Goal: Task Accomplishment & Management: Manage account settings

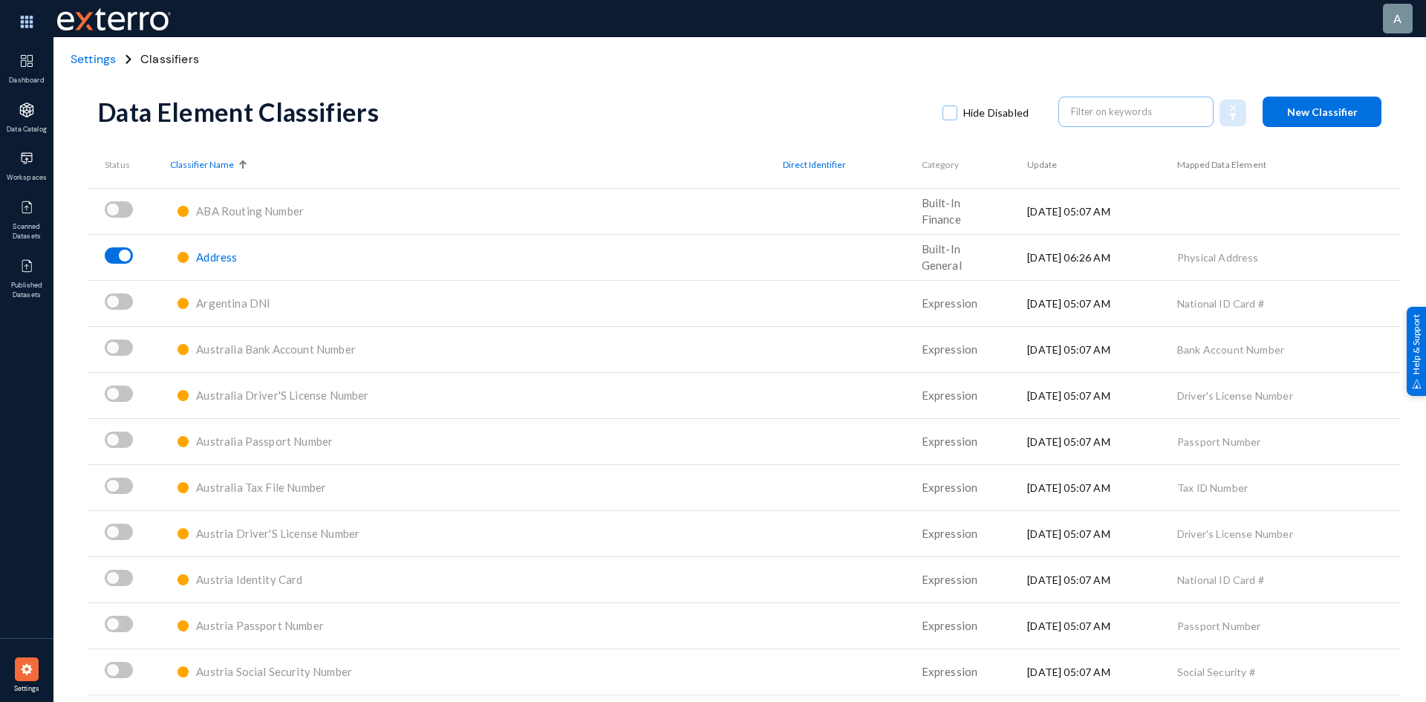
click at [231, 259] on span "Address" at bounding box center [216, 256] width 41 height 13
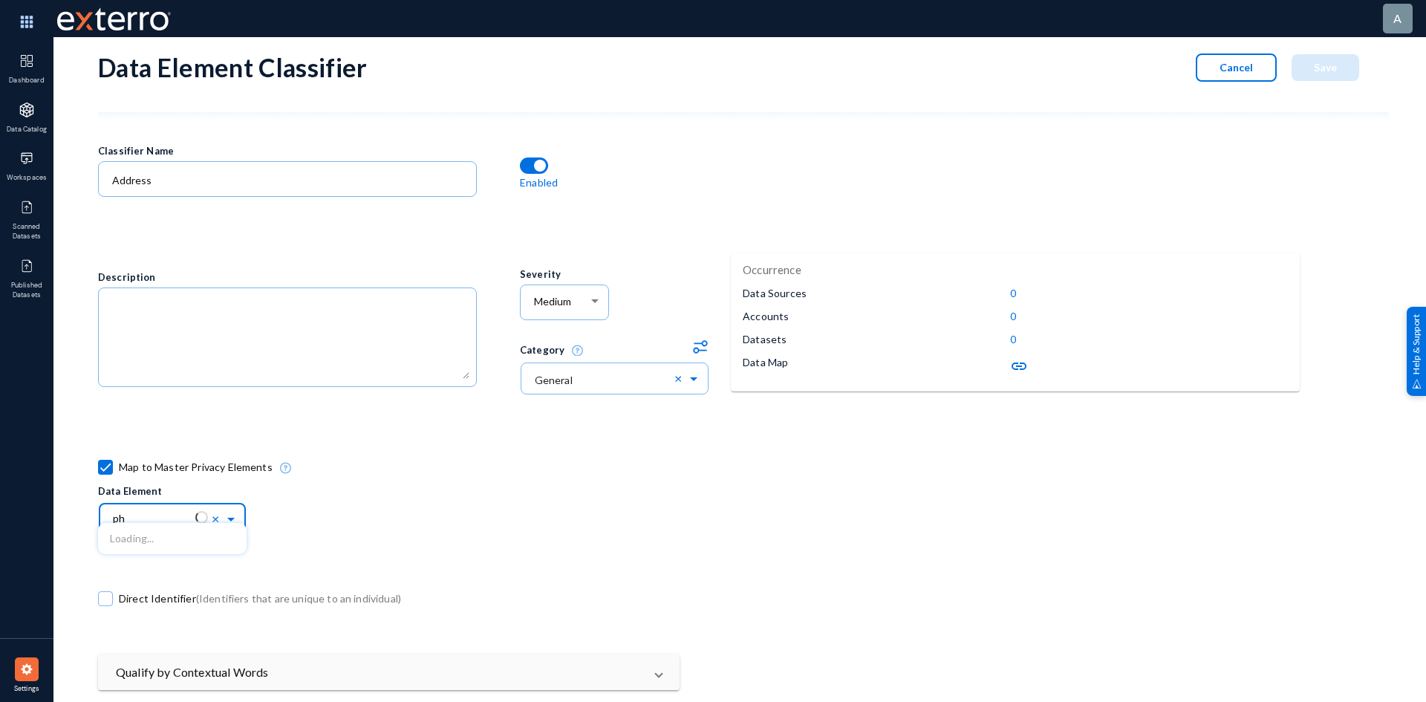
type input "p"
type input "add"
click at [204, 538] on div "Address" at bounding box center [172, 538] width 149 height 31
click at [1316, 70] on span "Save" at bounding box center [1325, 67] width 23 height 13
checkbox input "false"
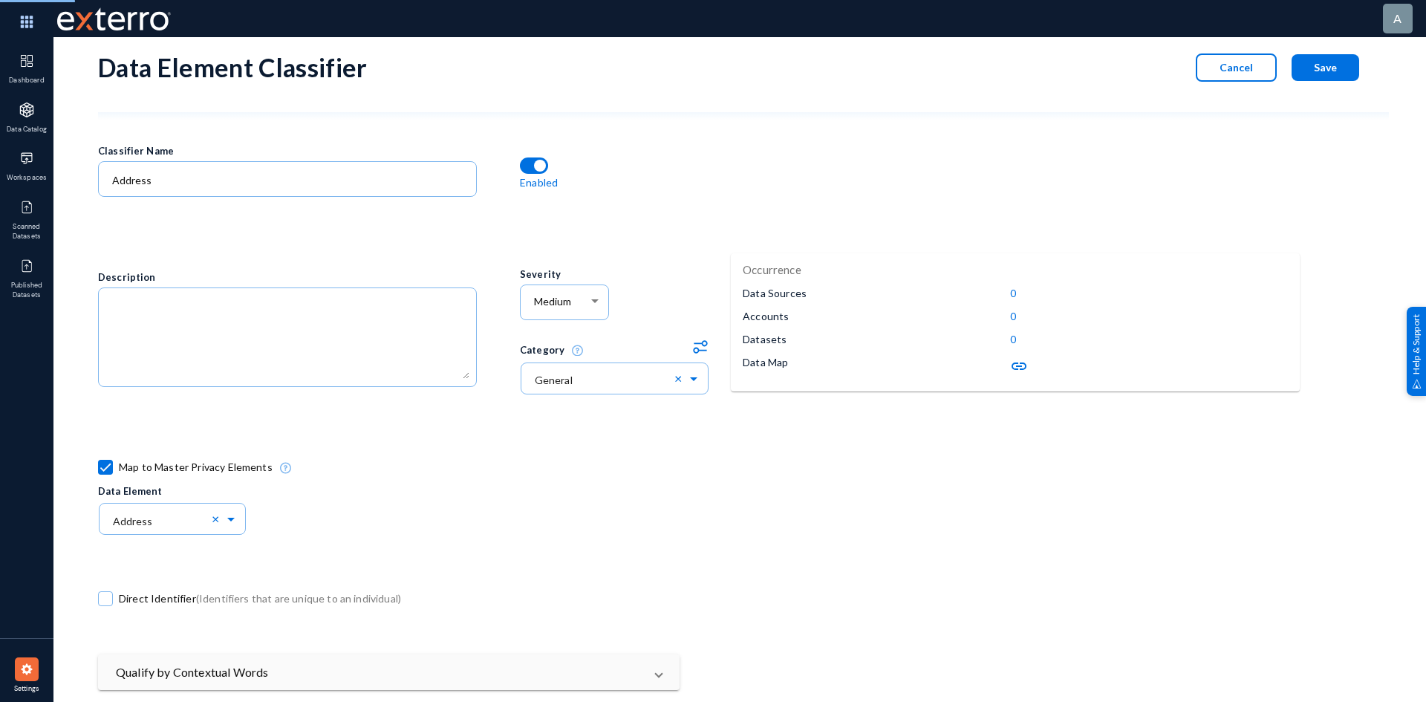
checkbox input "false"
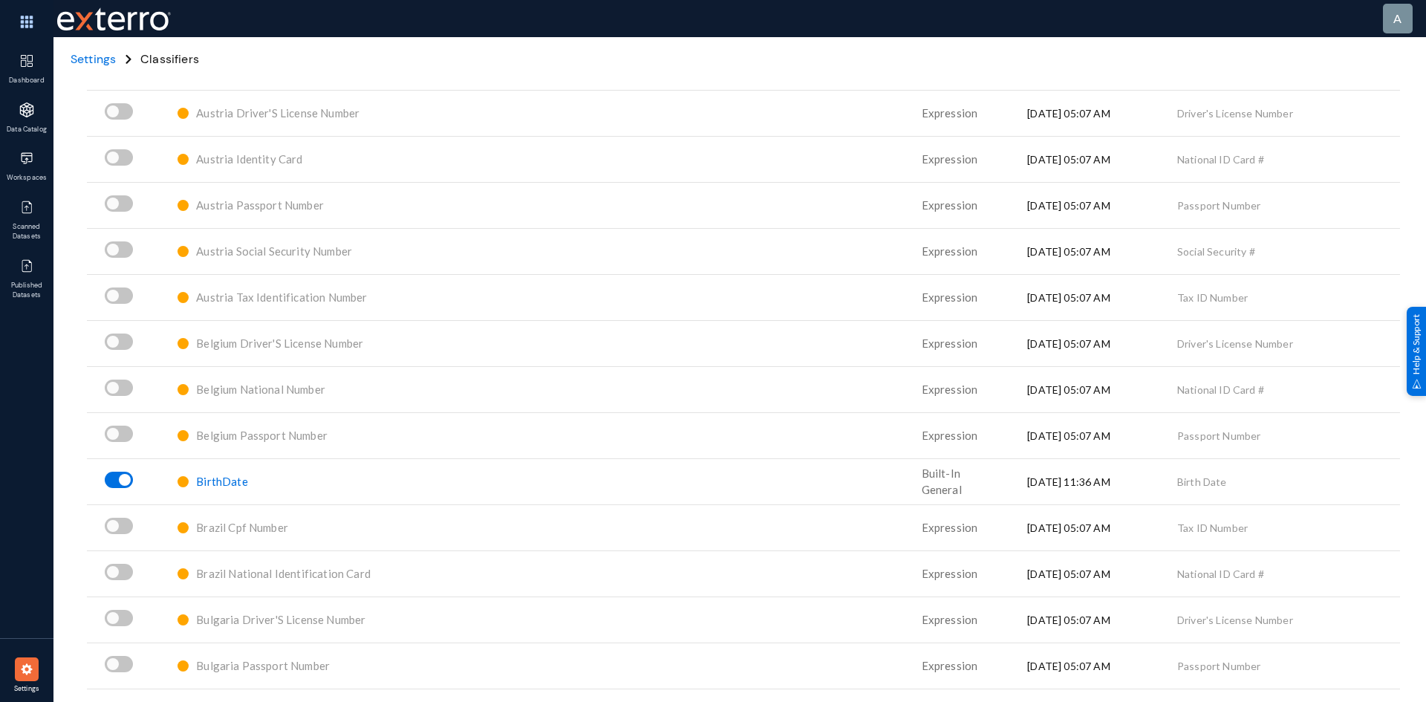
scroll to position [446, 0]
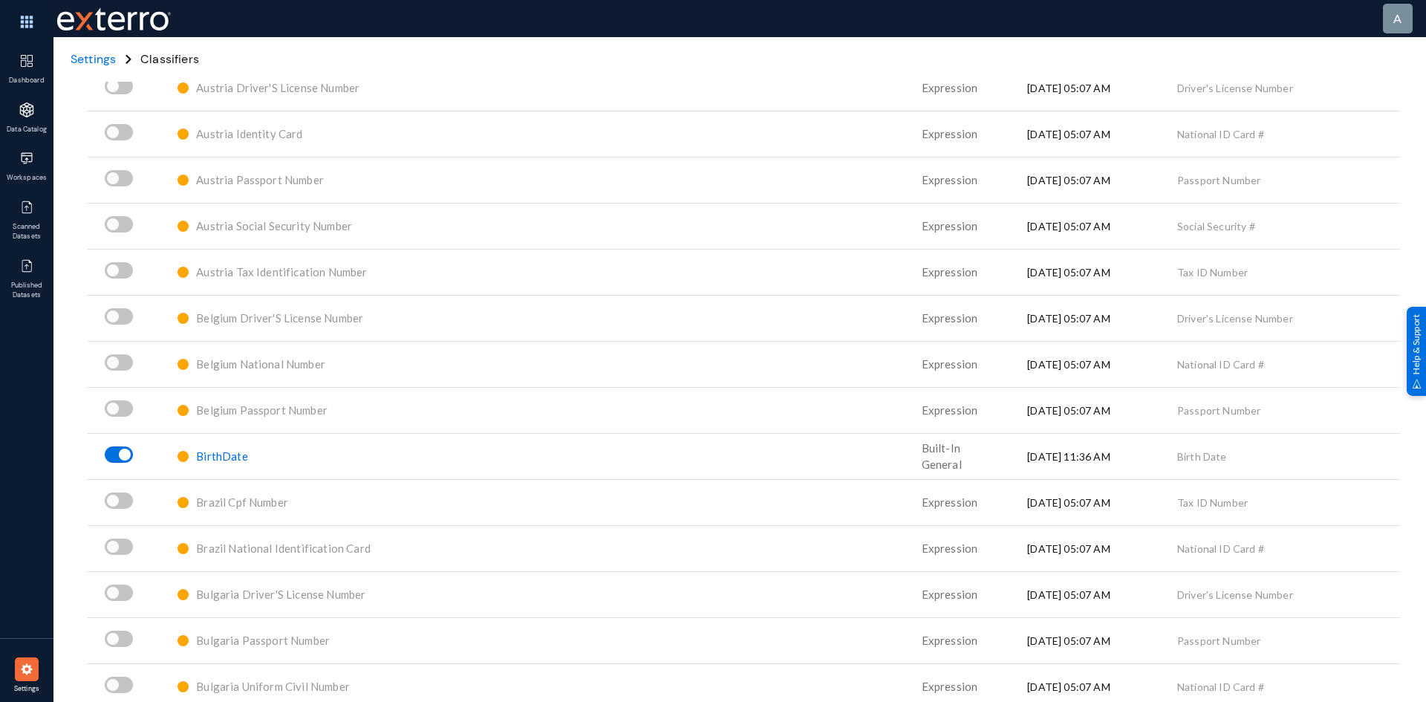
click at [242, 456] on span "BirthDate" at bounding box center [221, 455] width 51 height 13
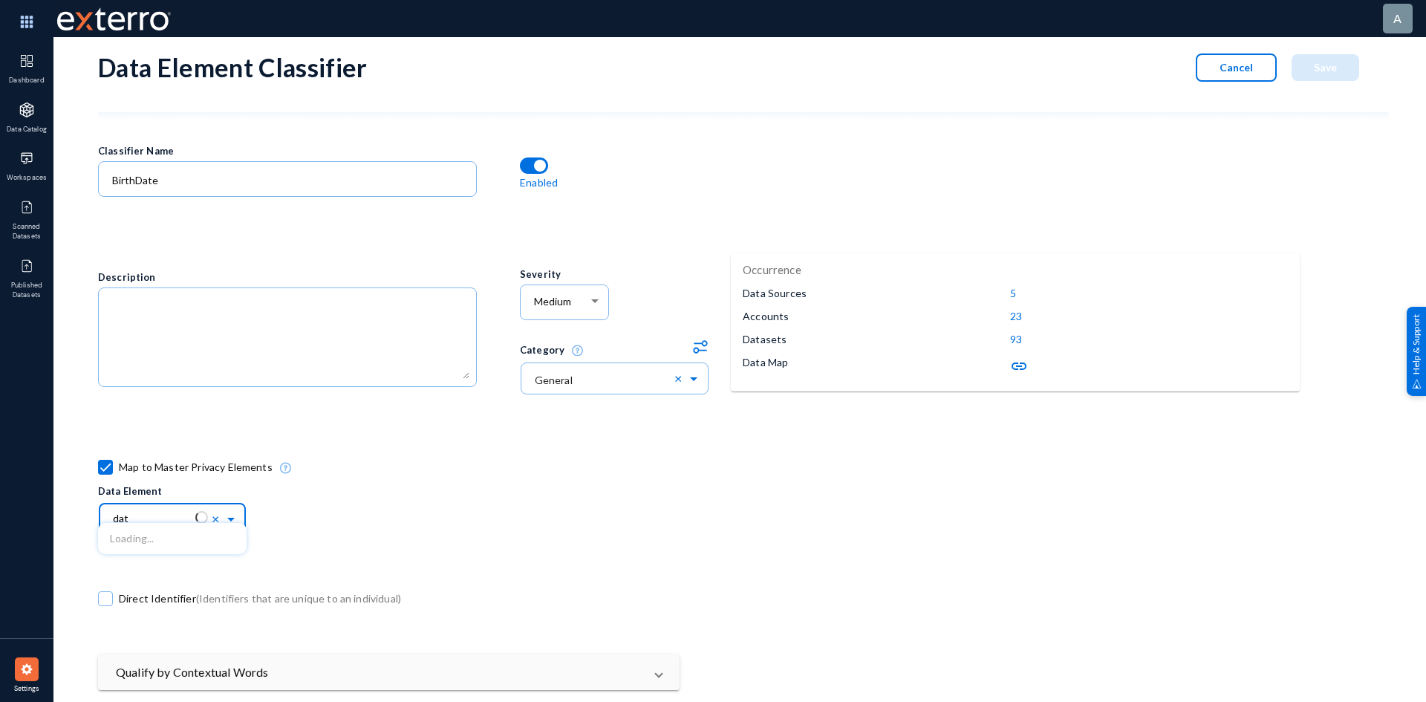
type input "date"
click at [177, 535] on div "Birth Date" at bounding box center [172, 538] width 149 height 31
click at [1340, 72] on button "Save" at bounding box center [1326, 67] width 68 height 27
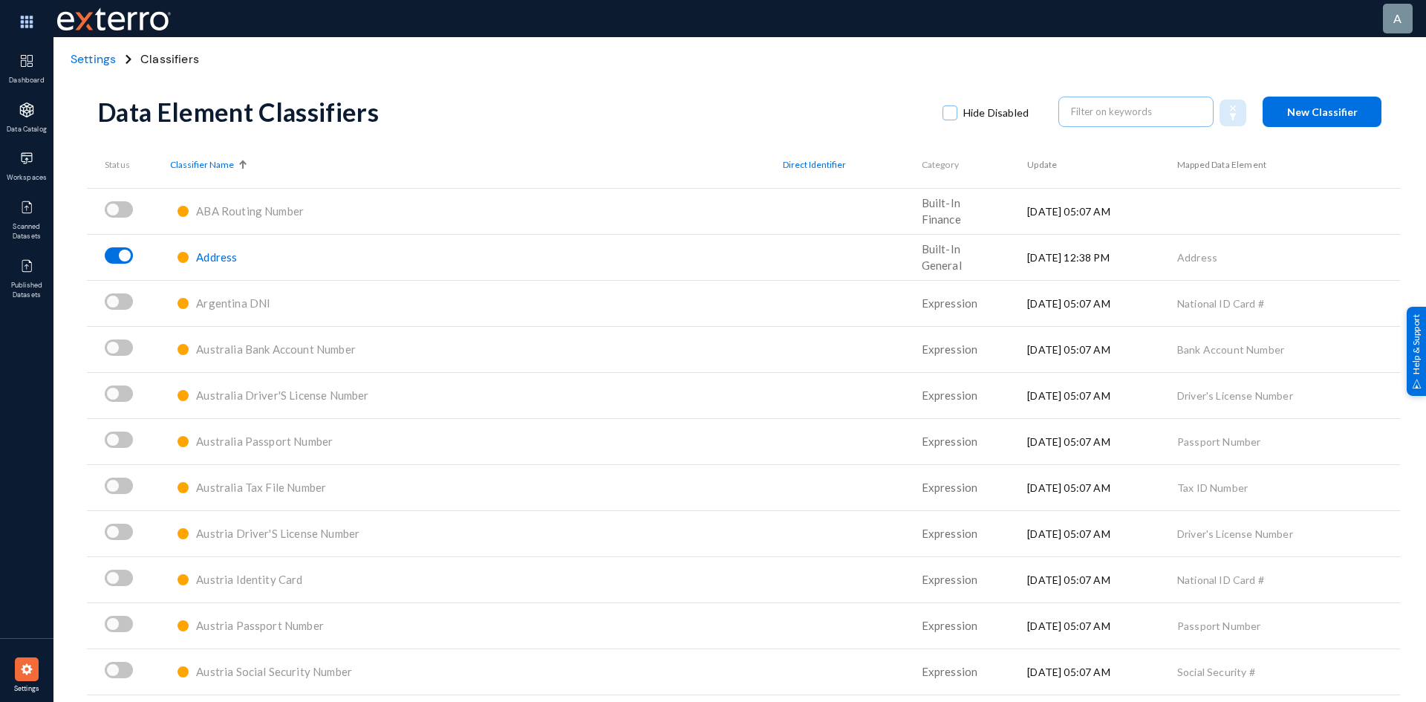
drag, startPoint x: 16, startPoint y: 672, endPoint x: 25, endPoint y: 648, distance: 24.7
click at [17, 672] on div at bounding box center [27, 669] width 24 height 24
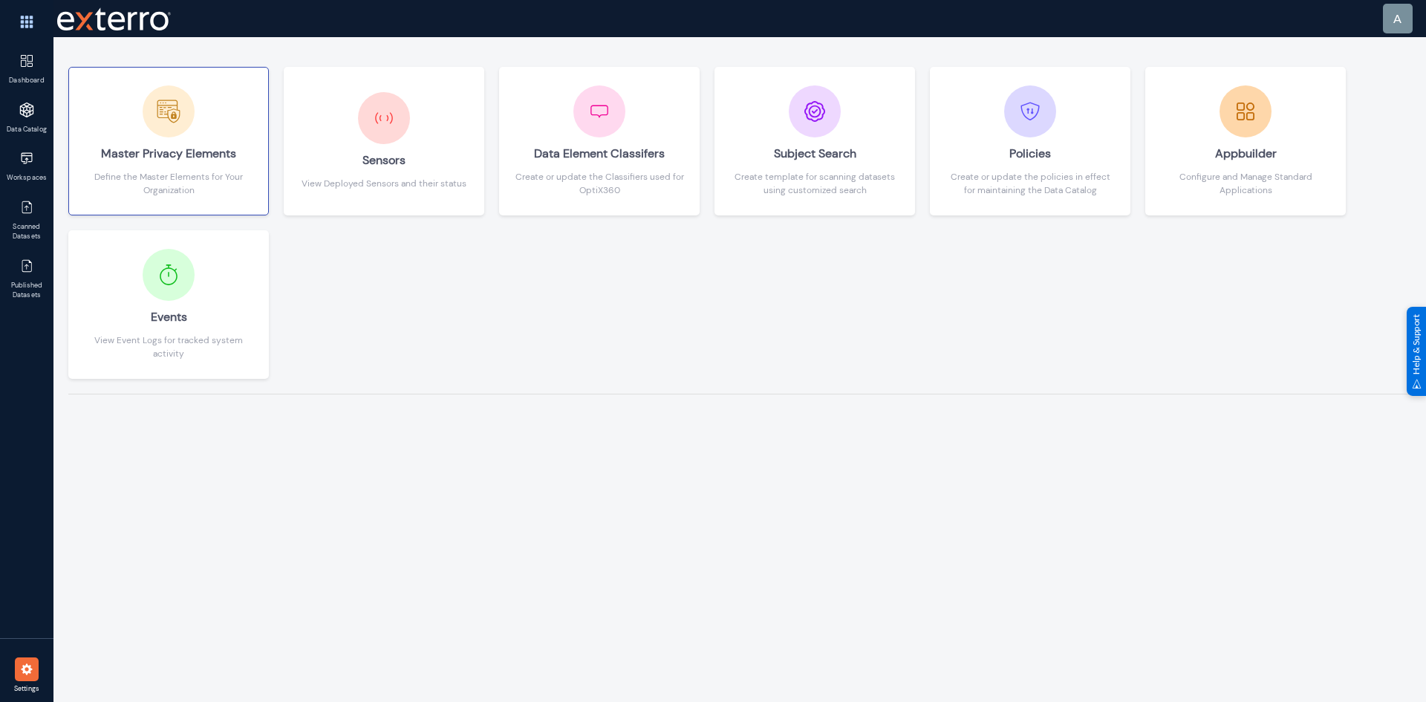
click at [131, 179] on div "Define the Master Elements for Your Organization" at bounding box center [168, 183] width 169 height 27
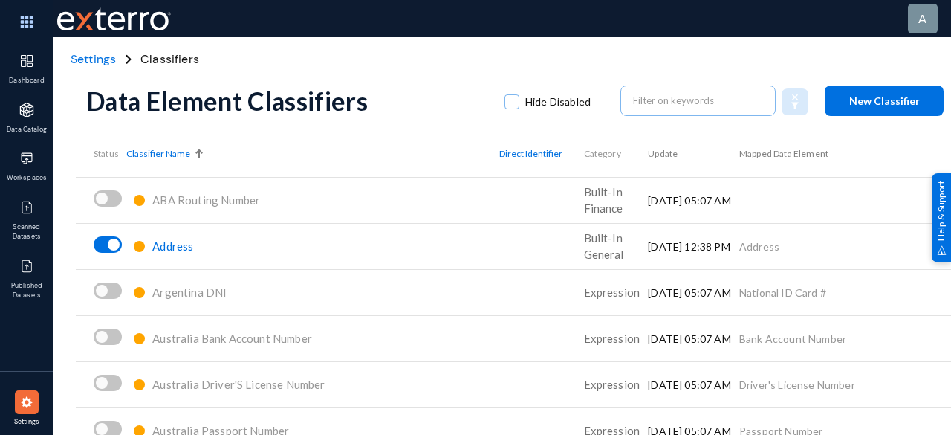
click at [97, 154] on span "Status" at bounding box center [106, 153] width 25 height 11
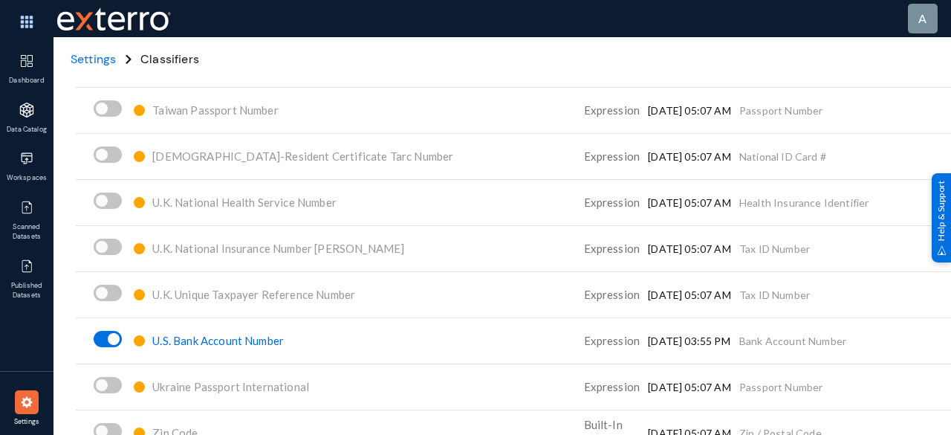
scroll to position [8682, 0]
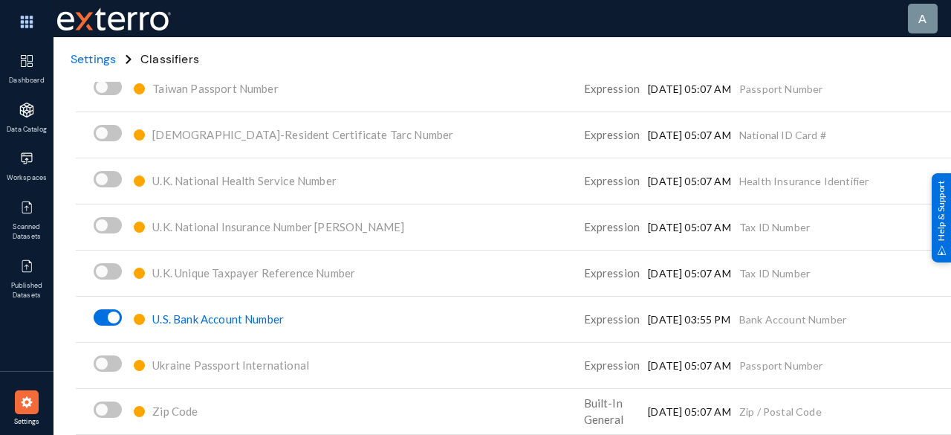
click at [25, 404] on img at bounding box center [26, 401] width 15 height 15
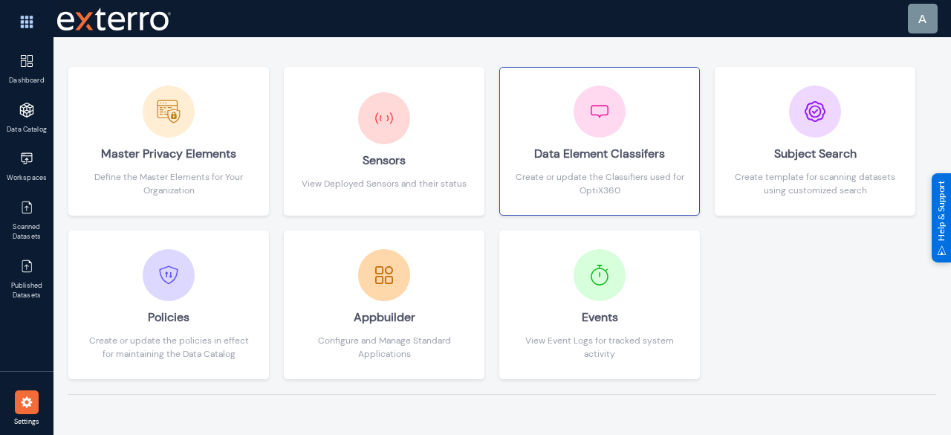
click at [553, 131] on div "Data Element Classifers Create or update the Classifiers used for OptiX360" at bounding box center [599, 140] width 169 height 111
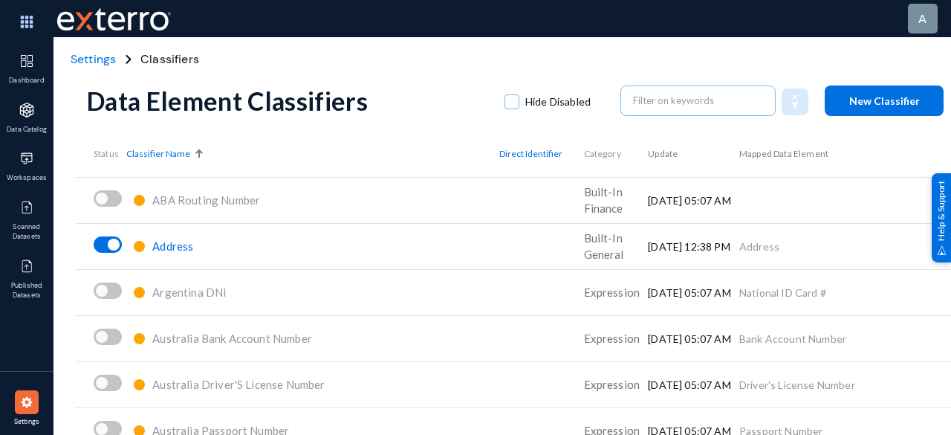
click at [28, 400] on img at bounding box center [26, 401] width 15 height 15
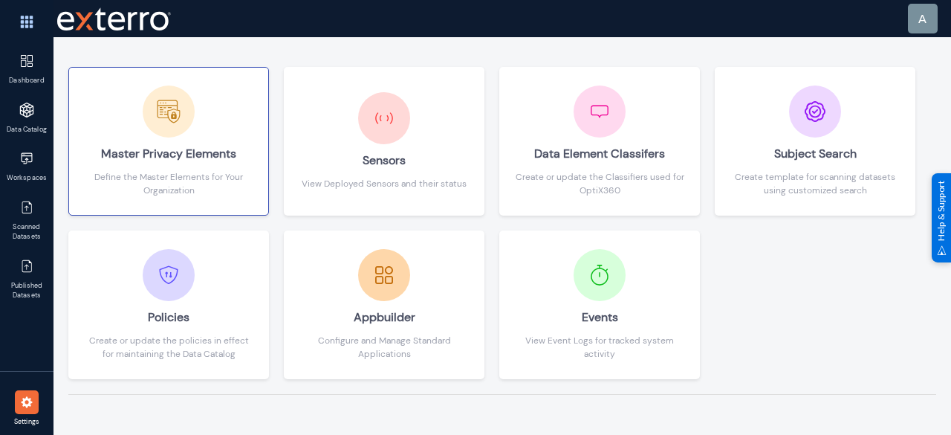
click at [174, 129] on img at bounding box center [168, 111] width 37 height 37
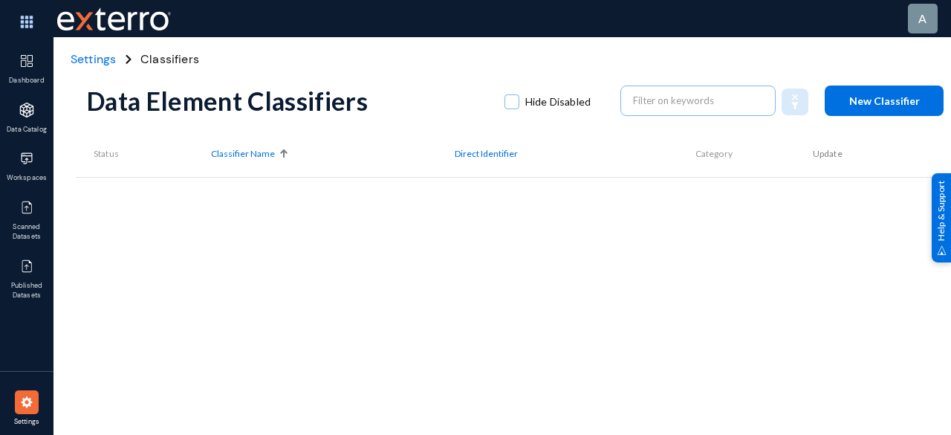
click at [634, 100] on input "text" at bounding box center [698, 100] width 131 height 22
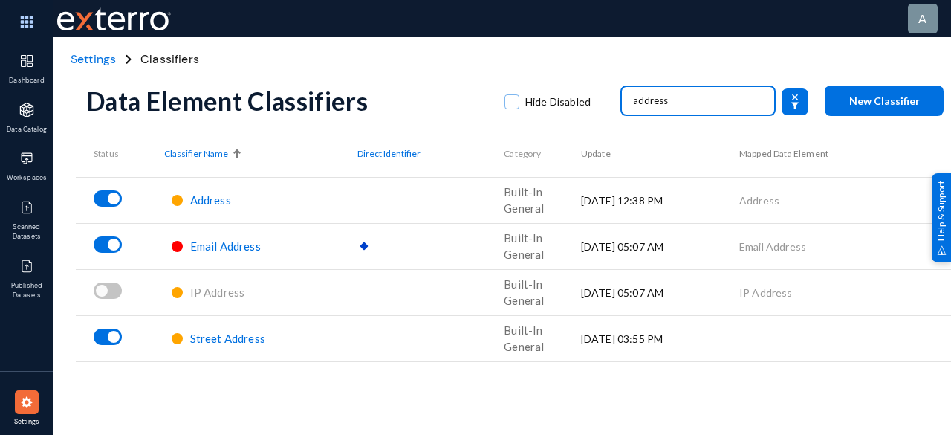
type input "address"
click at [196, 201] on span "Address" at bounding box center [210, 199] width 41 height 13
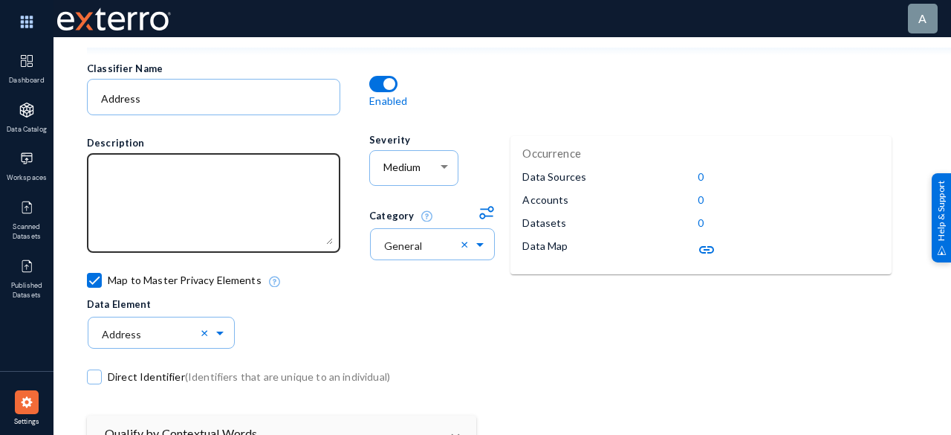
scroll to position [149, 0]
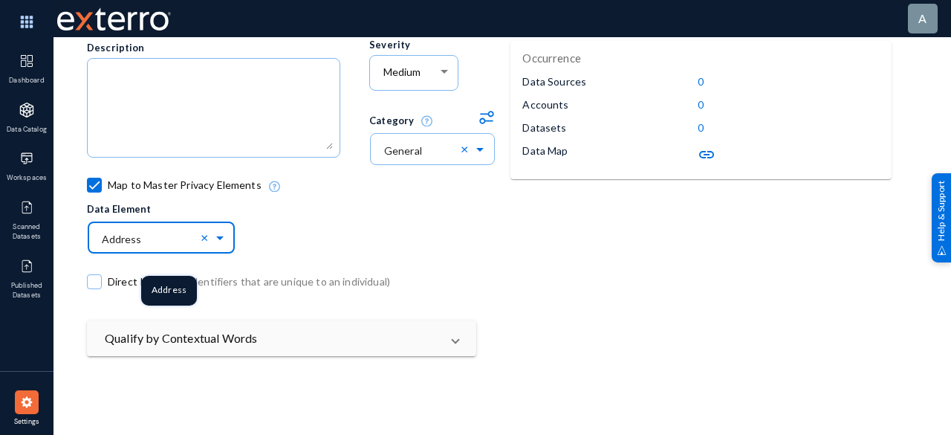
click at [221, 236] on span at bounding box center [221, 236] width 17 height 10
type input "address"
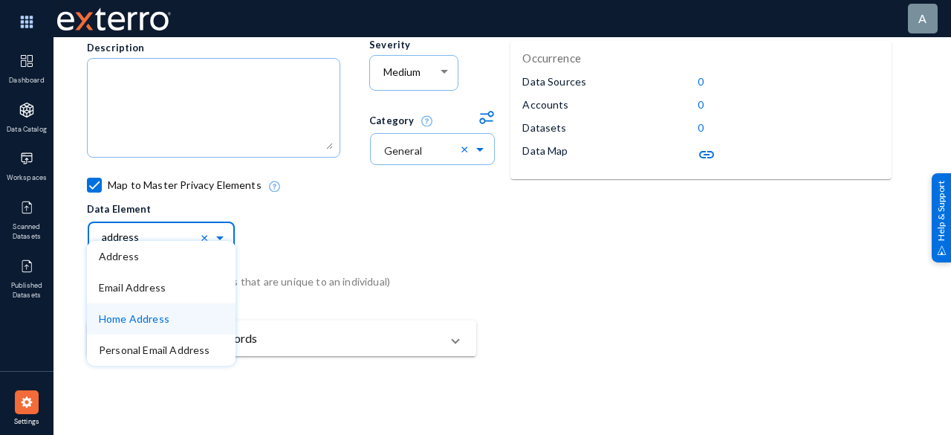
click at [198, 331] on div "Home Address" at bounding box center [161, 318] width 149 height 31
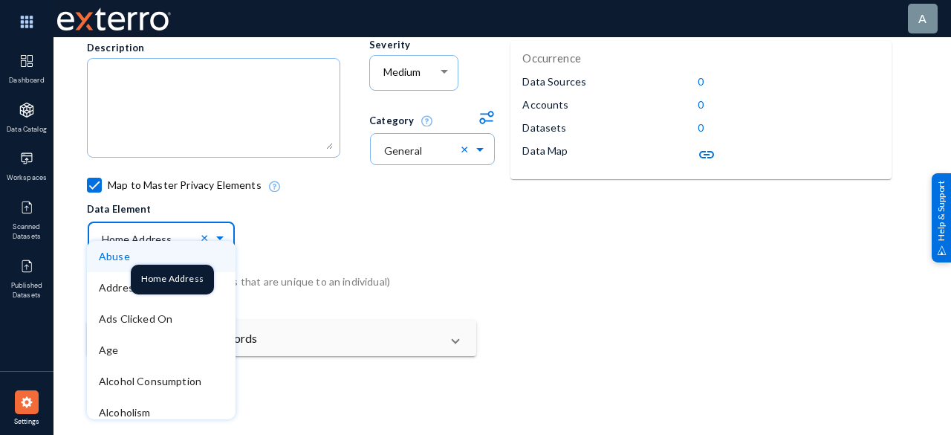
click at [223, 238] on span at bounding box center [221, 236] width 17 height 10
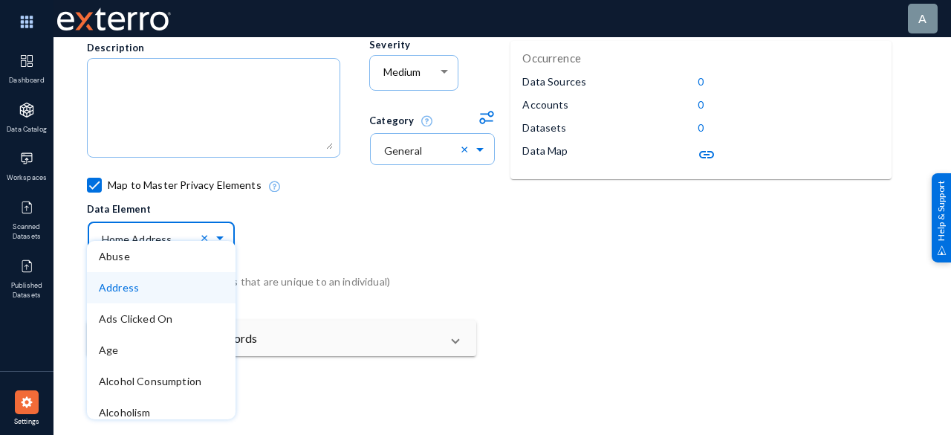
click at [209, 283] on div "Address" at bounding box center [161, 287] width 149 height 31
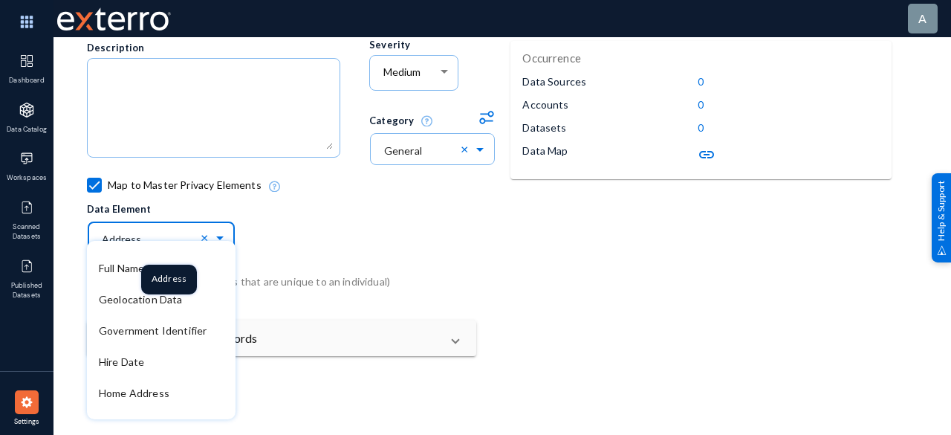
scroll to position [1114, 0]
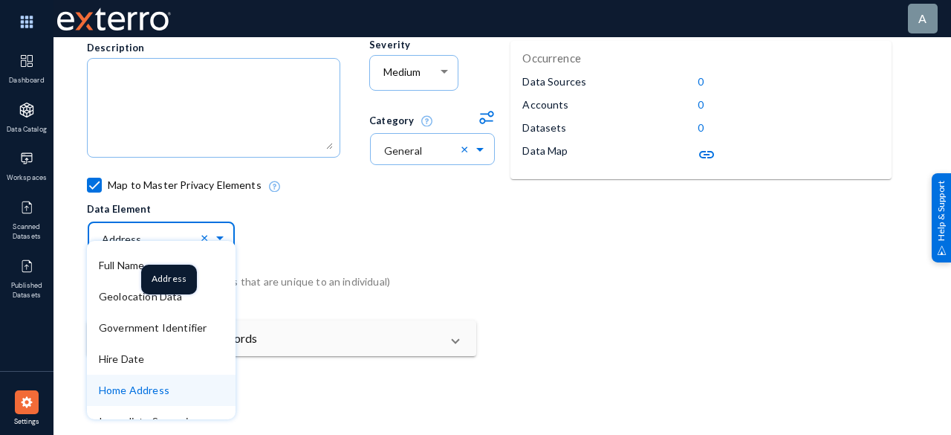
click at [163, 383] on div "Home Address" at bounding box center [161, 389] width 149 height 31
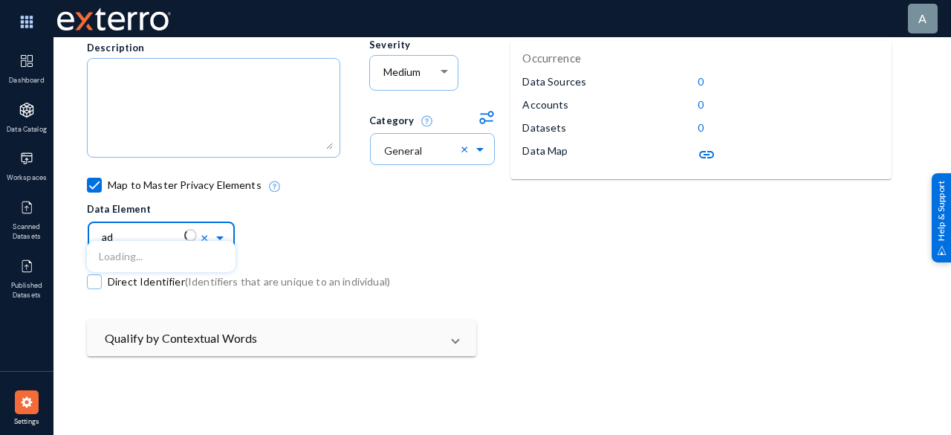
type input "add"
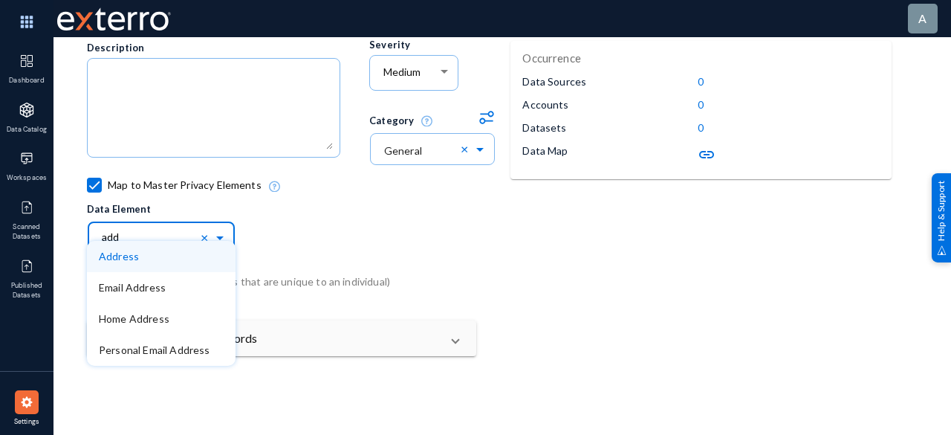
click at [193, 262] on div "Address" at bounding box center [161, 256] width 149 height 31
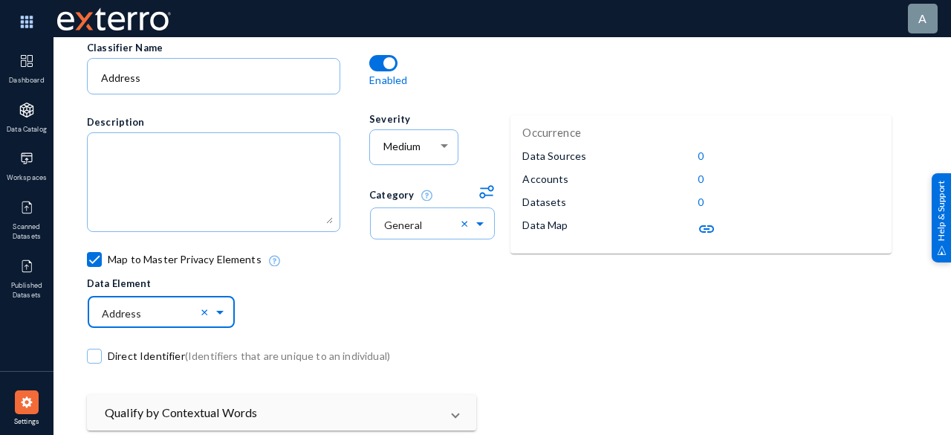
scroll to position [0, 0]
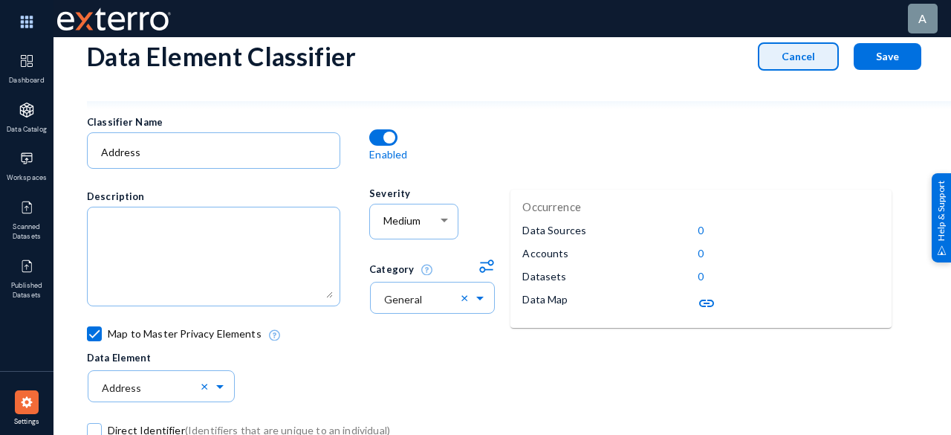
click at [808, 57] on span "Cancel" at bounding box center [797, 56] width 33 height 13
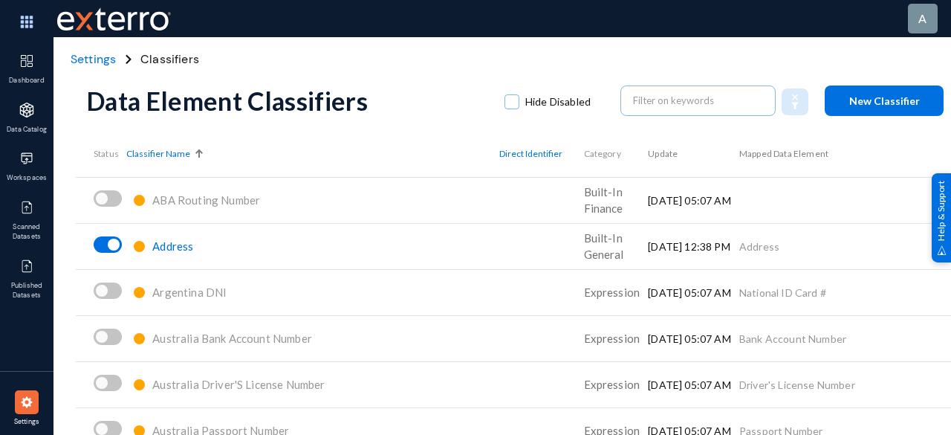
click at [176, 244] on span "Address" at bounding box center [172, 245] width 41 height 13
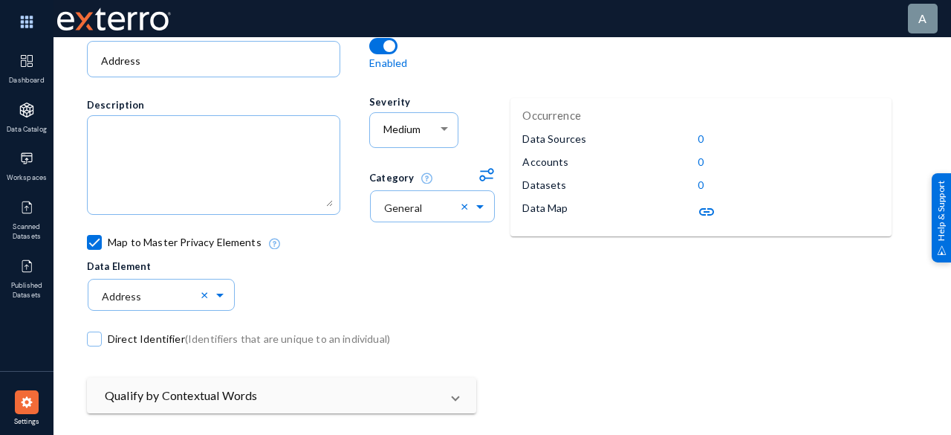
scroll to position [149, 0]
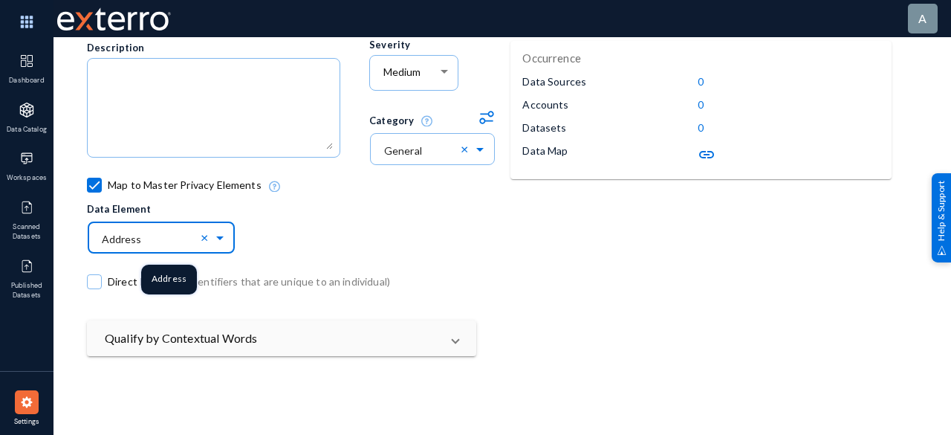
click at [173, 240] on input "text" at bounding box center [169, 236] width 134 height 25
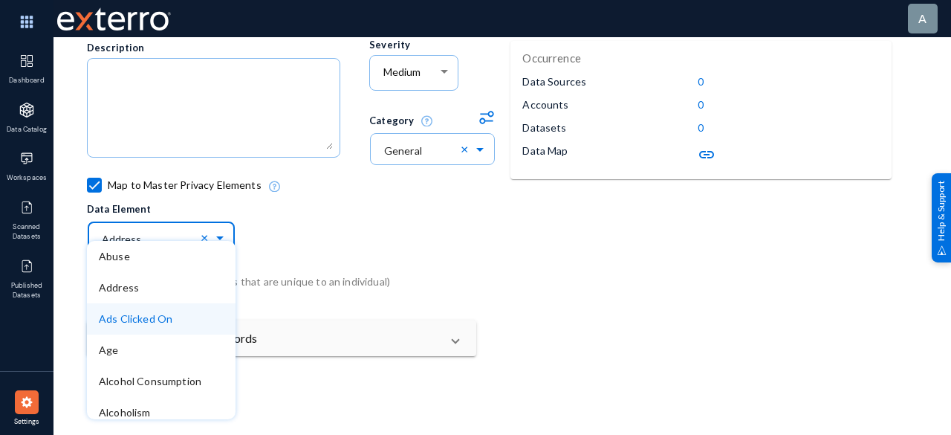
click at [348, 195] on div "Map to Master Privacy Elements Data Element × Address × Abuse Address Ads Click…" at bounding box center [440, 214] width 706 height 70
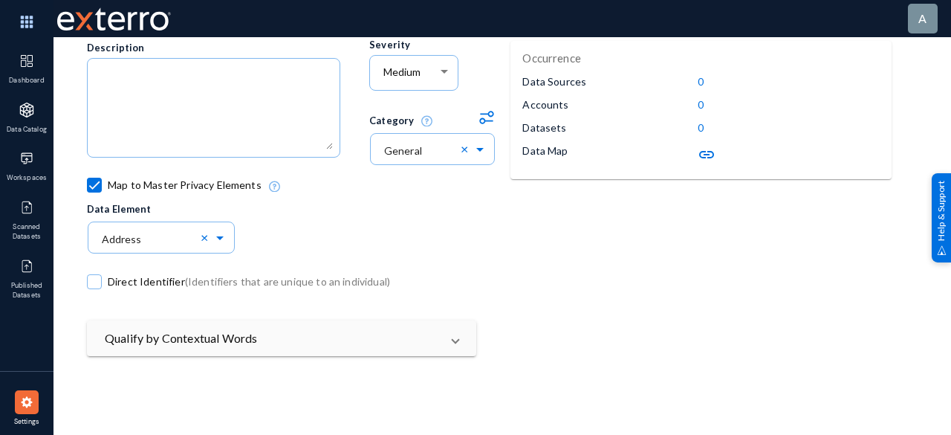
scroll to position [0, 0]
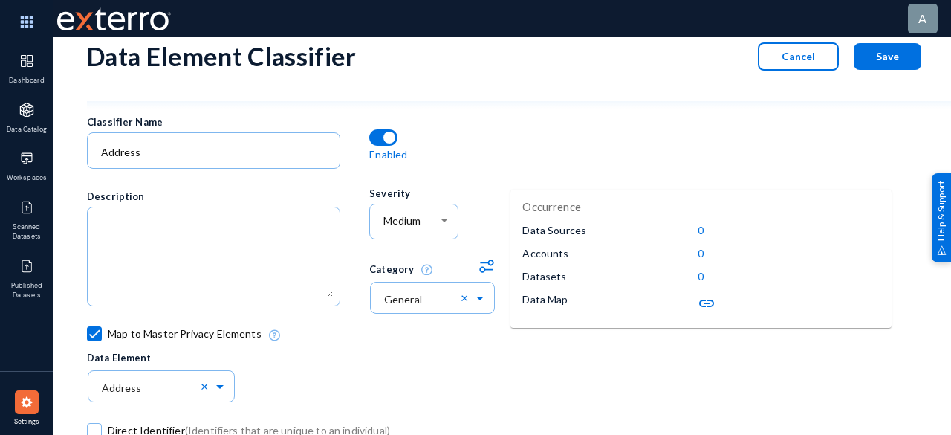
click at [804, 54] on span "Cancel" at bounding box center [797, 56] width 33 height 13
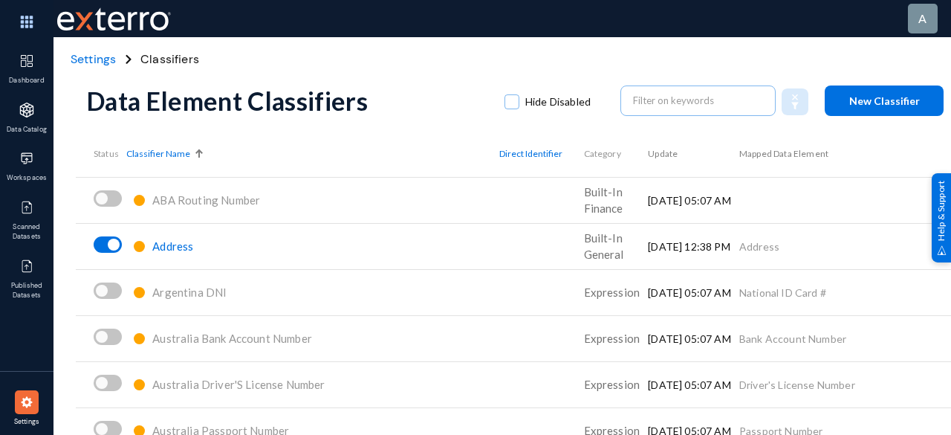
click at [27, 402] on img at bounding box center [26, 401] width 15 height 15
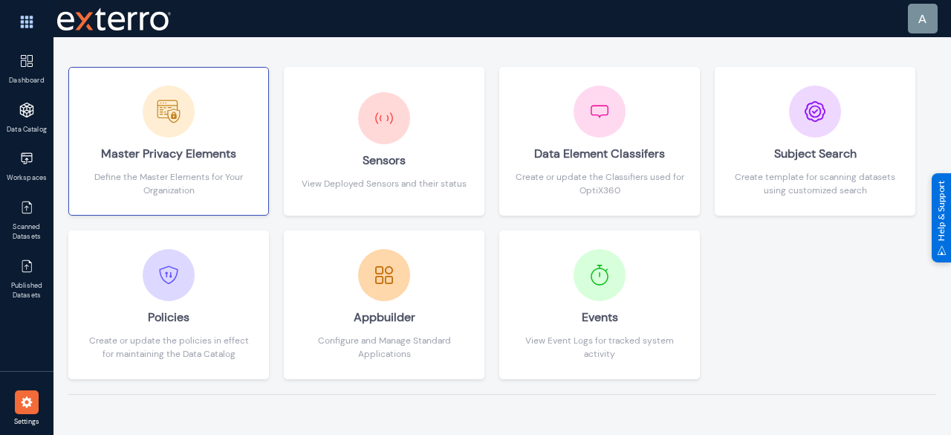
click at [153, 151] on div "Master Privacy Elements" at bounding box center [168, 153] width 169 height 33
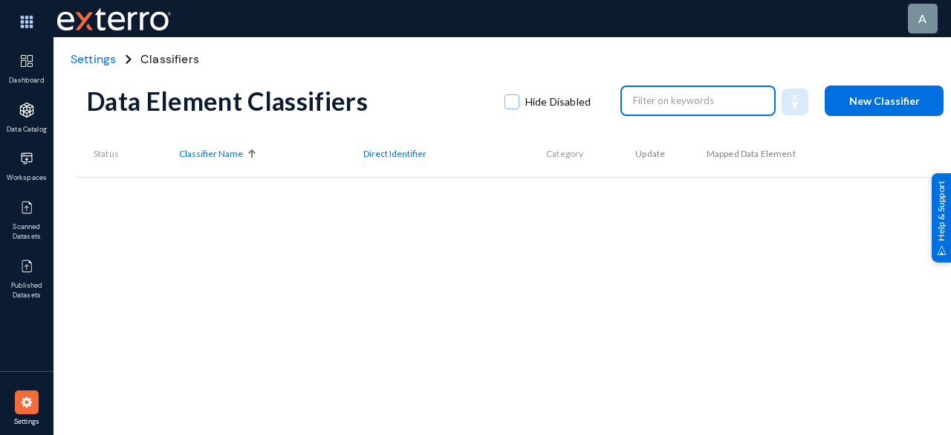
click at [638, 101] on input "text" at bounding box center [698, 100] width 131 height 22
type input "age"
click at [30, 403] on img at bounding box center [26, 401] width 15 height 15
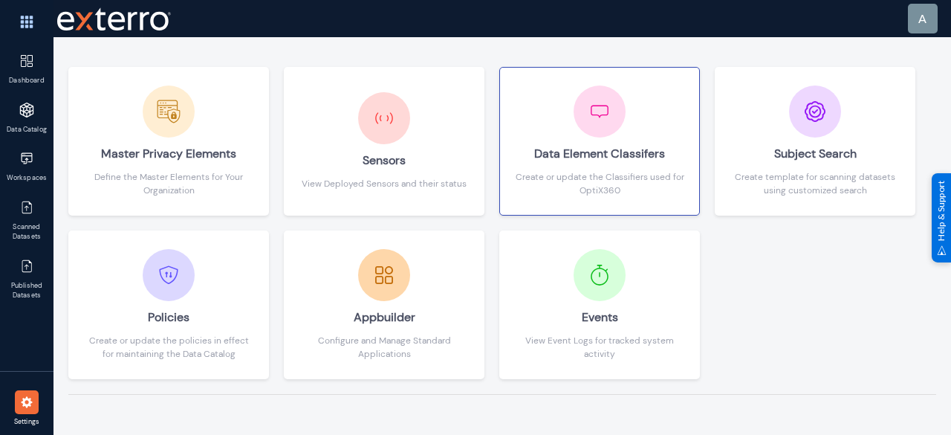
click at [575, 129] on div "Data Element Classifers Create or update the Classifiers used for OptiX360" at bounding box center [599, 140] width 169 height 111
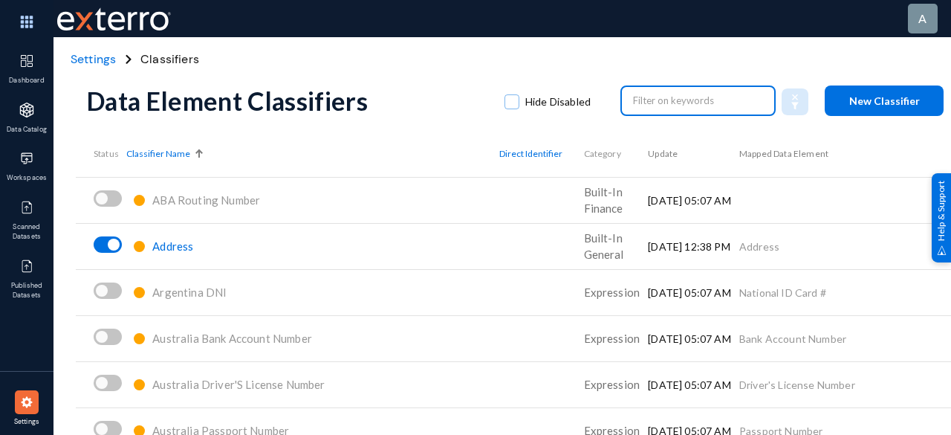
click at [672, 95] on input "text" at bounding box center [698, 100] width 131 height 22
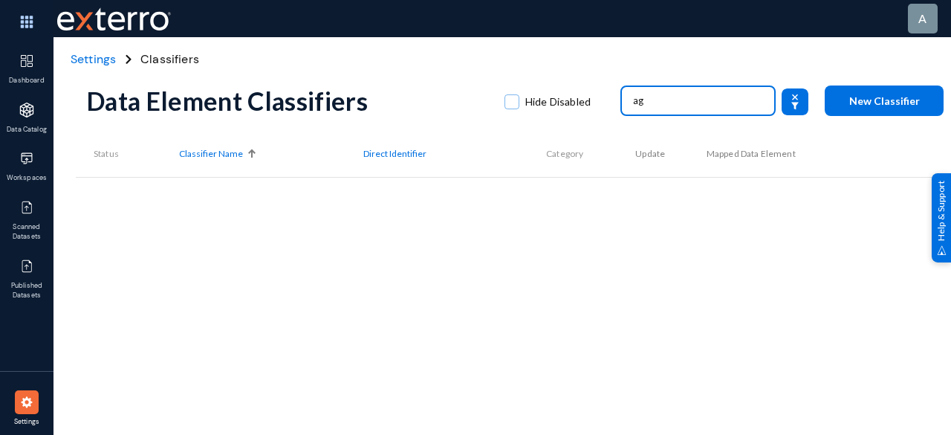
type input "a"
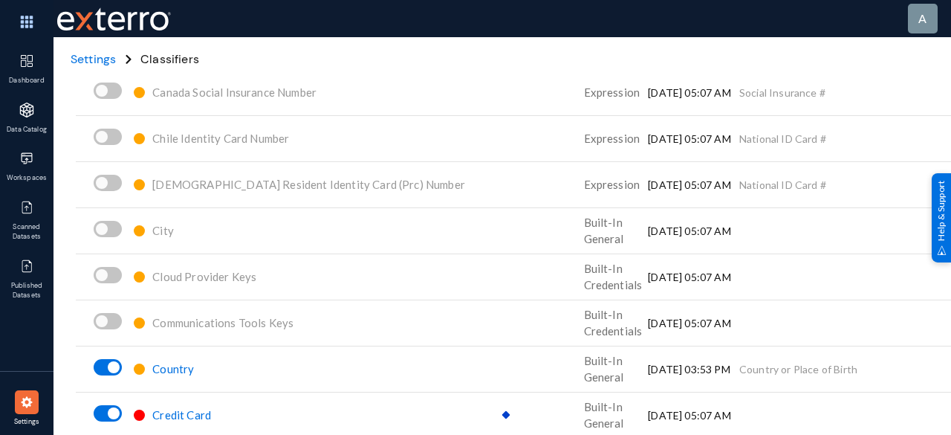
scroll to position [1486, 0]
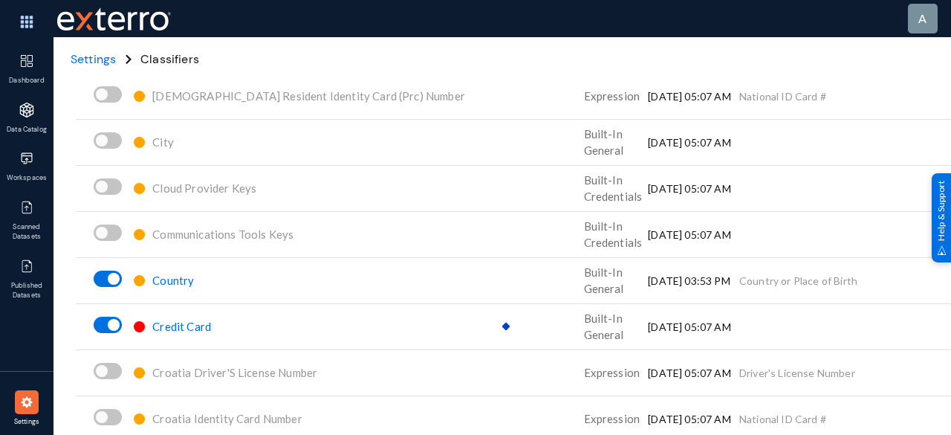
click at [175, 276] on span "Country" at bounding box center [173, 279] width 42 height 13
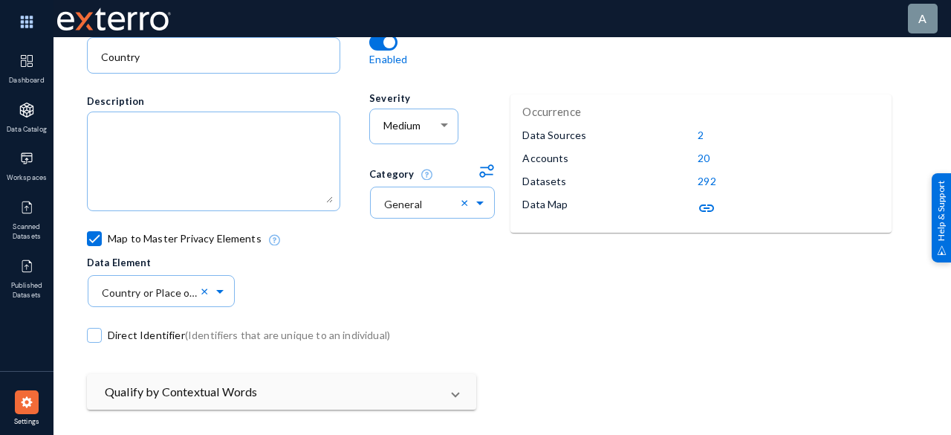
scroll to position [181, 0]
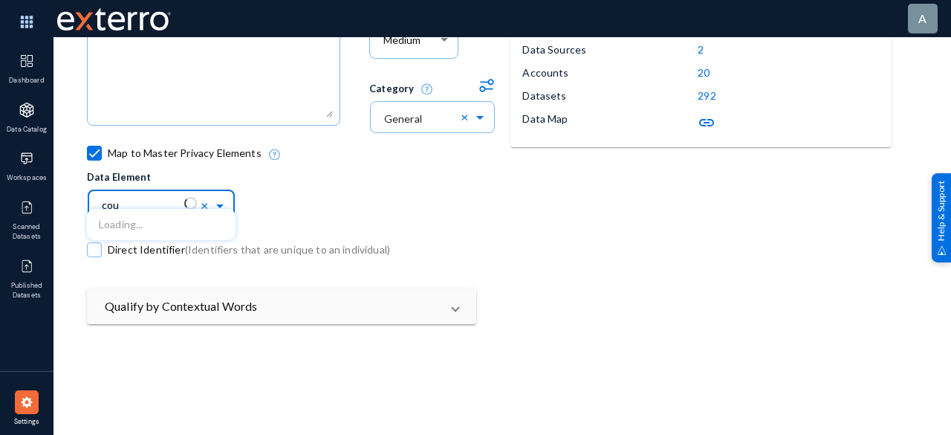
type input "coun"
click at [394, 212] on div "Map to Master Privacy Elements Data Element" at bounding box center [440, 182] width 706 height 70
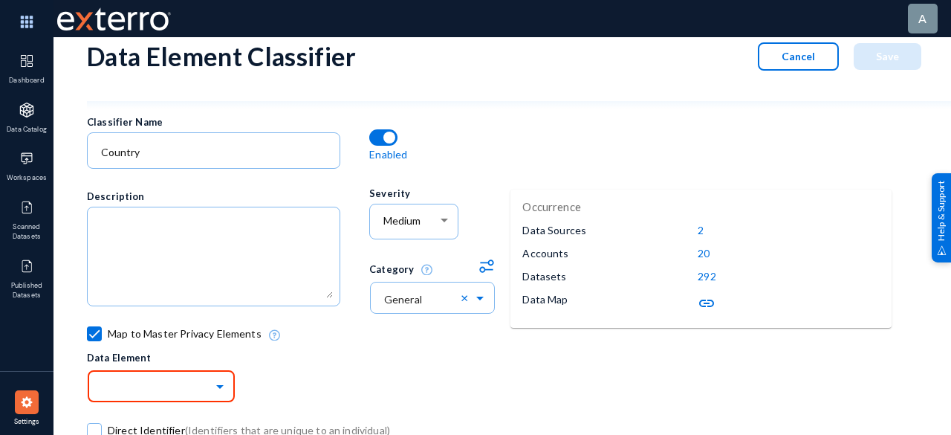
click at [776, 53] on button "Cancel" at bounding box center [798, 56] width 81 height 28
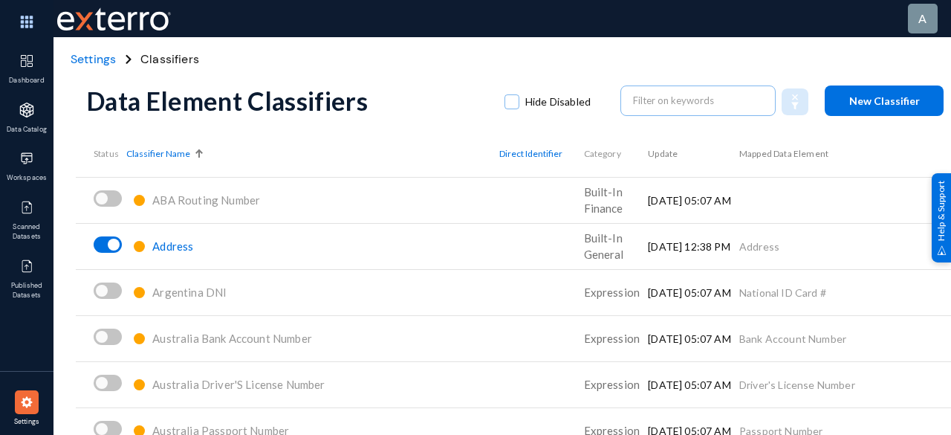
click at [23, 403] on img at bounding box center [26, 401] width 15 height 15
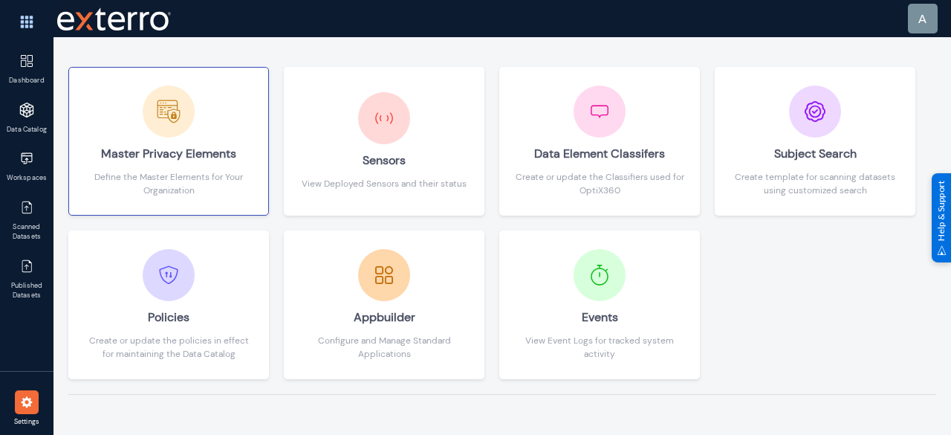
click at [211, 162] on div "Master Privacy Elements" at bounding box center [168, 153] width 169 height 33
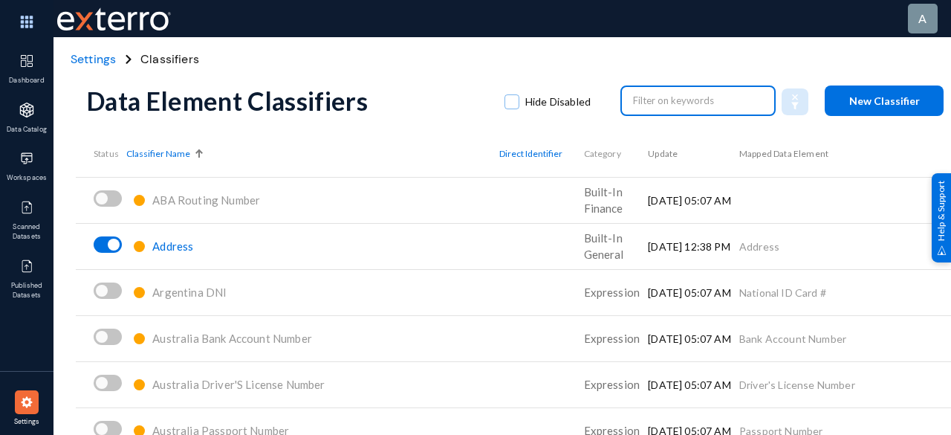
click at [642, 102] on input "text" at bounding box center [698, 100] width 131 height 22
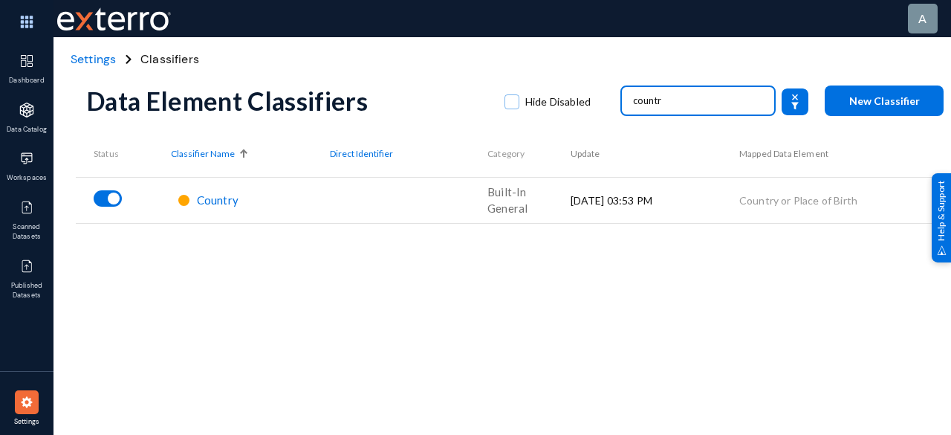
type input "countr"
click at [207, 197] on span "Country" at bounding box center [218, 199] width 42 height 13
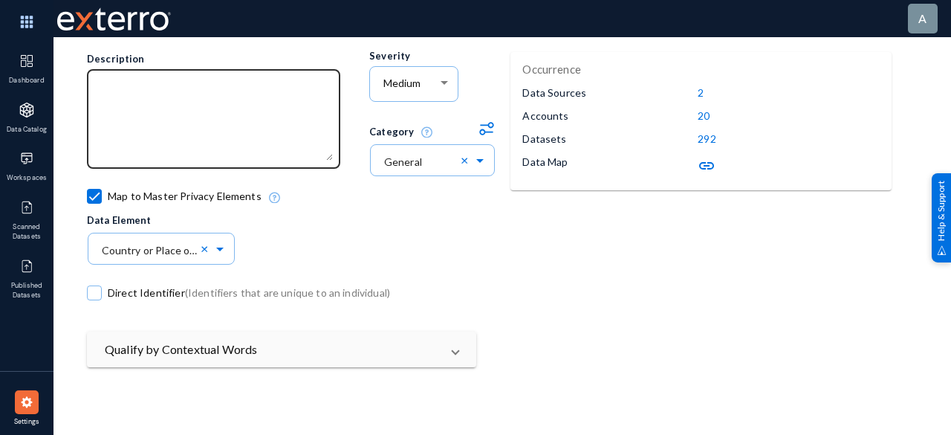
scroll to position [149, 0]
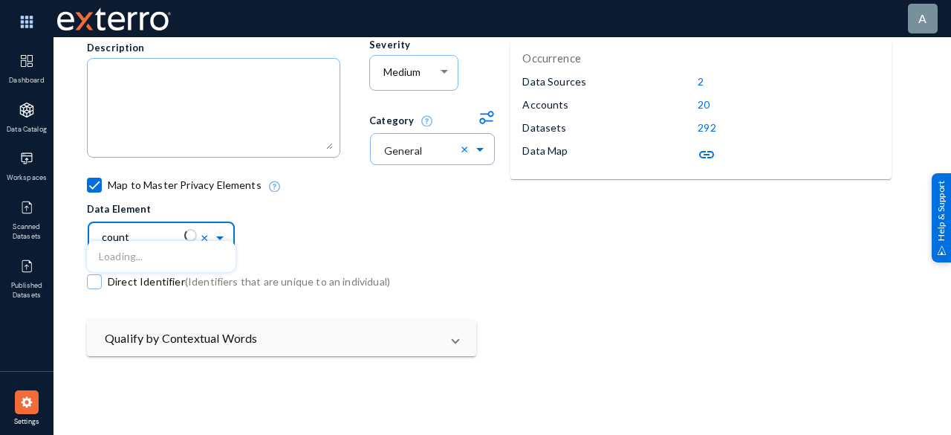
type input "countr"
click at [190, 259] on span "Country or Place of Birth" at bounding box center [158, 256] width 118 height 13
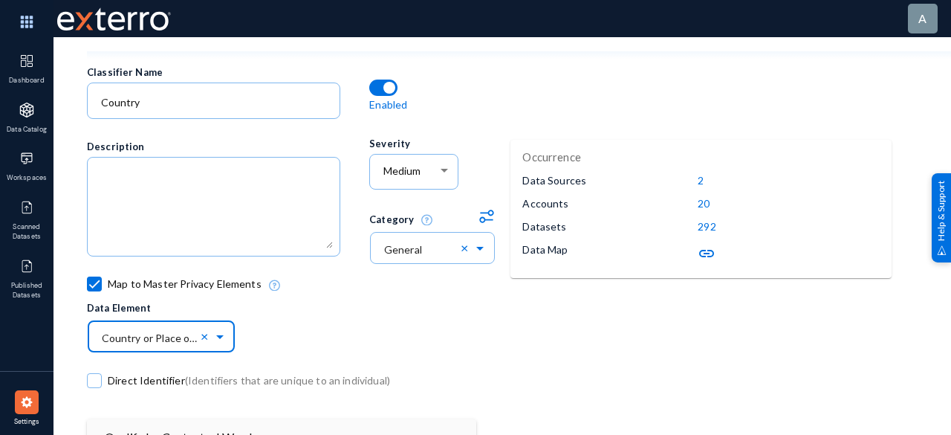
scroll to position [0, 0]
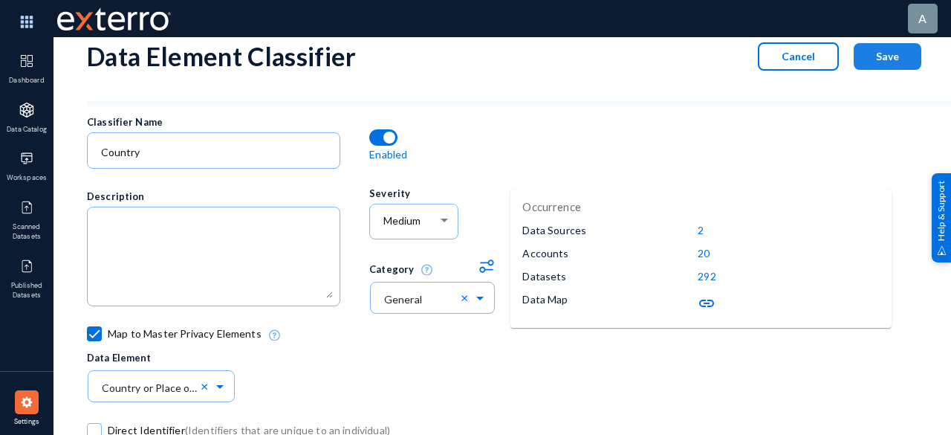
click at [881, 57] on span "Save" at bounding box center [887, 56] width 23 height 13
checkbox input "false"
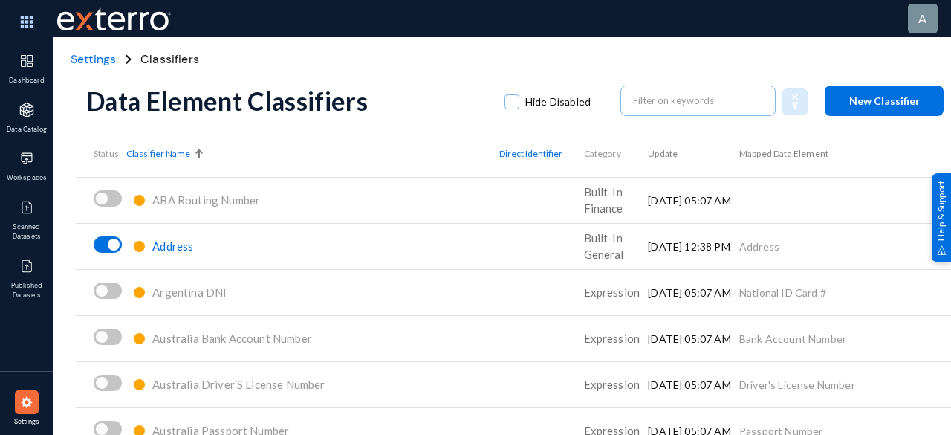
click at [189, 244] on span "Address" at bounding box center [172, 245] width 41 height 13
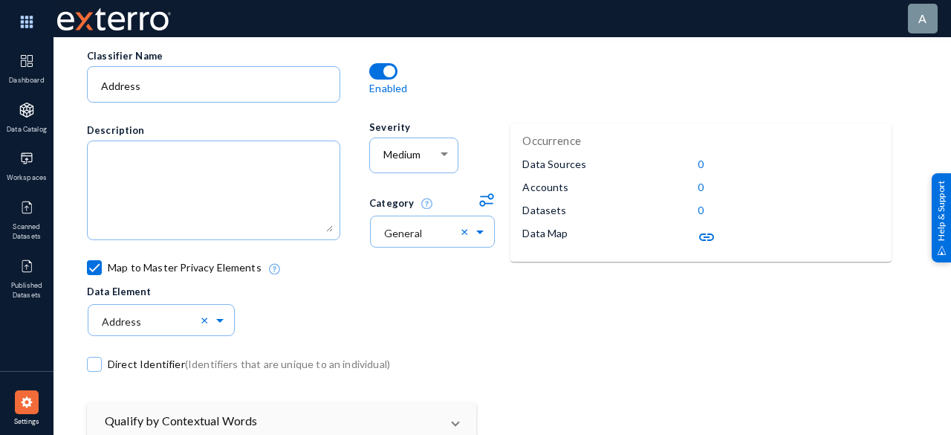
scroll to position [149, 0]
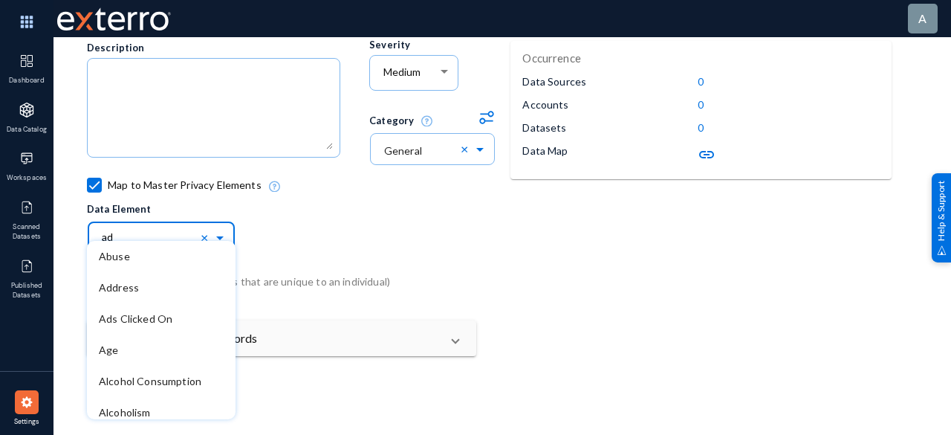
type input "add"
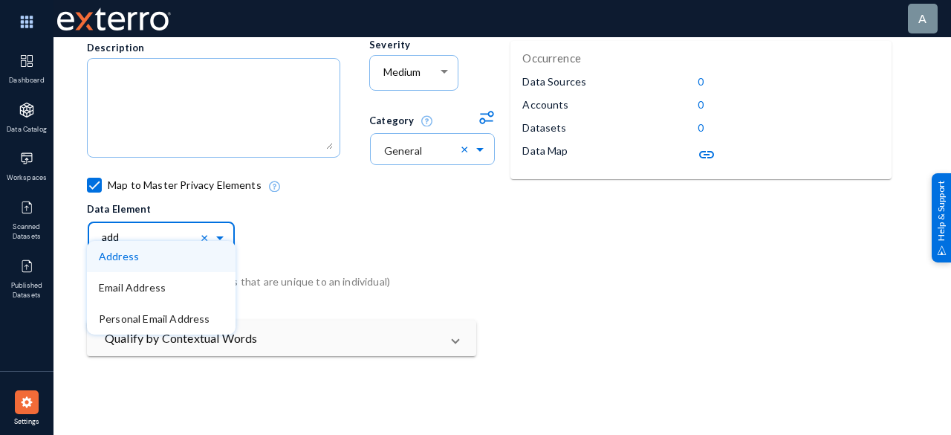
click at [196, 261] on div "Address" at bounding box center [161, 256] width 149 height 31
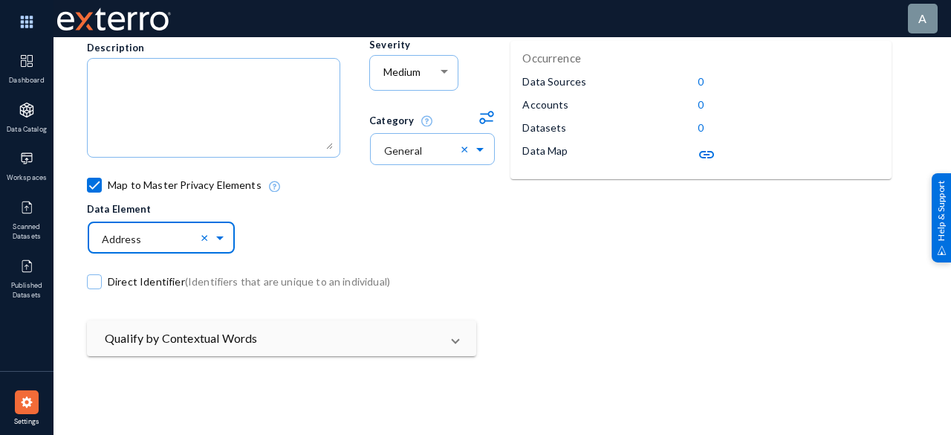
scroll to position [0, 0]
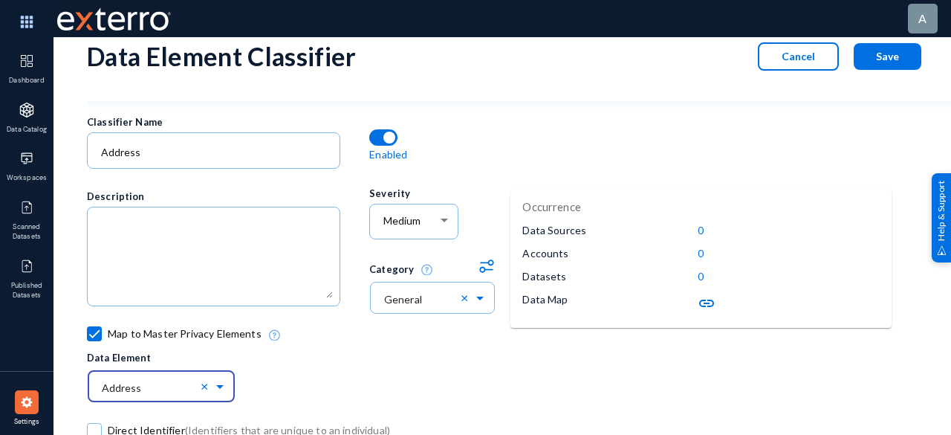
click at [882, 56] on span "Save" at bounding box center [887, 56] width 23 height 13
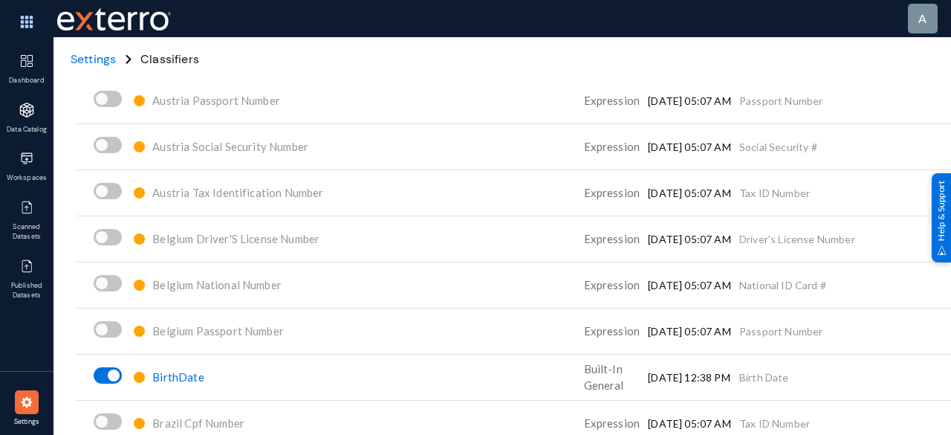
scroll to position [669, 0]
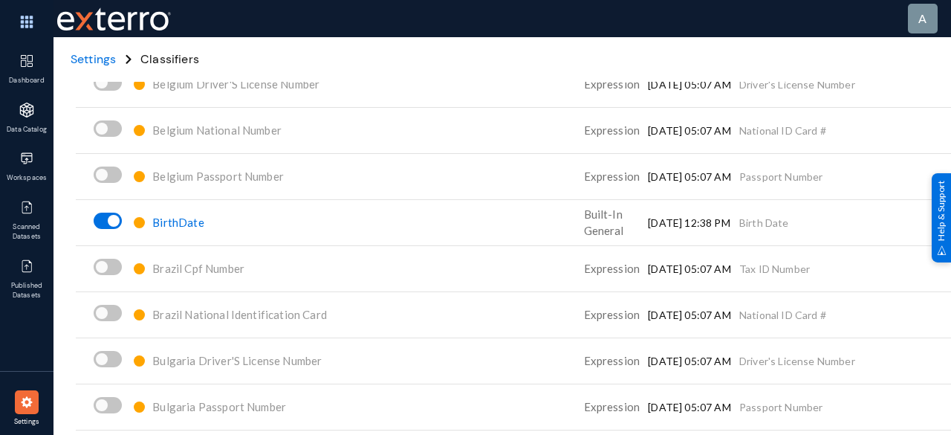
click at [180, 218] on span "BirthDate" at bounding box center [177, 221] width 51 height 13
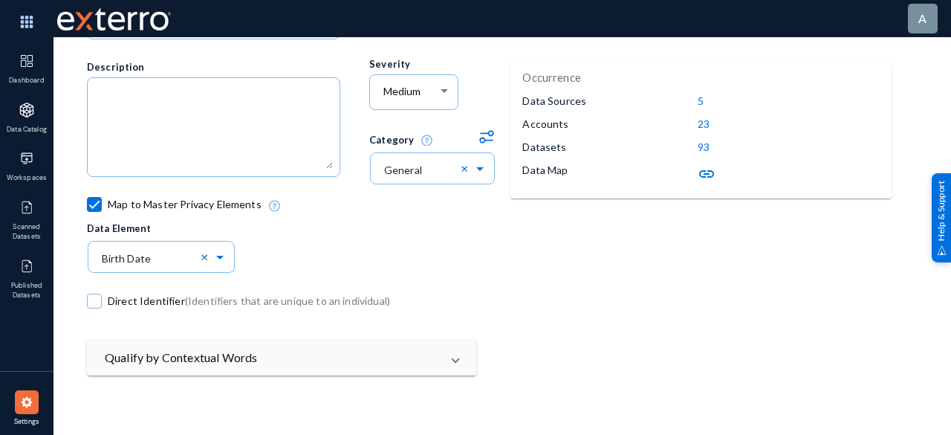
scroll to position [106, 0]
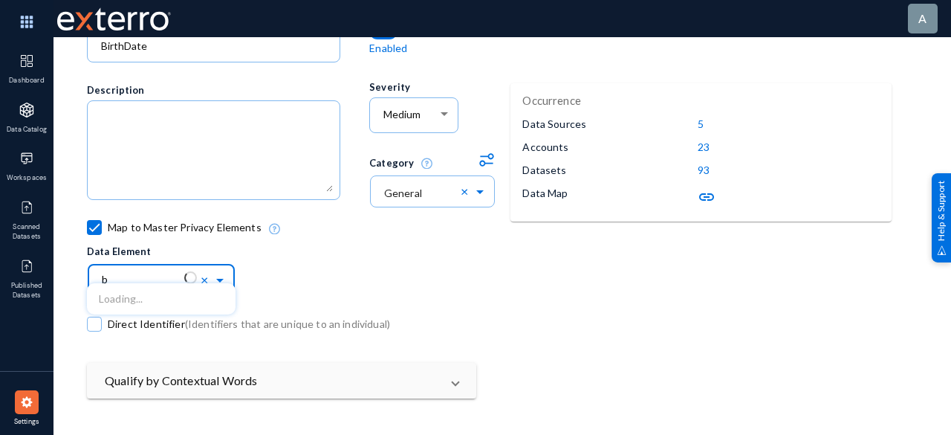
type input "bi"
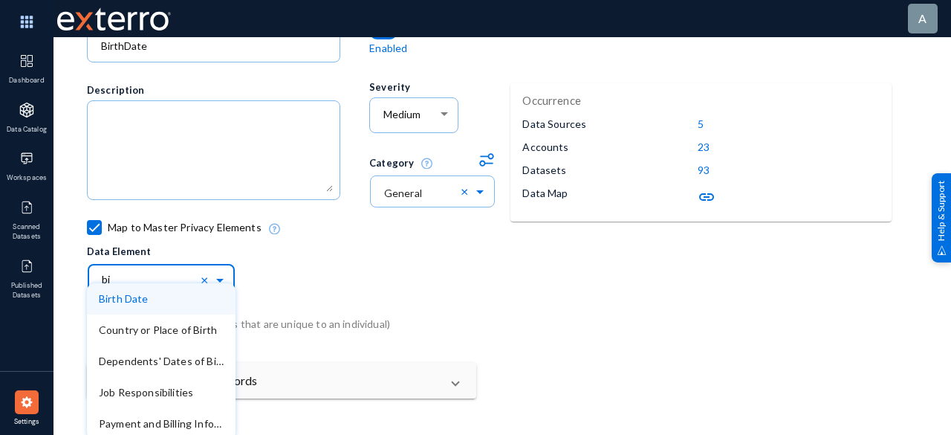
click at [190, 298] on div "Birth Date" at bounding box center [161, 298] width 149 height 31
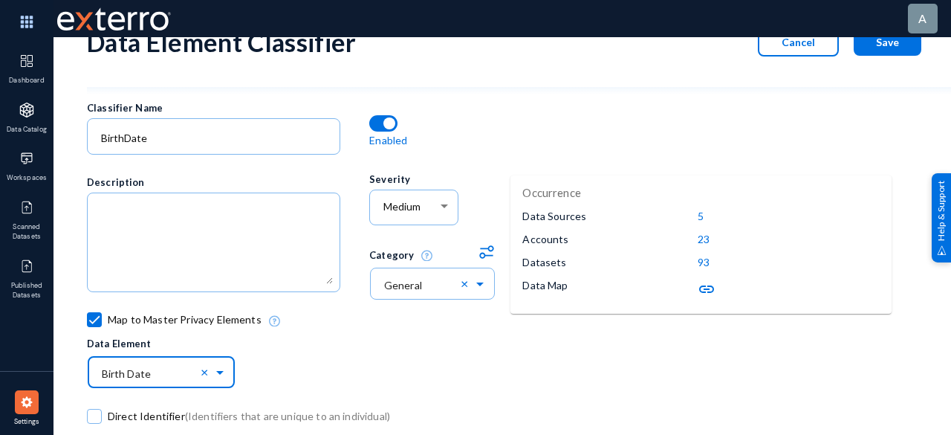
scroll to position [0, 0]
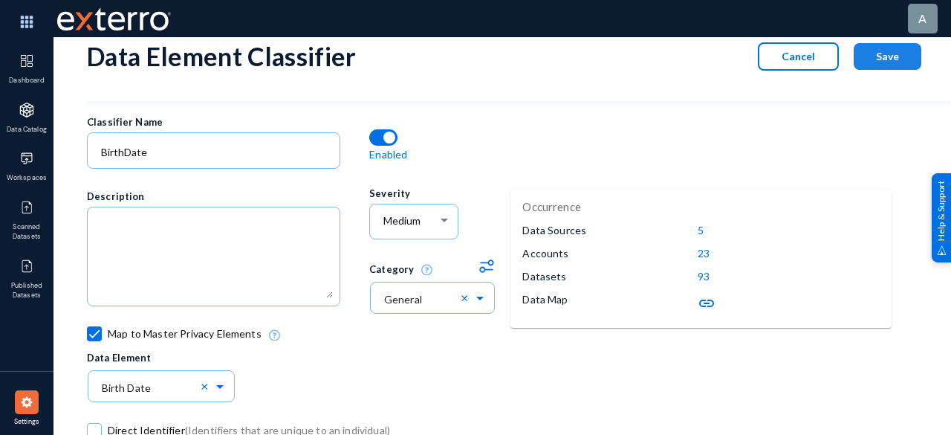
click at [885, 58] on span "Save" at bounding box center [887, 56] width 23 height 13
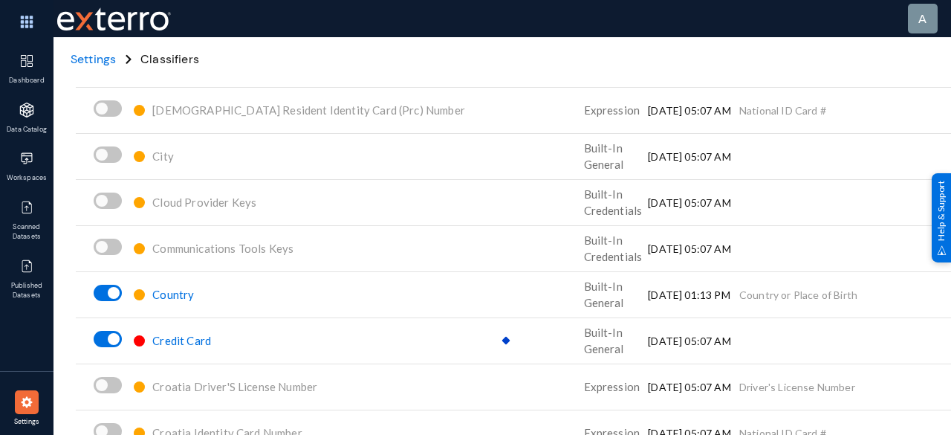
scroll to position [1486, 0]
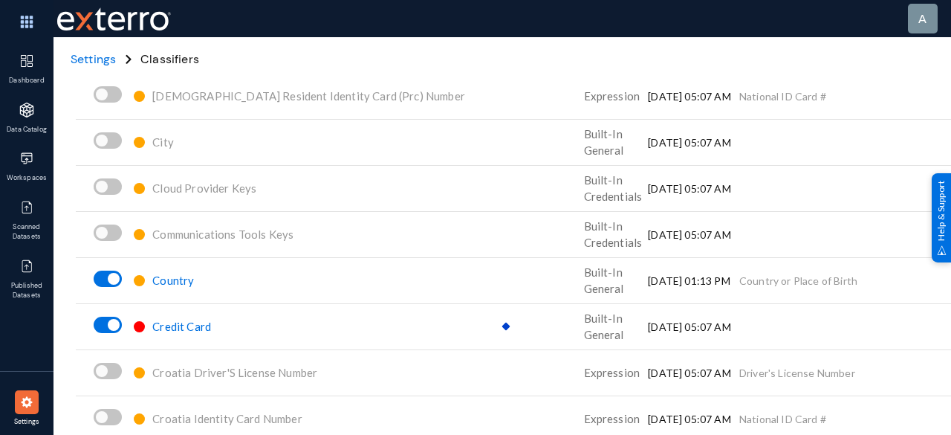
click at [197, 322] on span "Credit Card" at bounding box center [181, 325] width 59 height 13
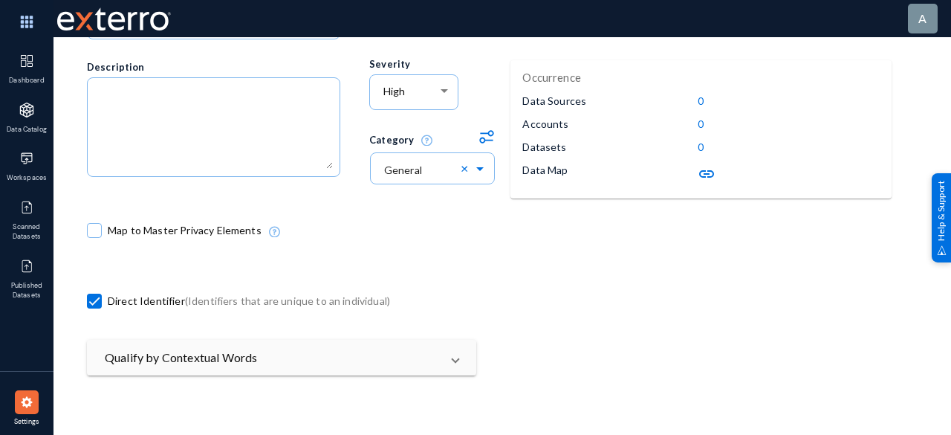
scroll to position [149, 0]
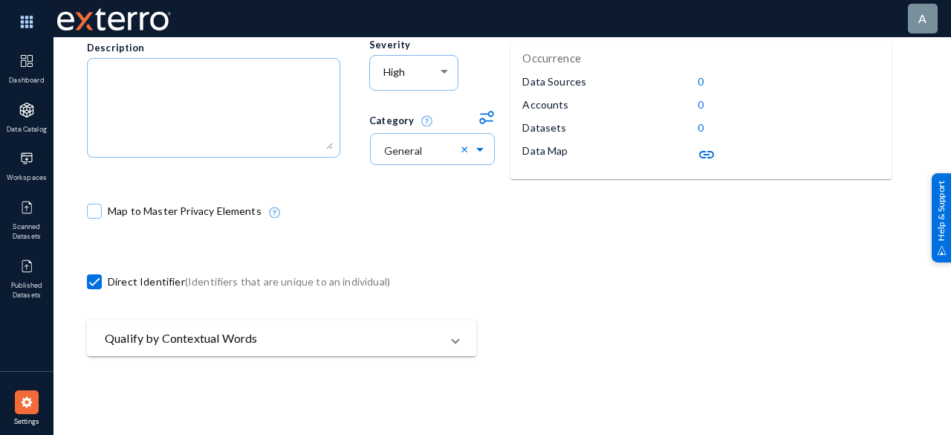
click at [461, 342] on mat-expansion-panel-header "Qualify by Contextual Words" at bounding box center [281, 338] width 389 height 36
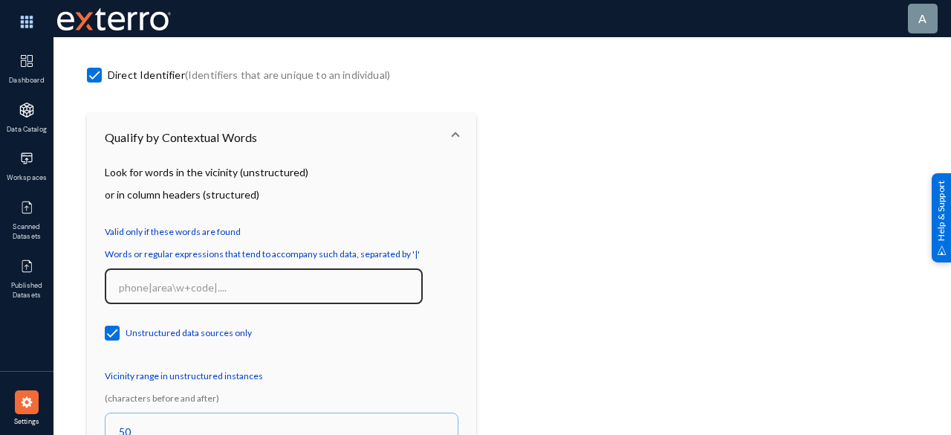
scroll to position [324, 0]
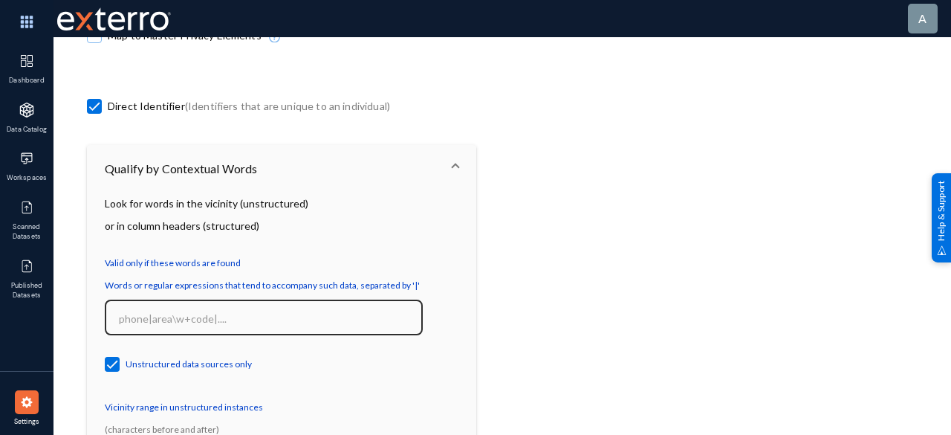
click at [258, 316] on input at bounding box center [267, 318] width 296 height 13
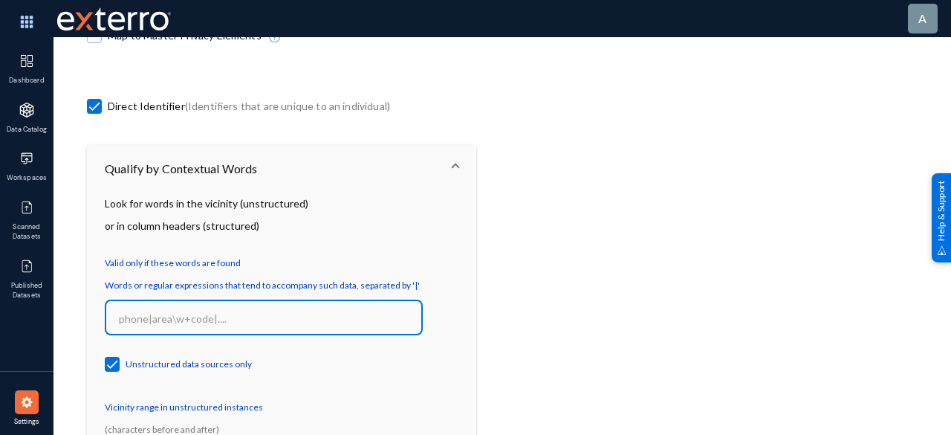
click at [257, 316] on input at bounding box center [267, 318] width 296 height 13
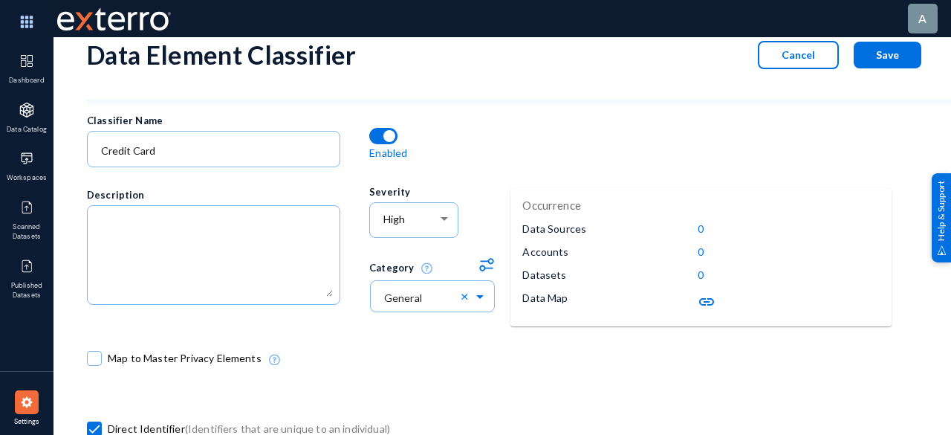
scroll to position [0, 0]
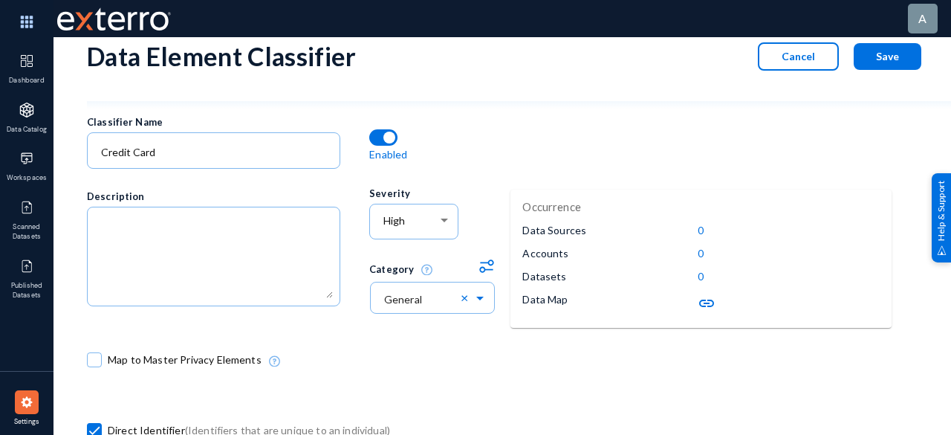
click at [767, 60] on button "Cancel" at bounding box center [798, 56] width 81 height 28
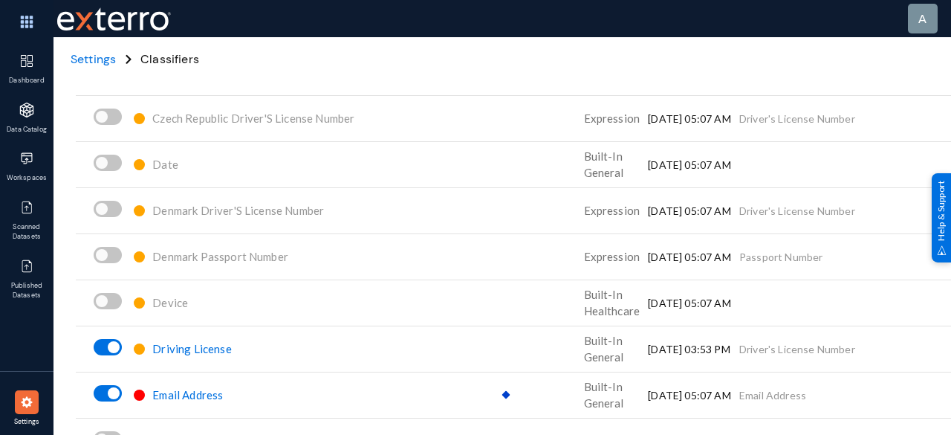
scroll to position [2228, 0]
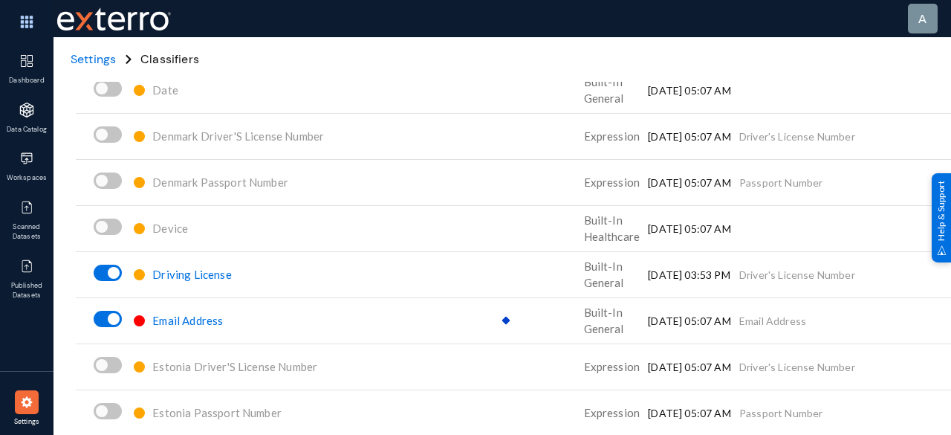
click at [210, 271] on span "Driving License" at bounding box center [191, 273] width 79 height 13
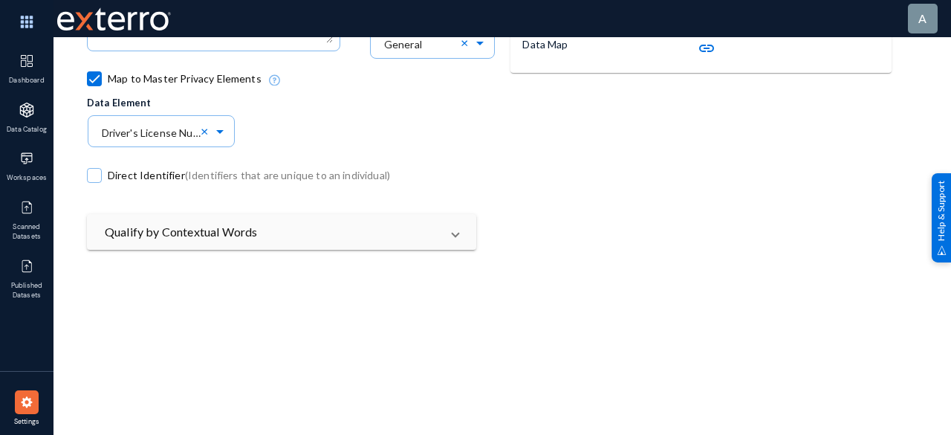
scroll to position [181, 0]
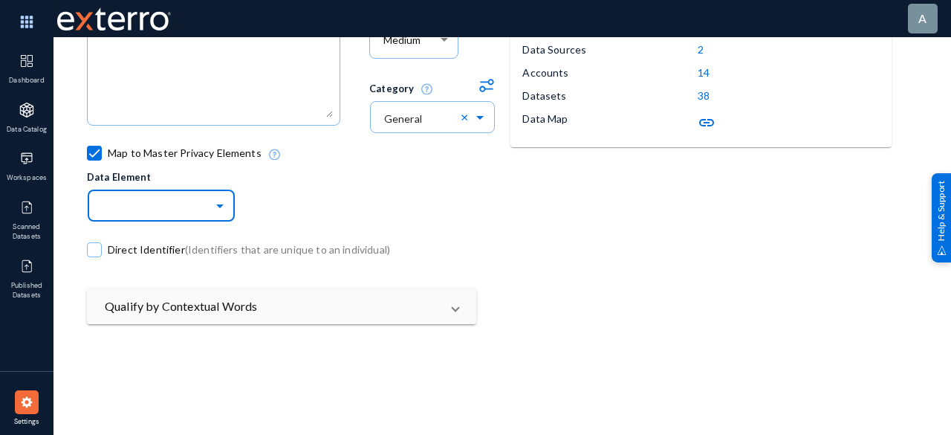
click at [218, 206] on span at bounding box center [221, 204] width 17 height 10
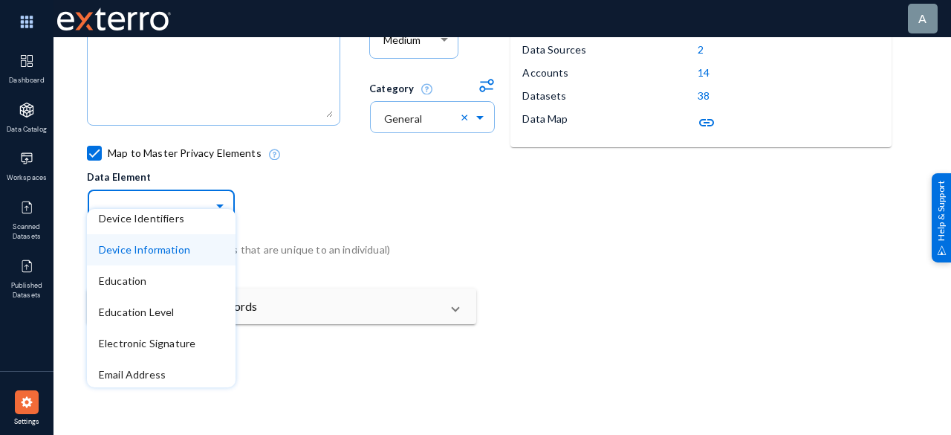
scroll to position [743, 0]
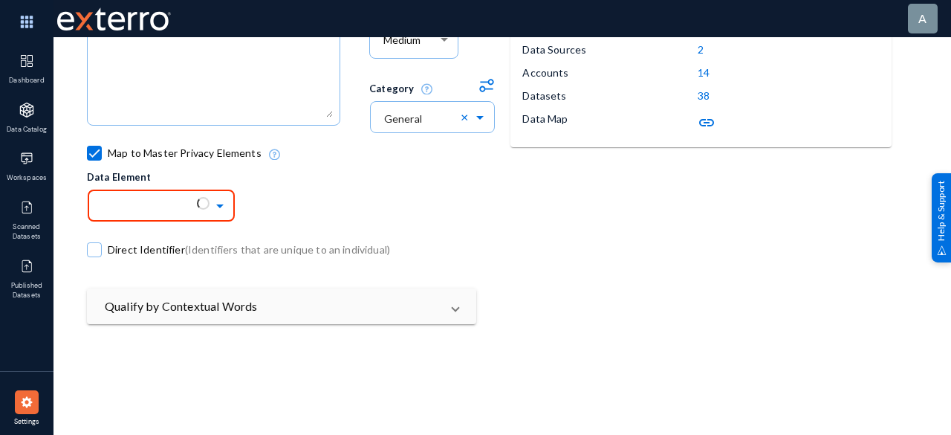
click at [406, 212] on div "Map to Master Privacy Elements Data Element" at bounding box center [440, 182] width 706 height 70
click at [21, 393] on div at bounding box center [27, 402] width 24 height 24
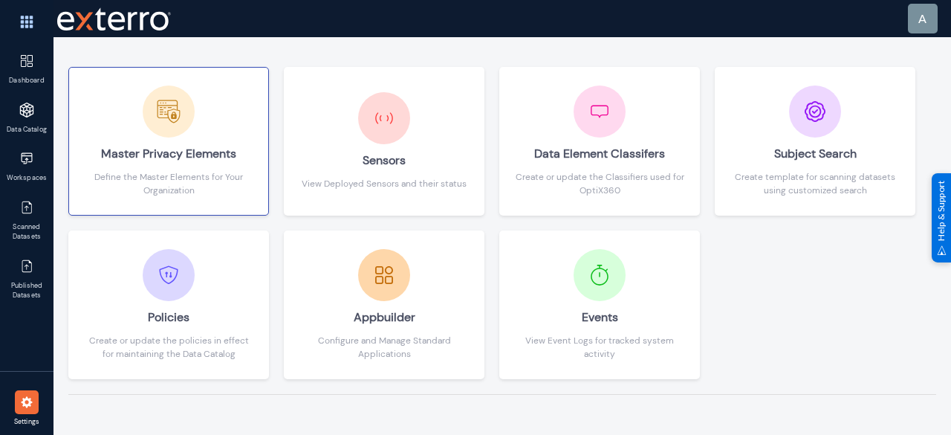
click at [153, 140] on div "Master Privacy Elements" at bounding box center [168, 153] width 169 height 33
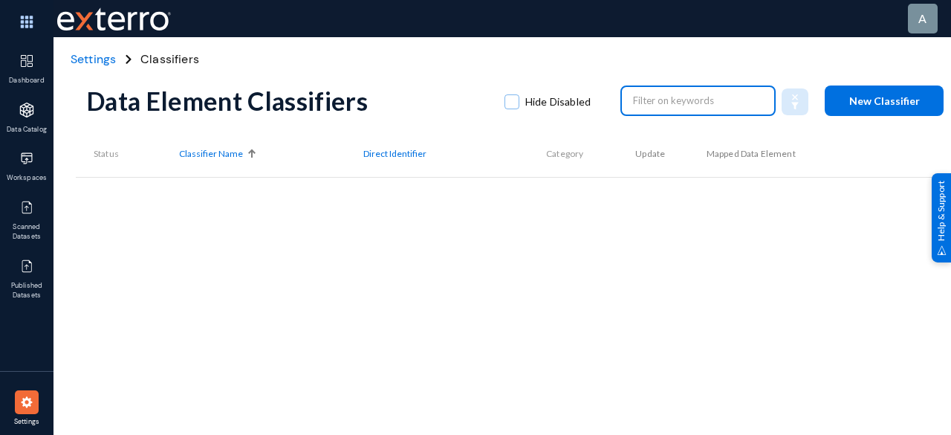
click at [634, 99] on input "text" at bounding box center [698, 100] width 131 height 22
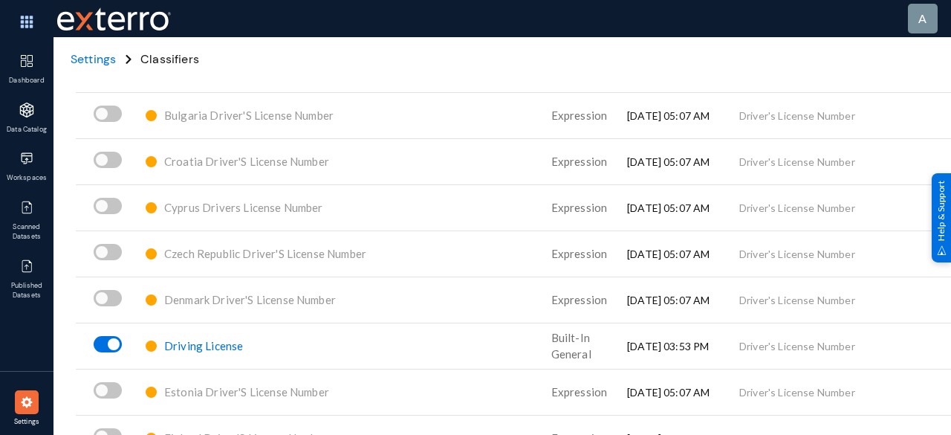
scroll to position [297, 0]
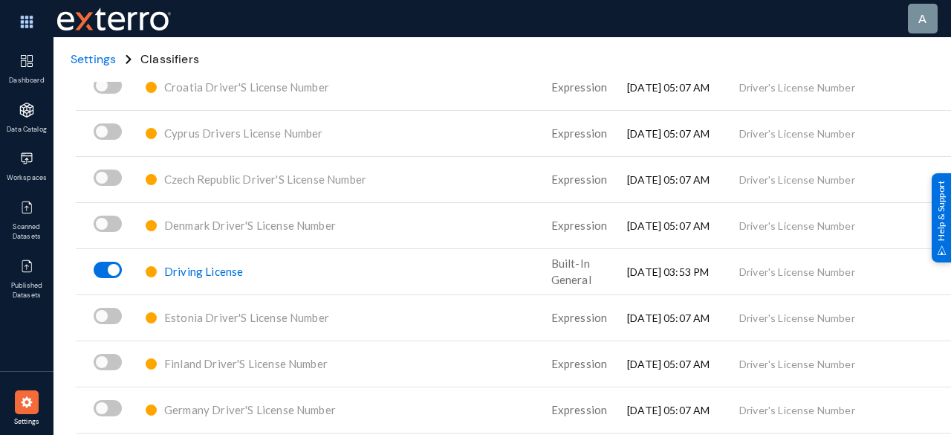
type input "driver"
click at [203, 270] on span "Driving License" at bounding box center [203, 270] width 79 height 13
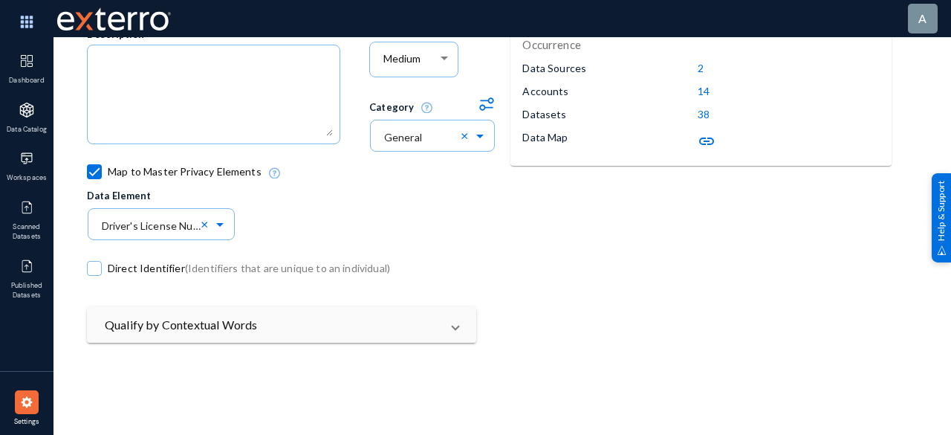
scroll to position [149, 0]
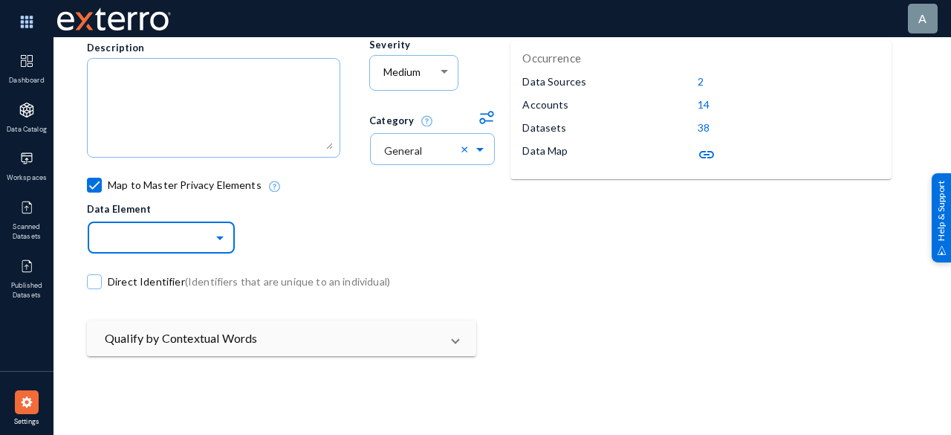
click at [221, 240] on span at bounding box center [221, 236] width 17 height 10
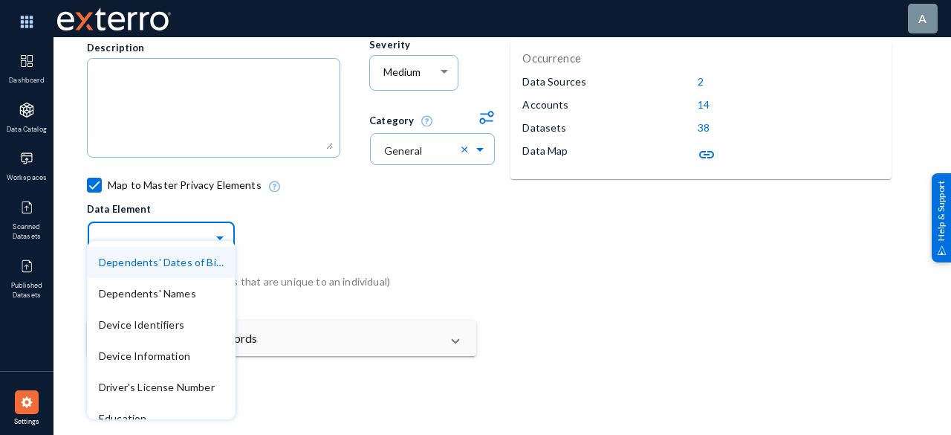
scroll to position [817, 0]
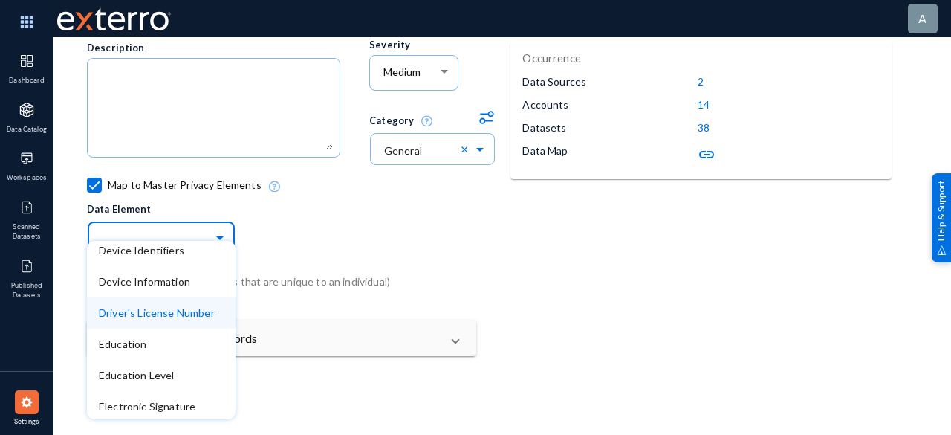
click at [195, 316] on span "Driver's License Number" at bounding box center [157, 312] width 116 height 13
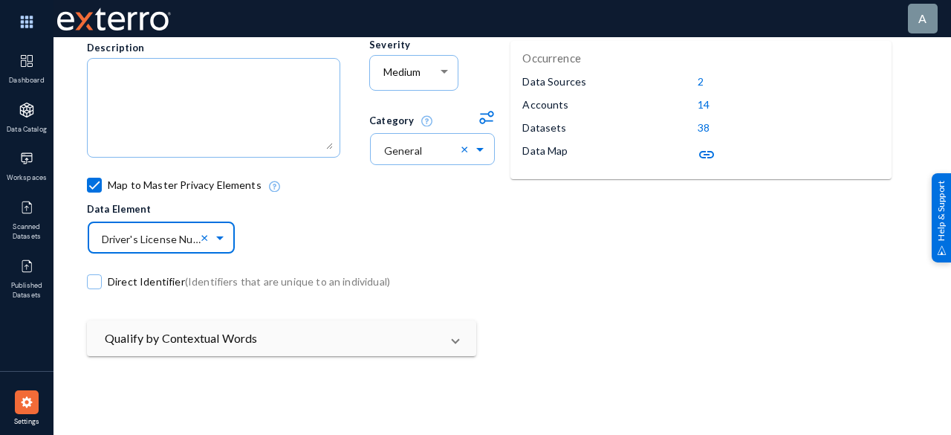
scroll to position [0, 0]
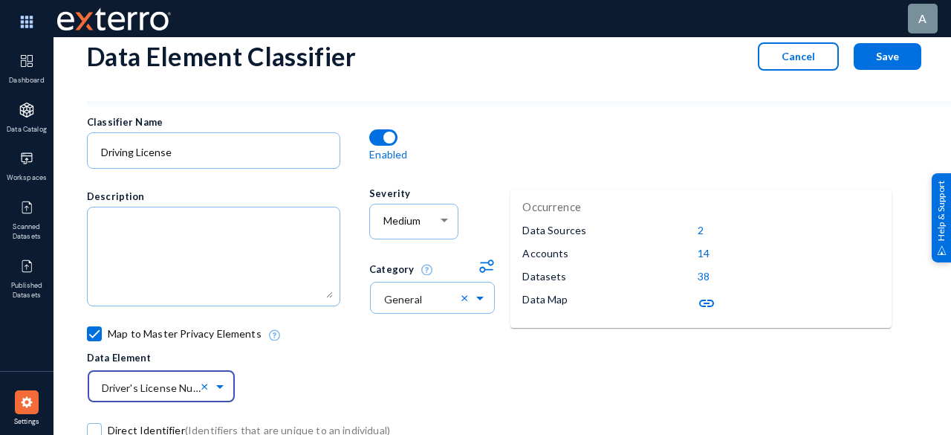
click at [896, 56] on span "Save" at bounding box center [887, 56] width 23 height 13
checkbox input "false"
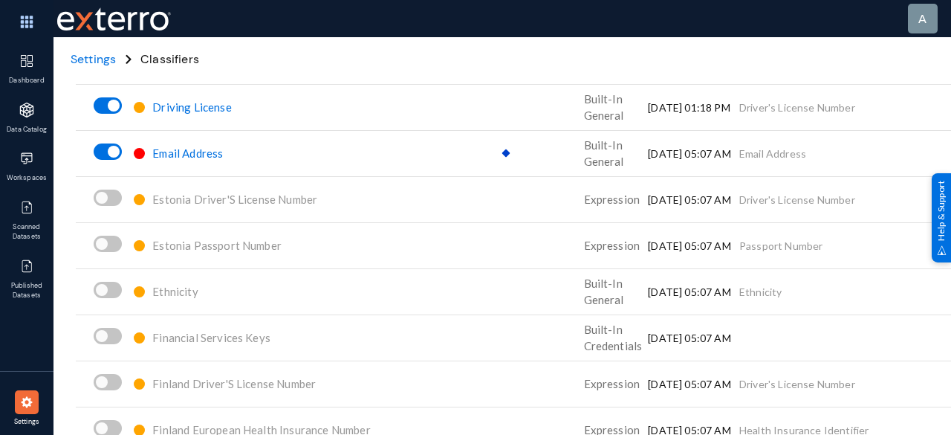
scroll to position [2377, 0]
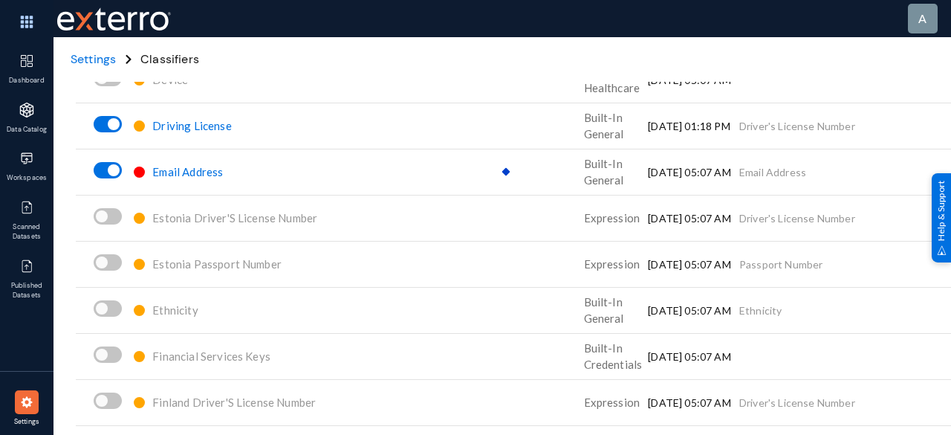
click at [204, 170] on span "Email Address" at bounding box center [187, 171] width 71 height 13
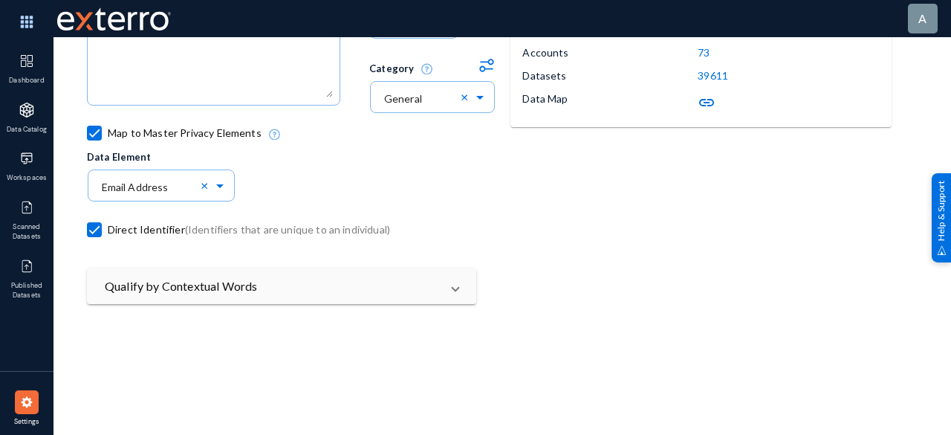
scroll to position [181, 0]
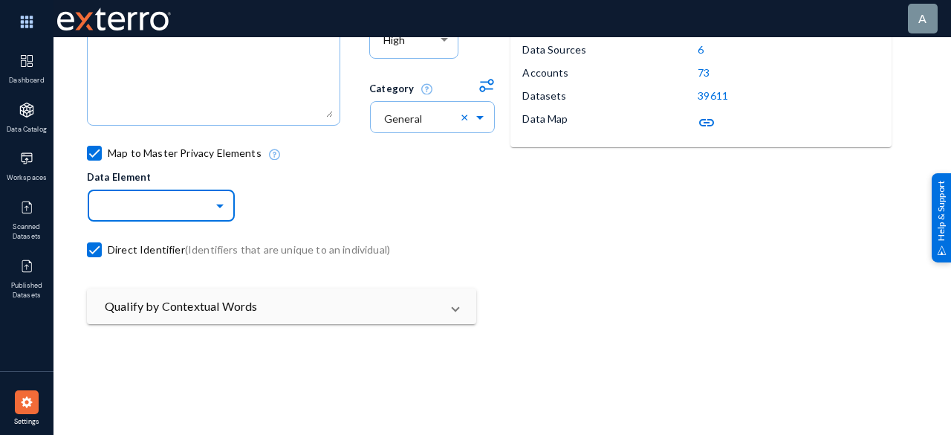
click at [224, 204] on span at bounding box center [221, 204] width 17 height 10
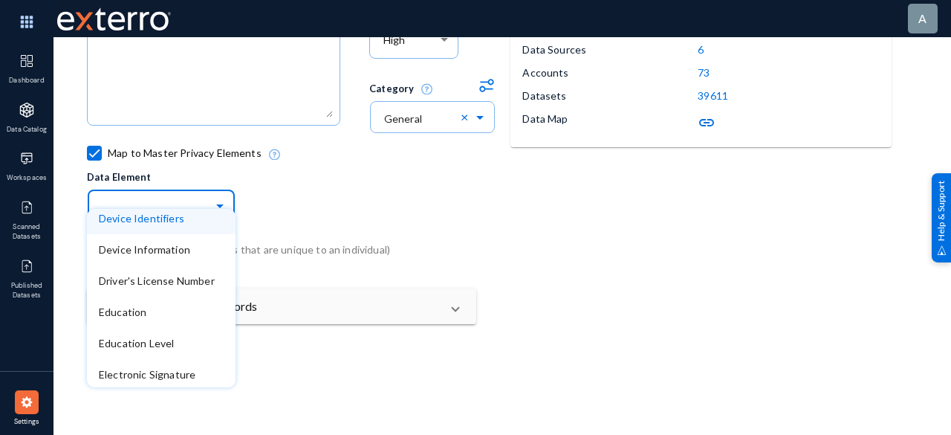
scroll to position [891, 0]
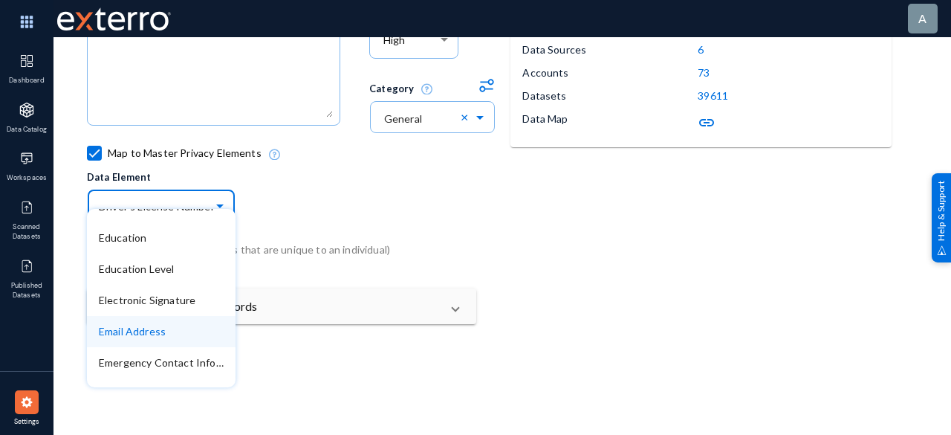
click at [157, 334] on span "Email Address" at bounding box center [132, 331] width 67 height 13
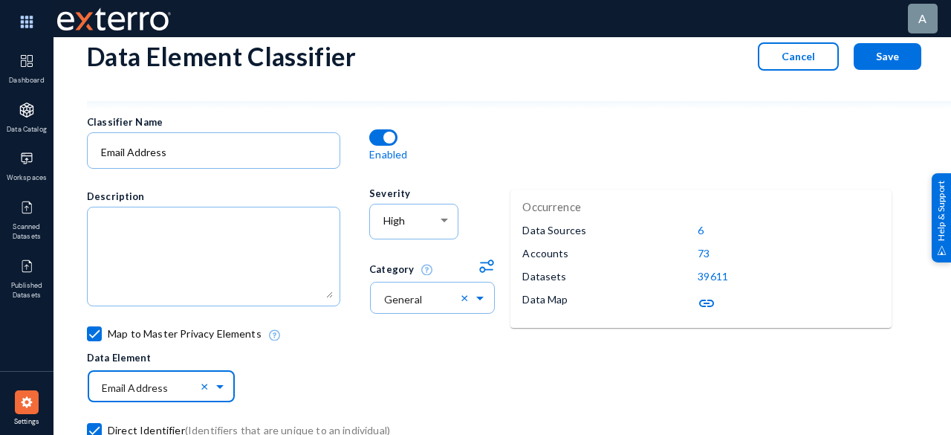
scroll to position [0, 0]
click at [872, 62] on button "Save" at bounding box center [887, 56] width 68 height 27
checkbox input "false"
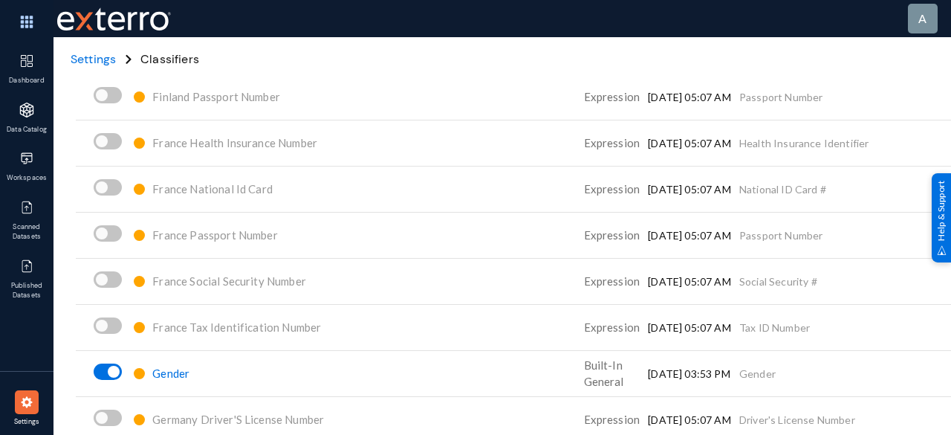
scroll to position [2823, 0]
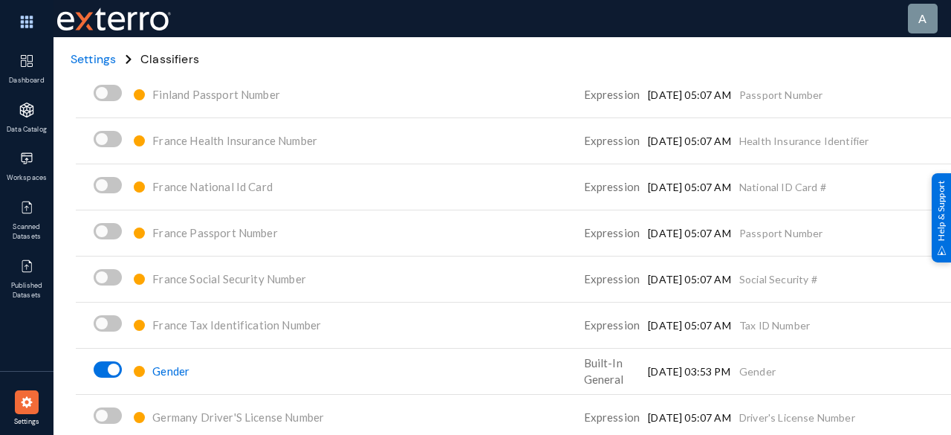
click at [169, 369] on span "Gender" at bounding box center [170, 370] width 37 height 13
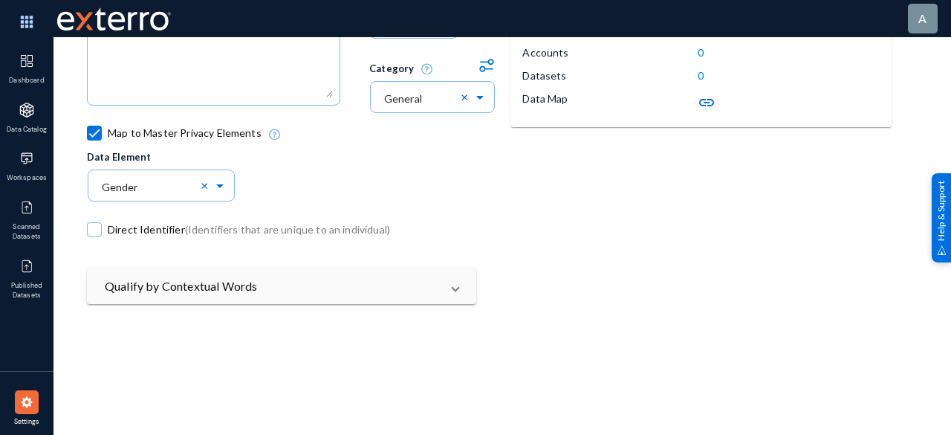
scroll to position [181, 0]
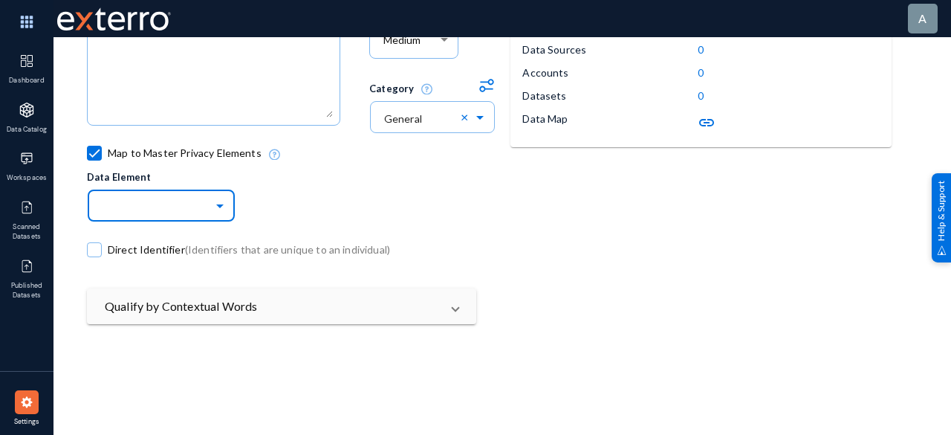
click at [221, 206] on span at bounding box center [221, 204] width 17 height 10
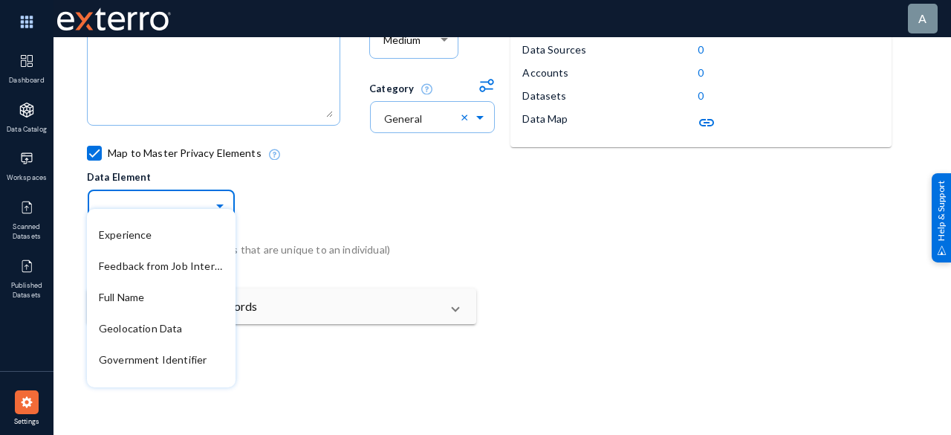
scroll to position [1114, 0]
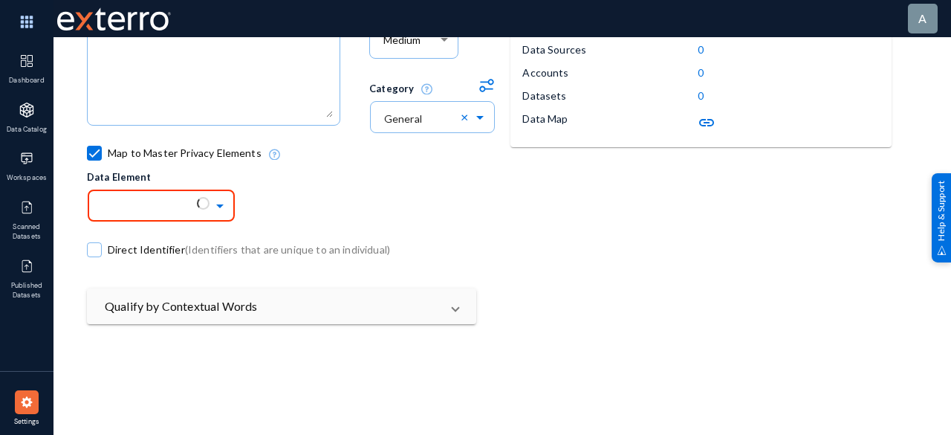
click at [31, 399] on img at bounding box center [26, 401] width 15 height 15
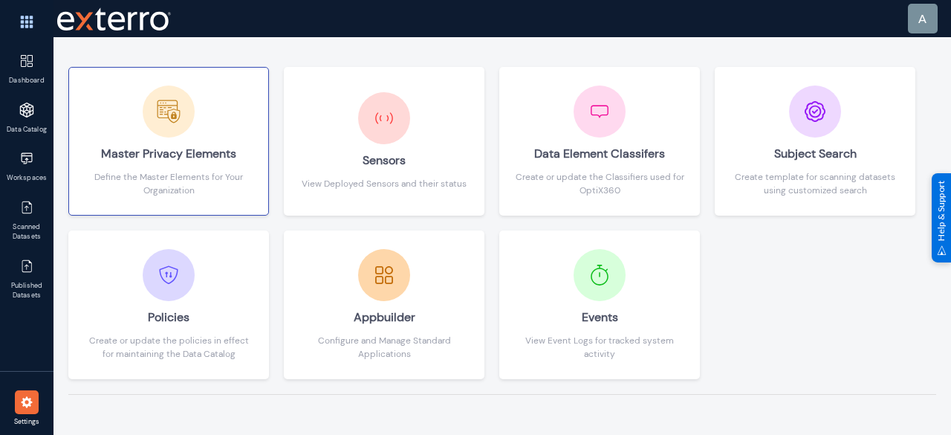
click at [194, 160] on div "Master Privacy Elements" at bounding box center [168, 153] width 169 height 33
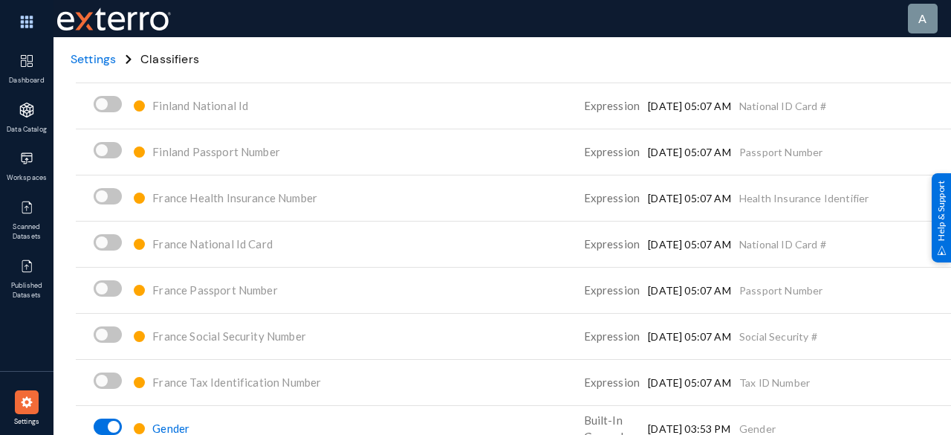
scroll to position [3046, 0]
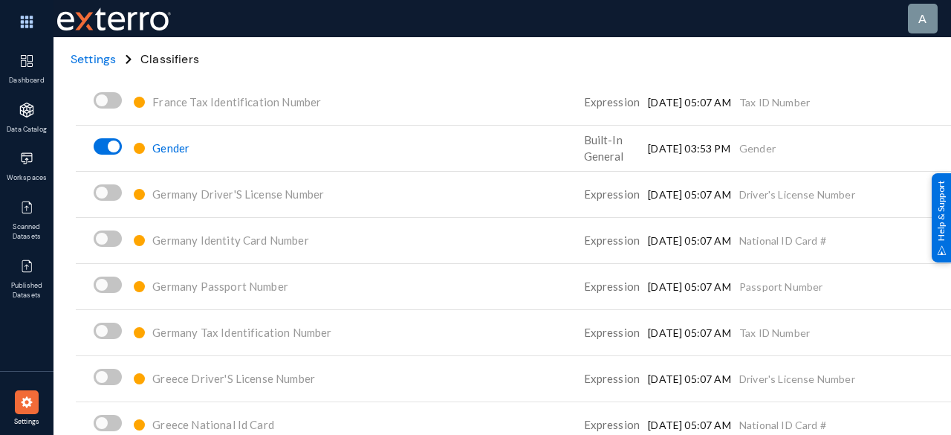
click at [172, 147] on span "Gender" at bounding box center [170, 147] width 37 height 13
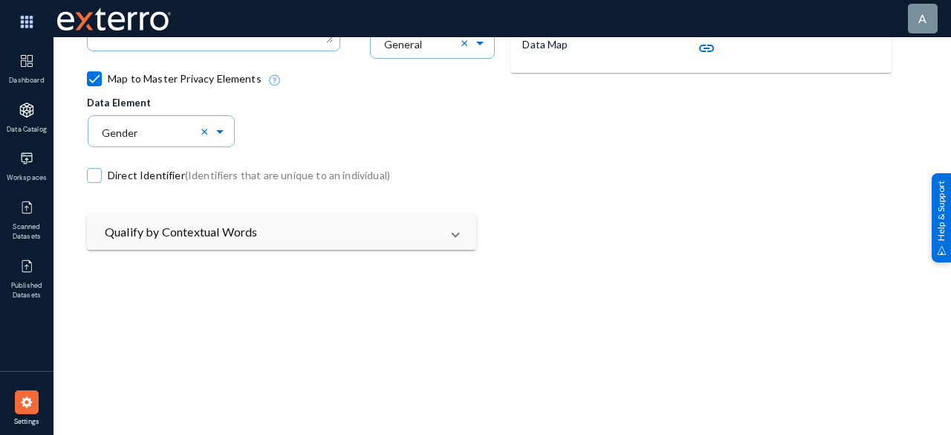
scroll to position [181, 0]
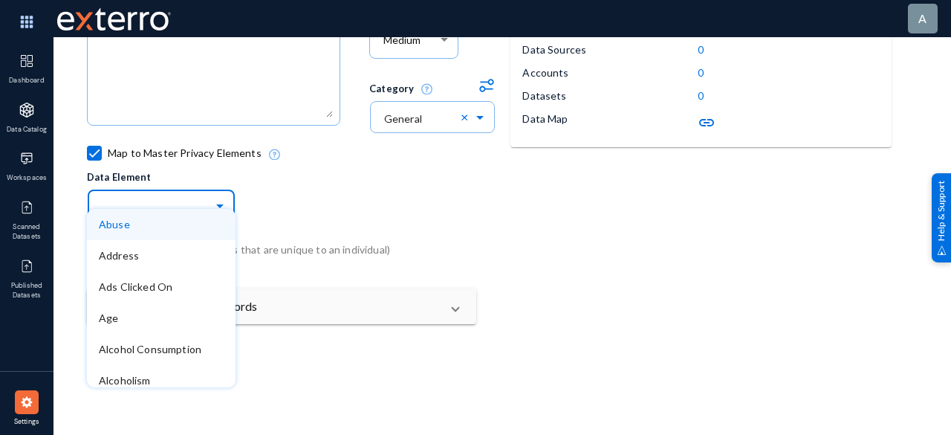
click at [221, 207] on span at bounding box center [221, 204] width 17 height 10
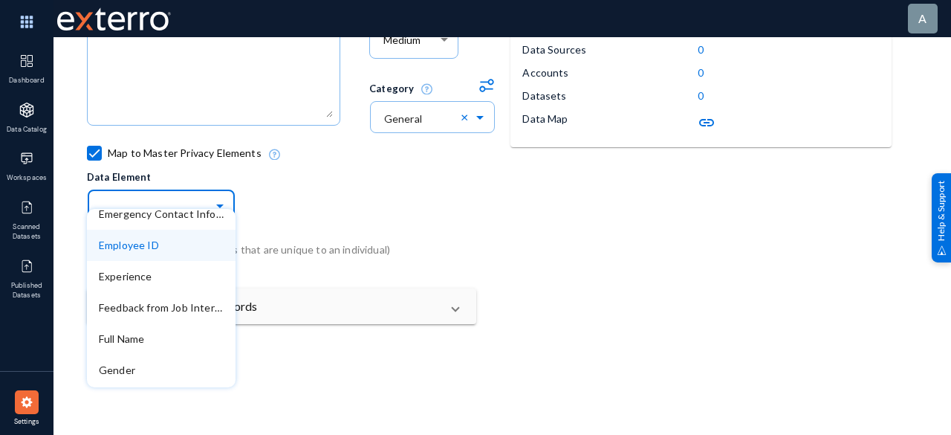
scroll to position [1114, 0]
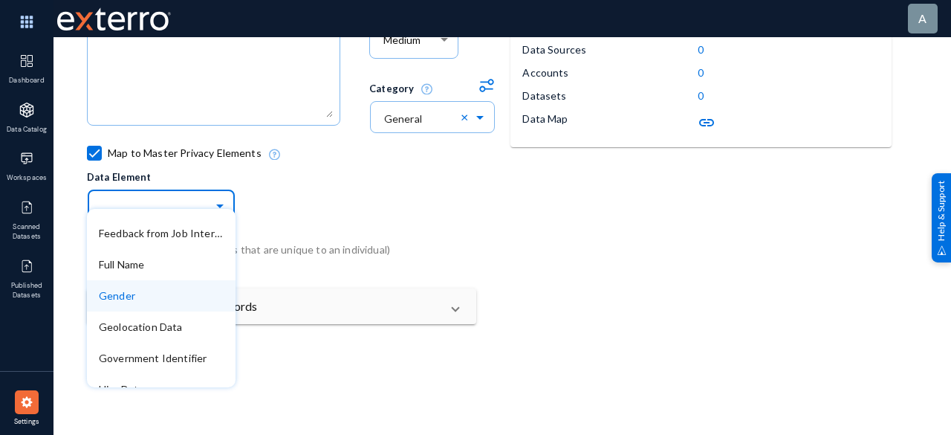
click at [148, 286] on div "Gender" at bounding box center [161, 295] width 149 height 31
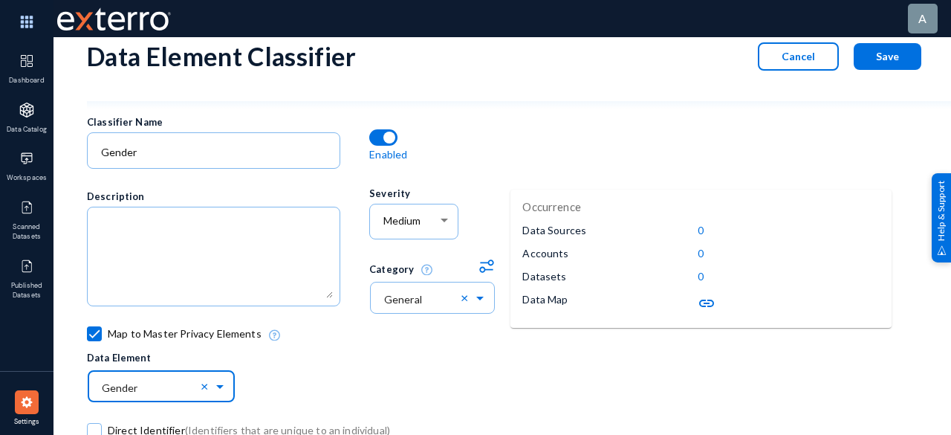
scroll to position [0, 0]
click at [886, 54] on span "Save" at bounding box center [887, 56] width 23 height 13
checkbox input "false"
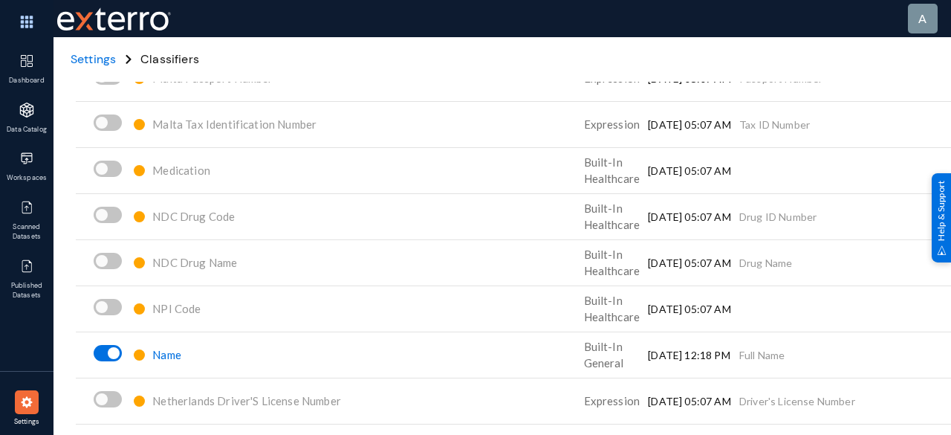
scroll to position [6091, 0]
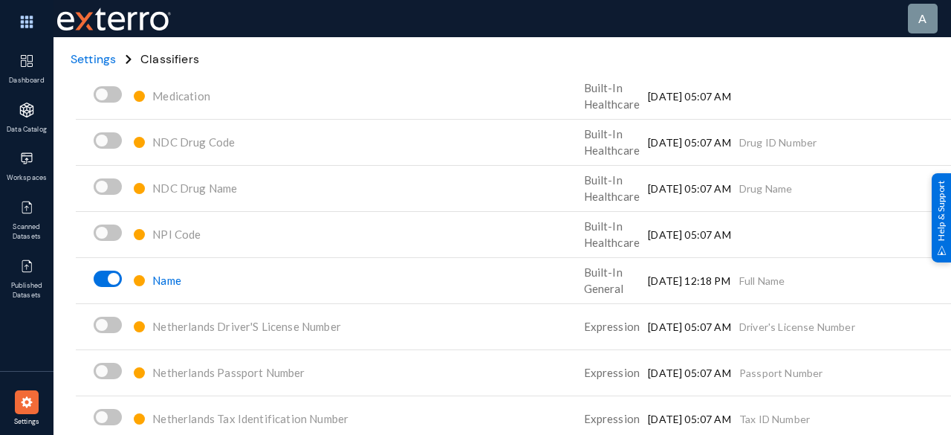
click at [166, 274] on span "Name" at bounding box center [166, 279] width 29 height 13
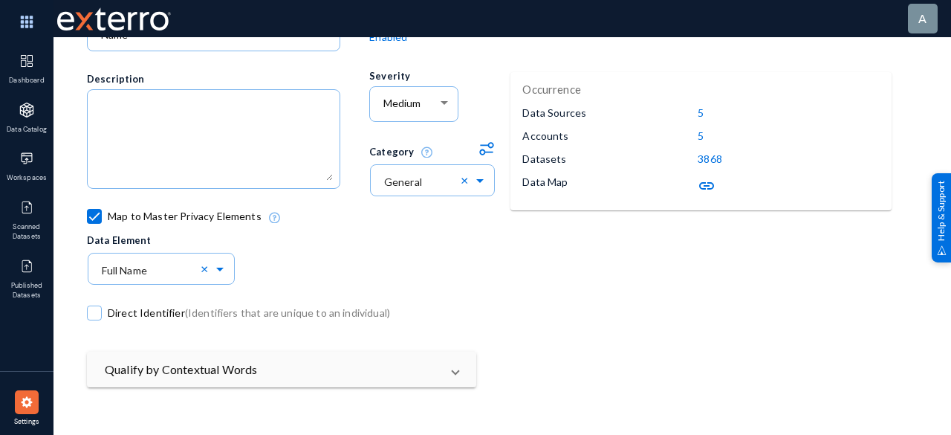
scroll to position [106, 0]
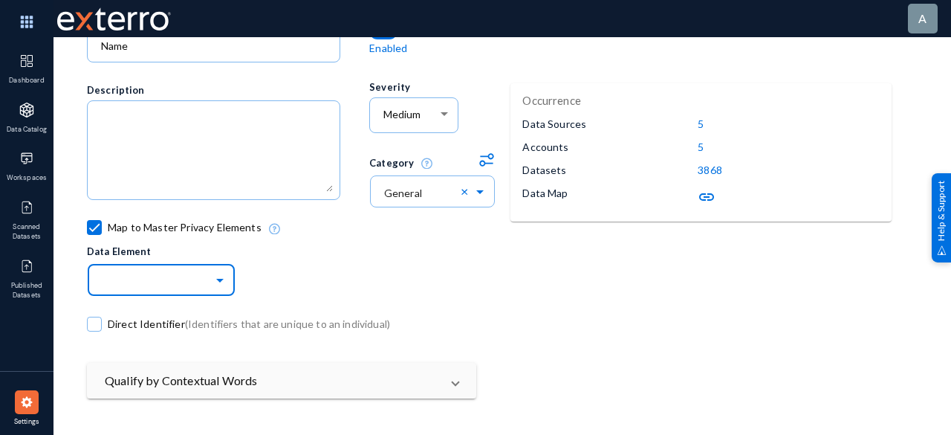
click at [217, 279] on span at bounding box center [221, 278] width 17 height 10
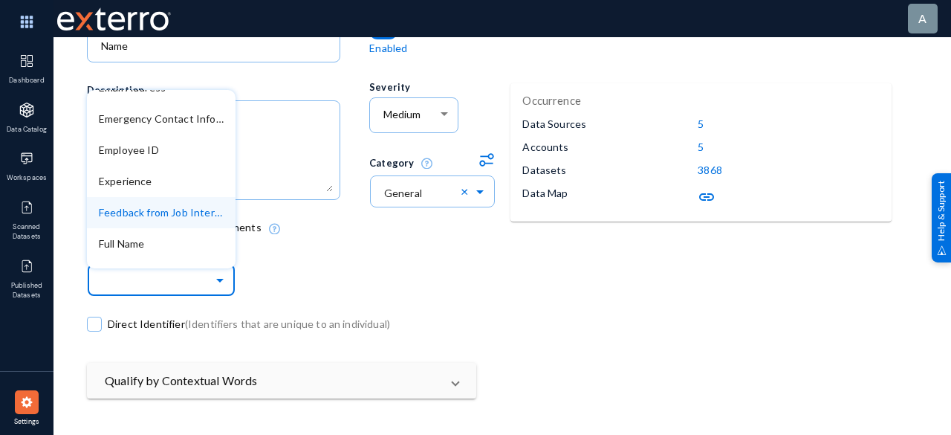
scroll to position [1040, 0]
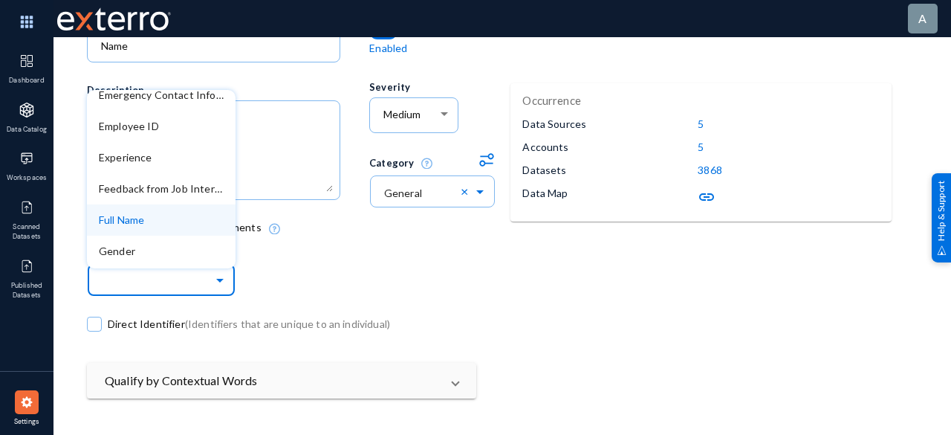
click at [193, 228] on div "Full Name" at bounding box center [161, 219] width 149 height 31
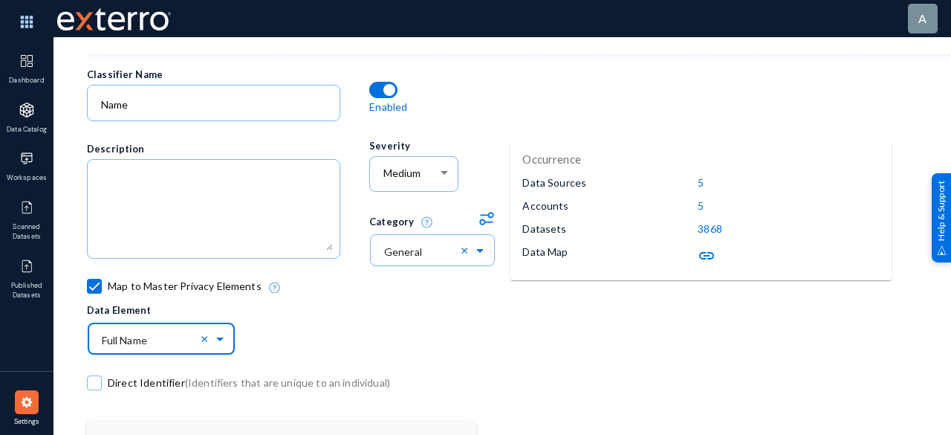
scroll to position [0, 0]
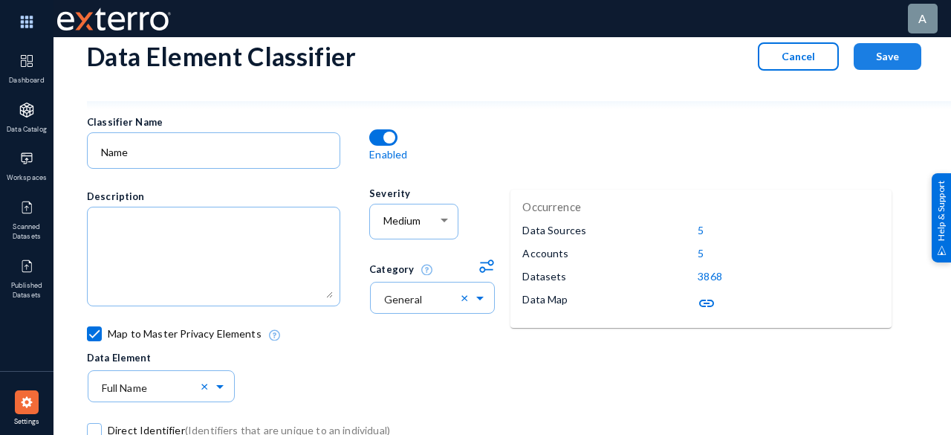
click at [890, 58] on span "Save" at bounding box center [887, 56] width 23 height 13
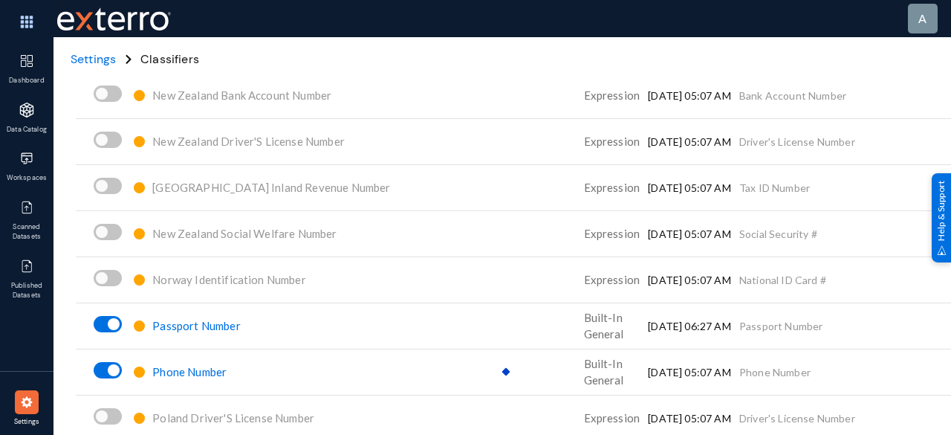
scroll to position [6463, 0]
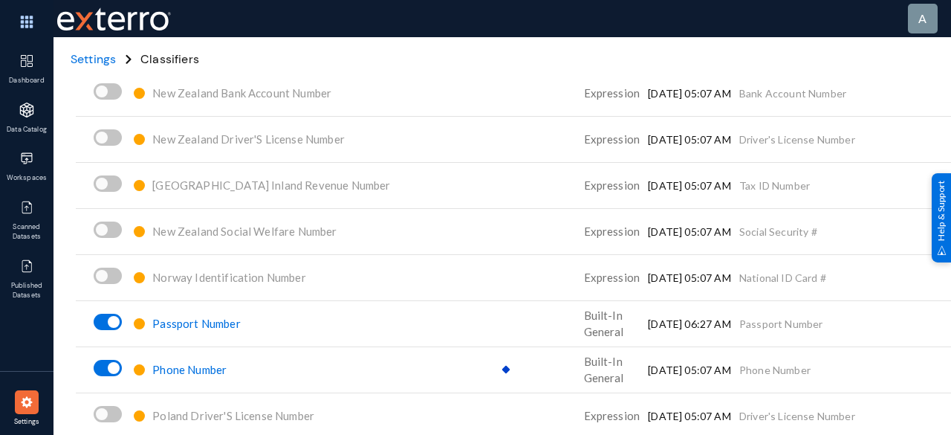
click at [171, 331] on div "Passport Number" at bounding box center [196, 323] width 88 height 17
click at [171, 325] on span "Passport Number" at bounding box center [196, 322] width 88 height 13
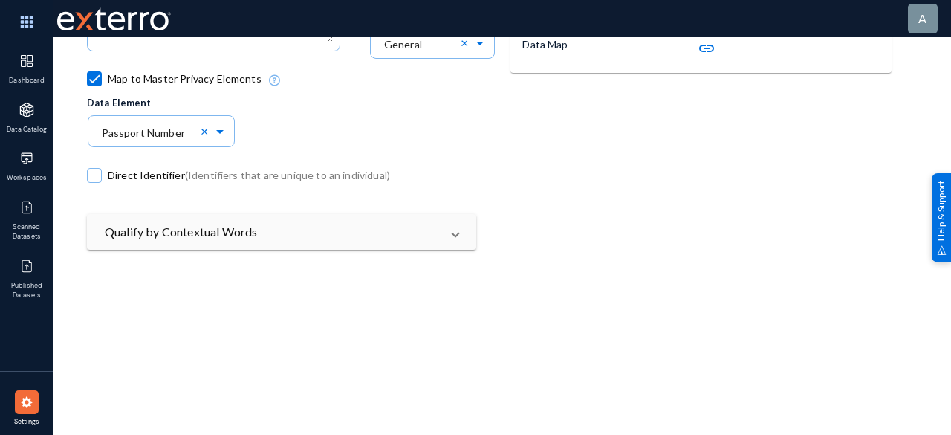
scroll to position [181, 0]
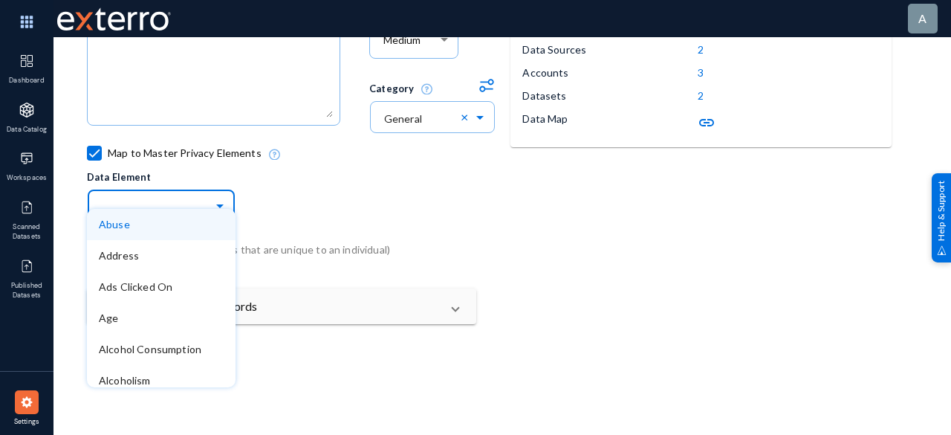
click at [221, 206] on span at bounding box center [221, 204] width 17 height 10
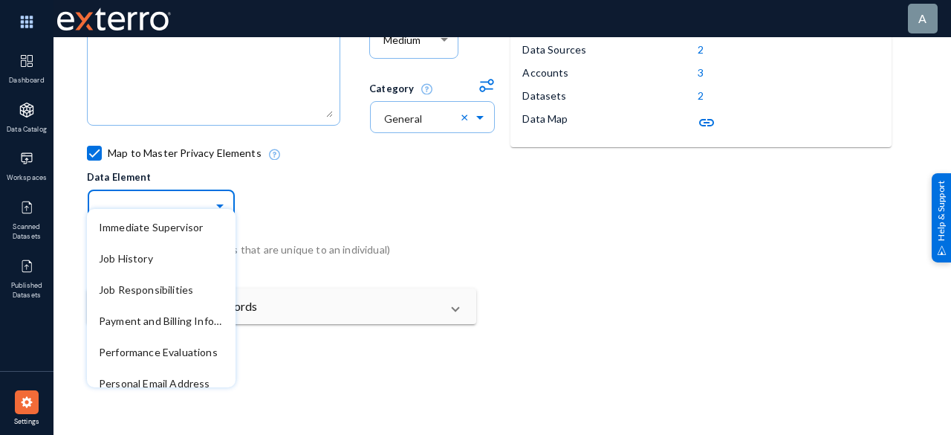
scroll to position [1382, 0]
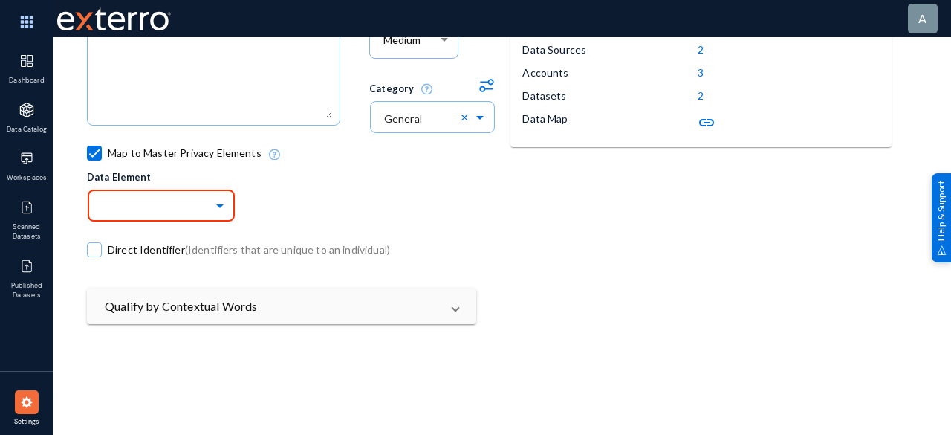
click at [27, 409] on div at bounding box center [27, 402] width 24 height 24
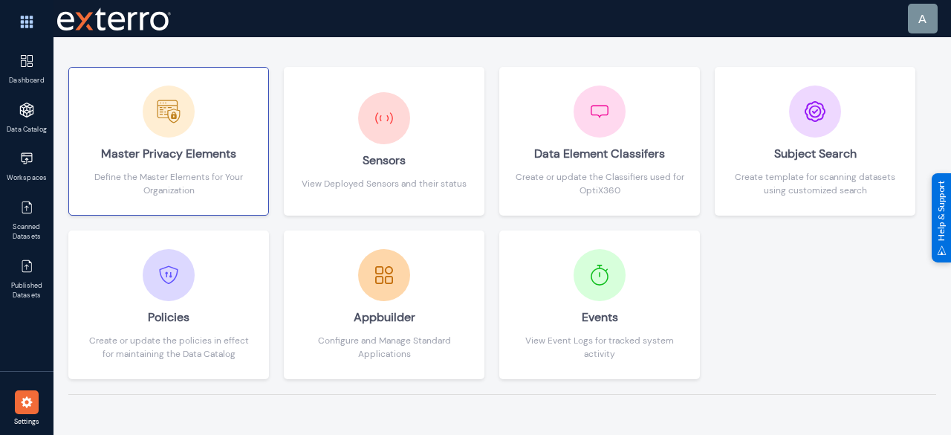
click at [207, 139] on div "Master Privacy Elements" at bounding box center [168, 153] width 169 height 33
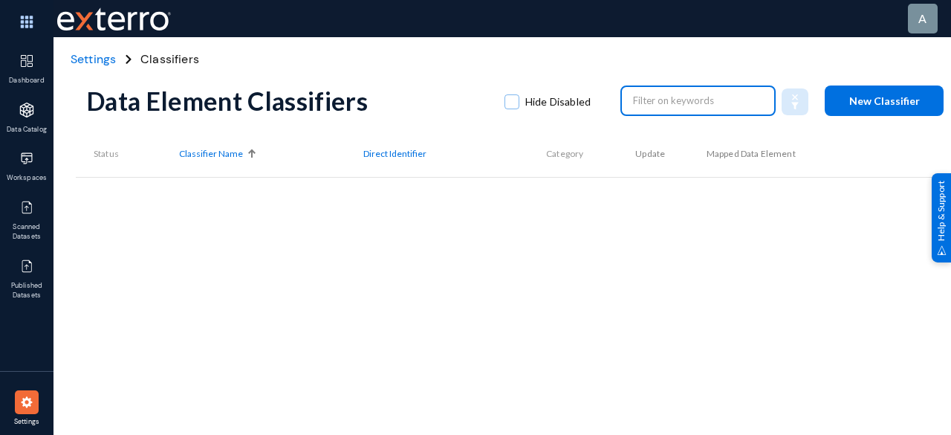
click at [651, 103] on input "text" at bounding box center [698, 100] width 131 height 22
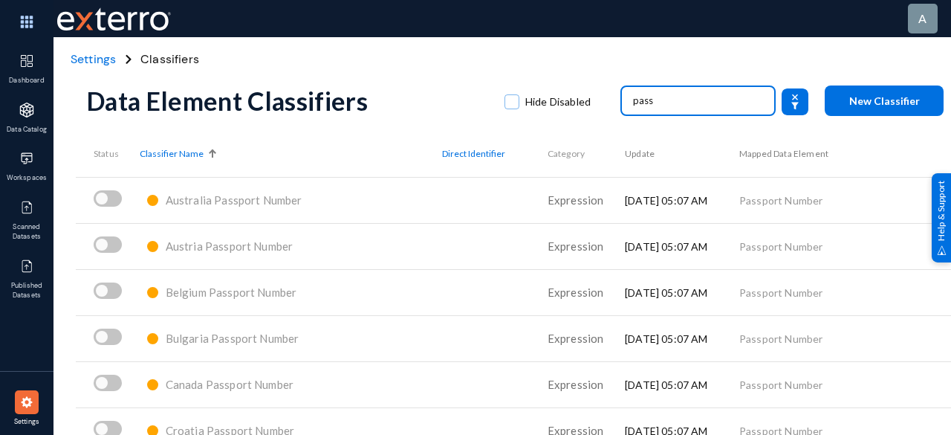
type input "pass"
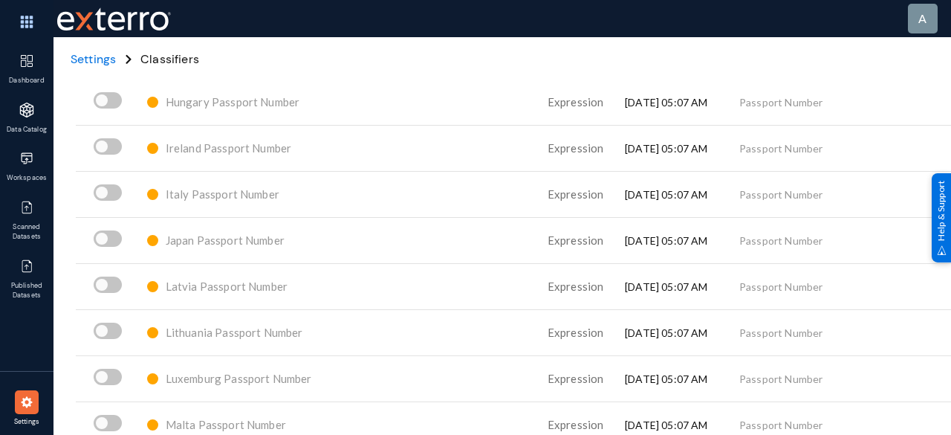
scroll to position [966, 0]
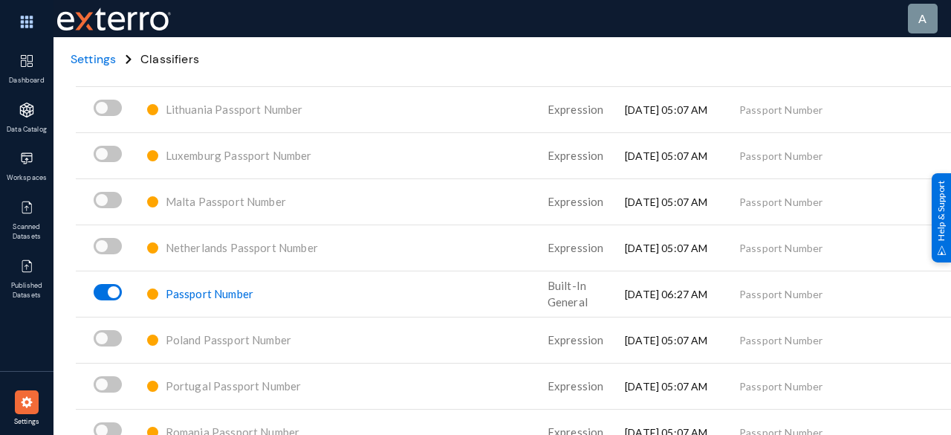
click at [202, 290] on span "Passport Number" at bounding box center [210, 293] width 88 height 13
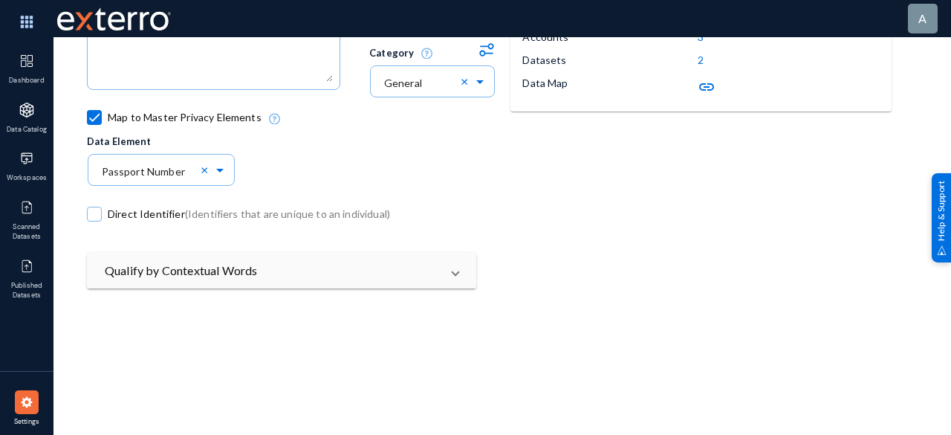
scroll to position [181, 0]
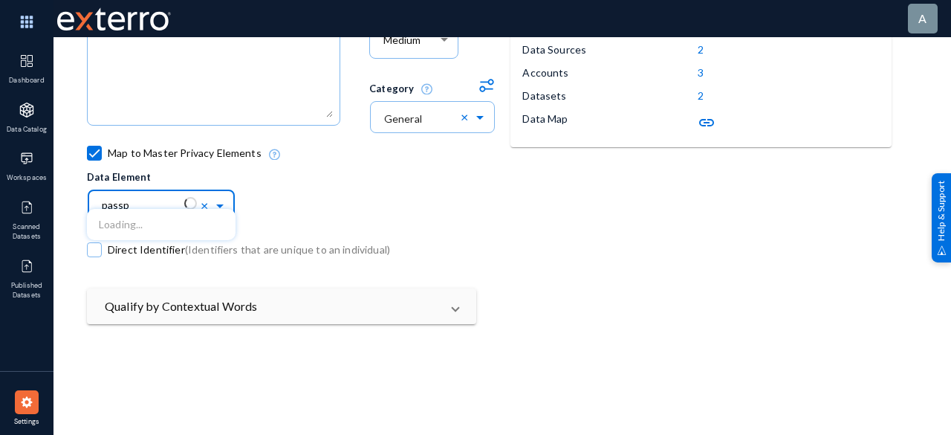
type input "passpo"
click at [177, 232] on div "Passport Number" at bounding box center [161, 224] width 149 height 31
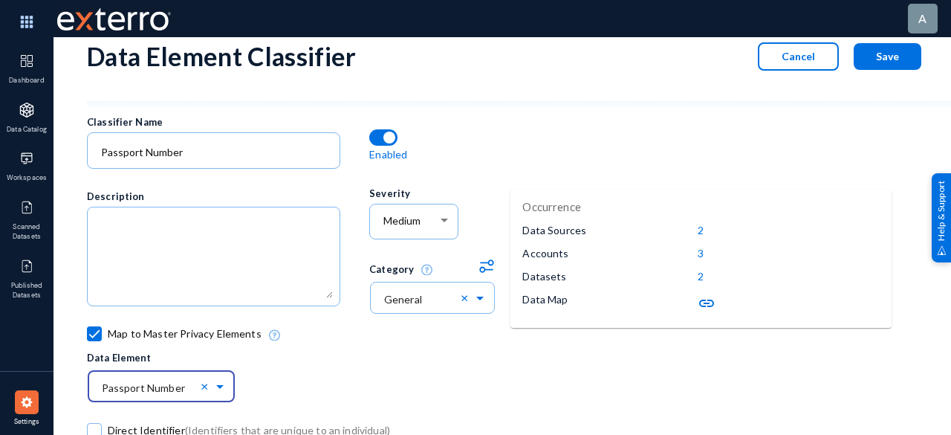
click at [895, 56] on span "Save" at bounding box center [887, 56] width 23 height 13
checkbox input "false"
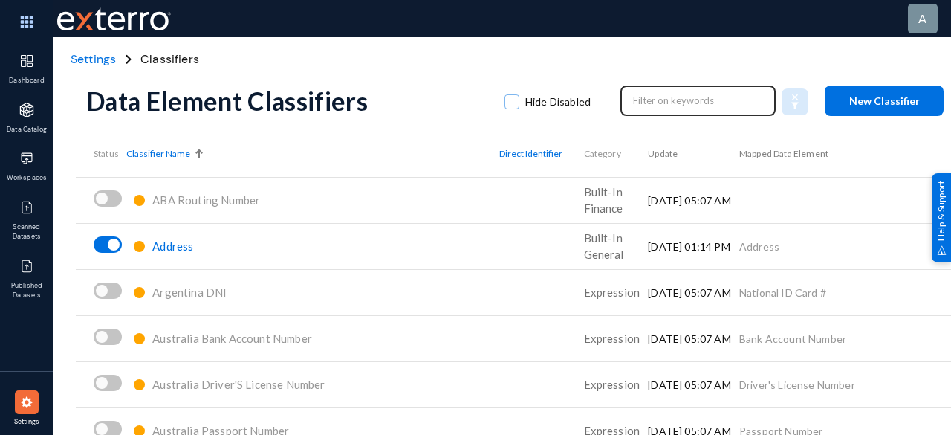
click at [694, 98] on input "text" at bounding box center [698, 100] width 131 height 22
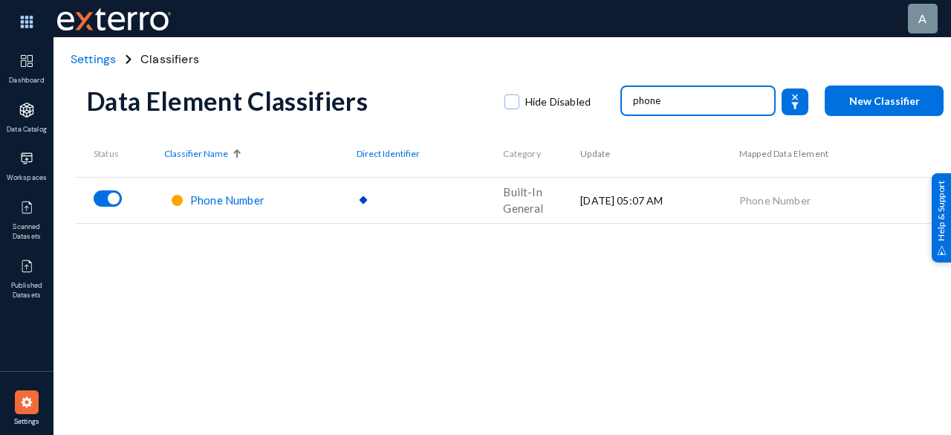
type input "phone"
click at [230, 195] on span "Phone Number" at bounding box center [227, 199] width 74 height 13
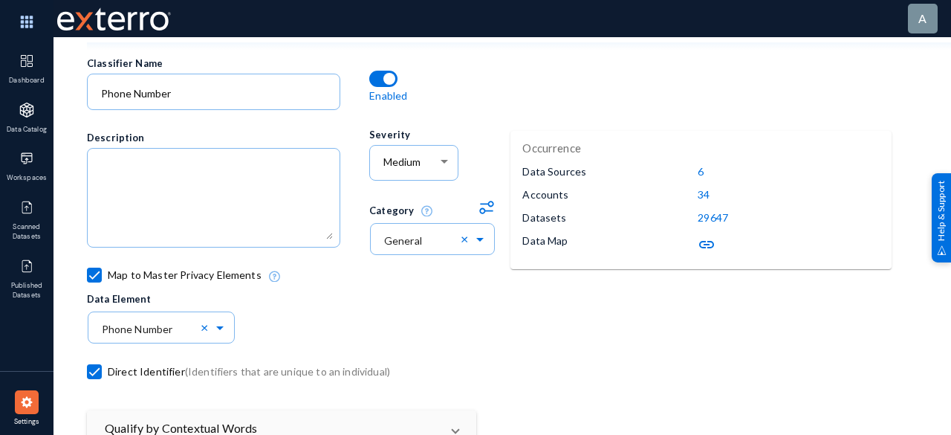
scroll to position [149, 0]
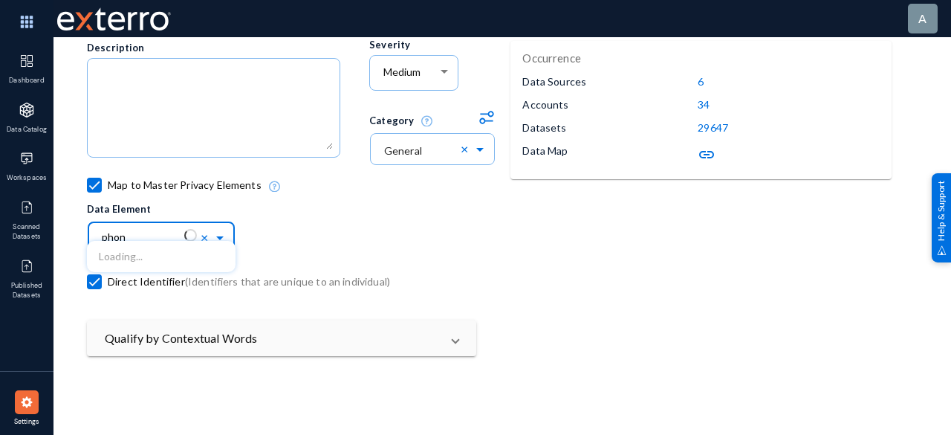
type input "phone"
click at [195, 258] on div "Phone Number" at bounding box center [161, 256] width 149 height 31
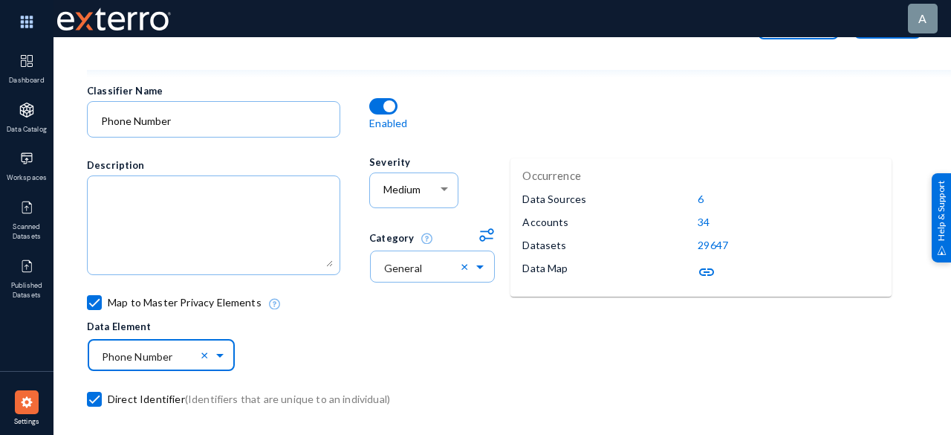
scroll to position [0, 0]
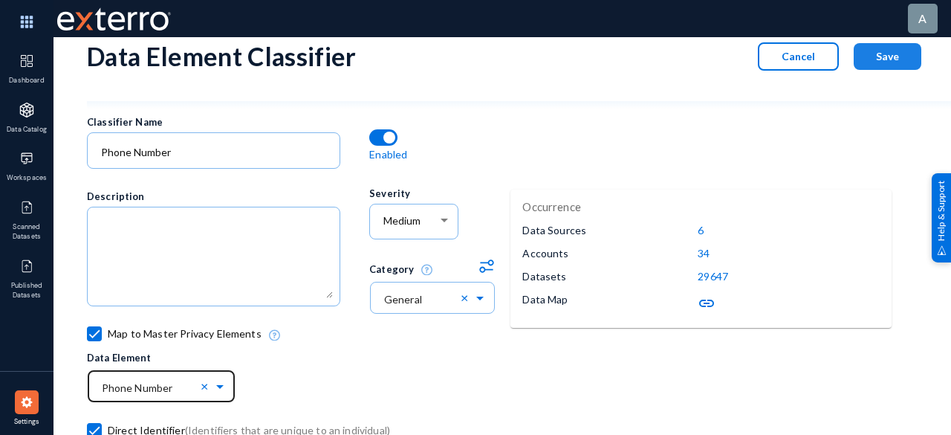
click at [881, 56] on span "Save" at bounding box center [887, 56] width 23 height 13
checkbox input "false"
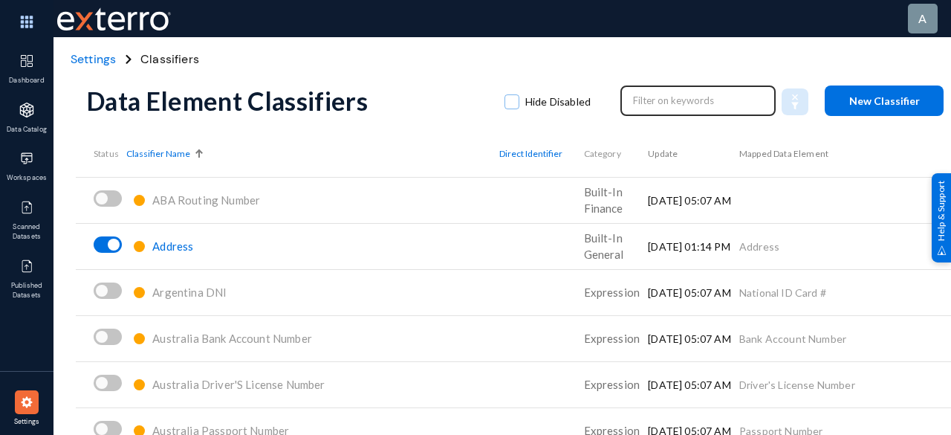
click at [729, 101] on input "text" at bounding box center [698, 100] width 131 height 22
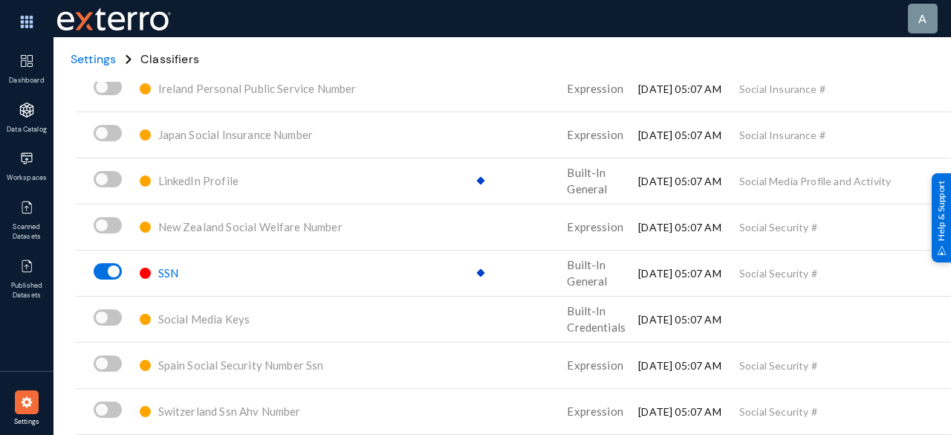
scroll to position [346, 0]
type input "social"
click at [175, 266] on span "SSN" at bounding box center [168, 272] width 20 height 13
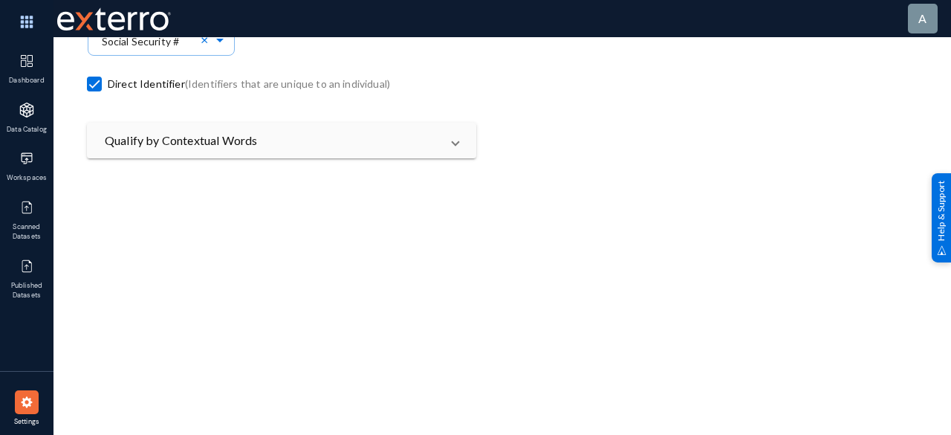
scroll to position [198, 0]
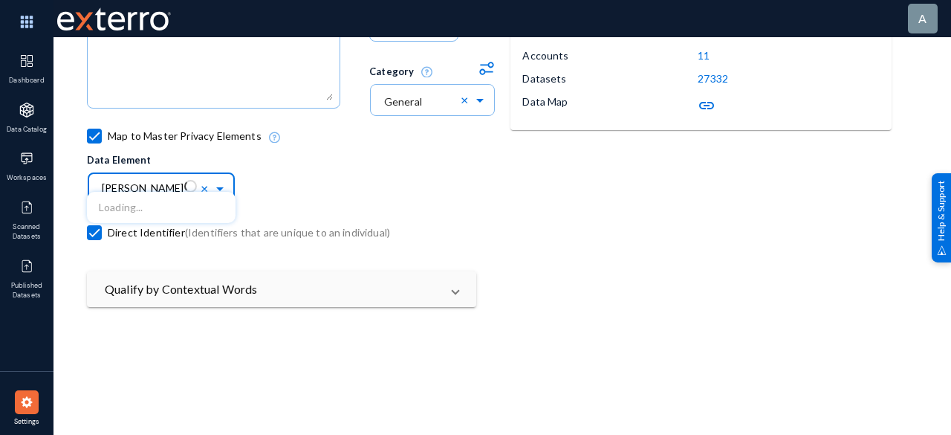
type input "social"
click at [172, 215] on div "Social Security #" at bounding box center [161, 207] width 149 height 31
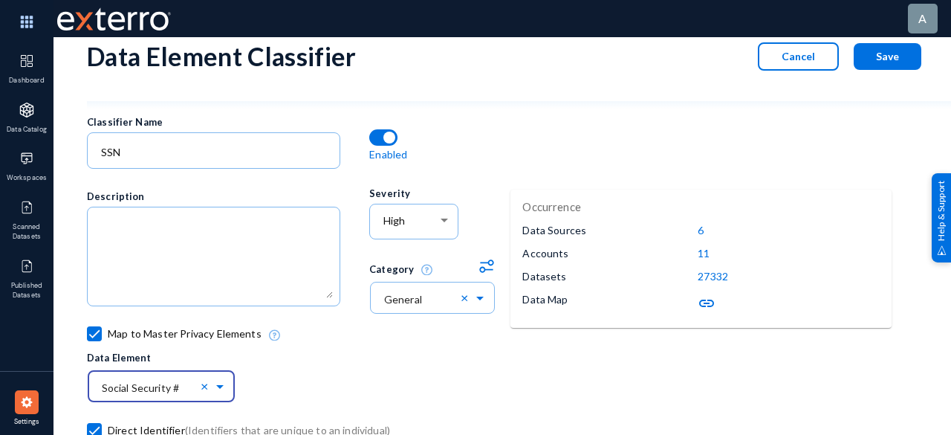
click at [906, 58] on button "Save" at bounding box center [887, 56] width 68 height 27
checkbox input "false"
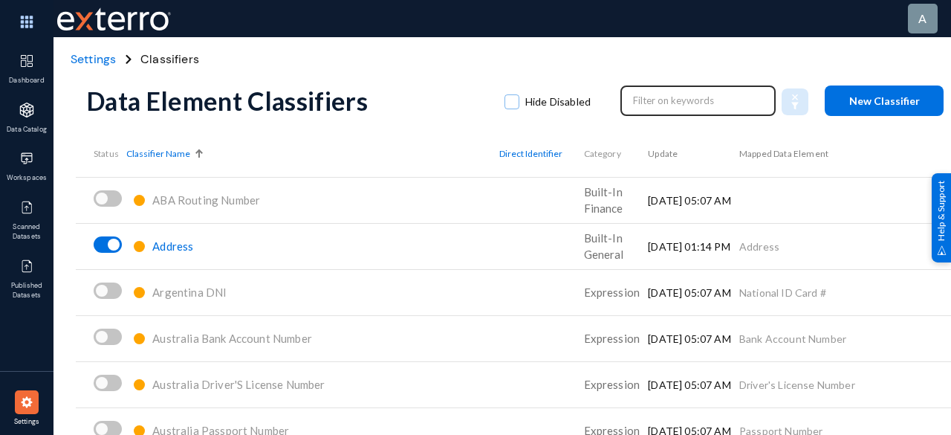
click at [689, 99] on input "text" at bounding box center [698, 100] width 131 height 22
type input "q"
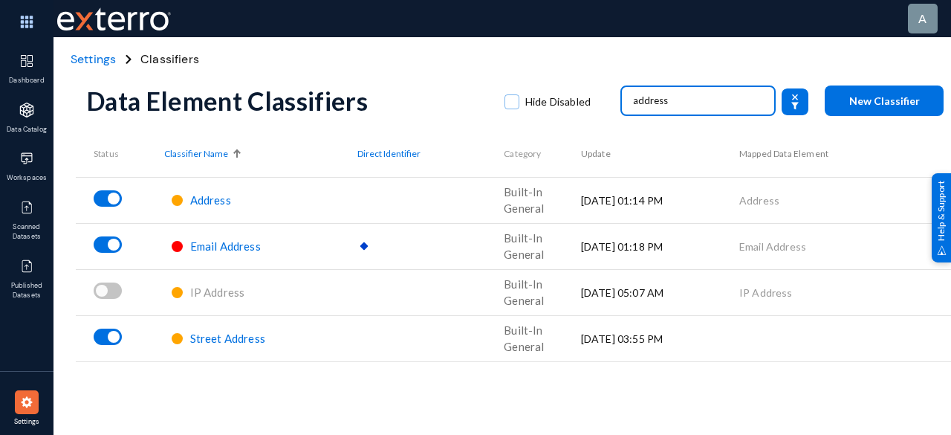
type input "address"
click at [247, 340] on span "Street Address" at bounding box center [227, 337] width 75 height 13
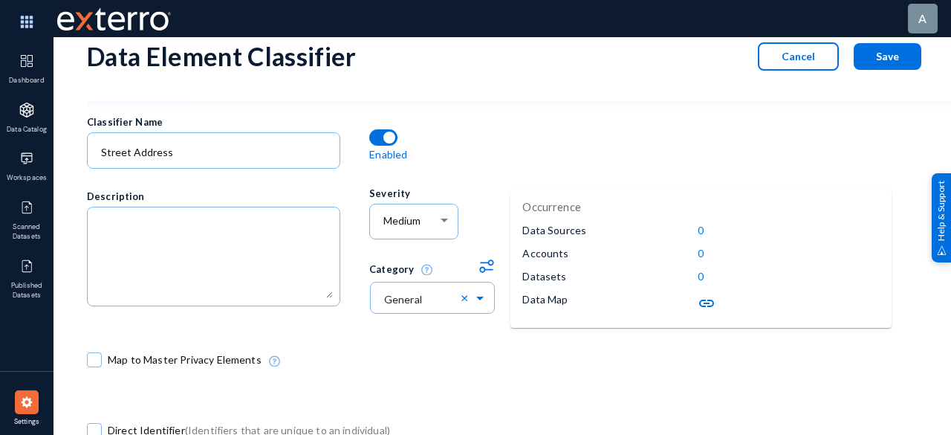
click at [97, 356] on span at bounding box center [94, 359] width 15 height 15
click at [95, 366] on input "Map to Master Privacy Elements" at bounding box center [94, 366] width 1 height 1
checkbox input "true"
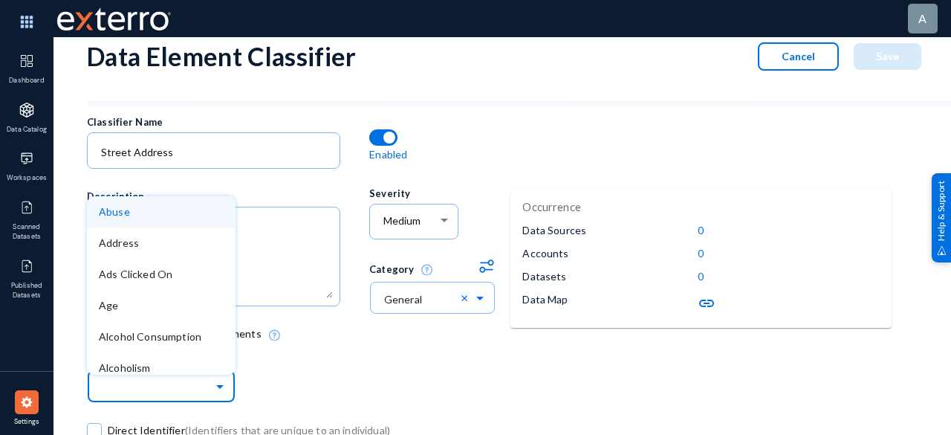
click at [218, 384] on span at bounding box center [221, 385] width 17 height 10
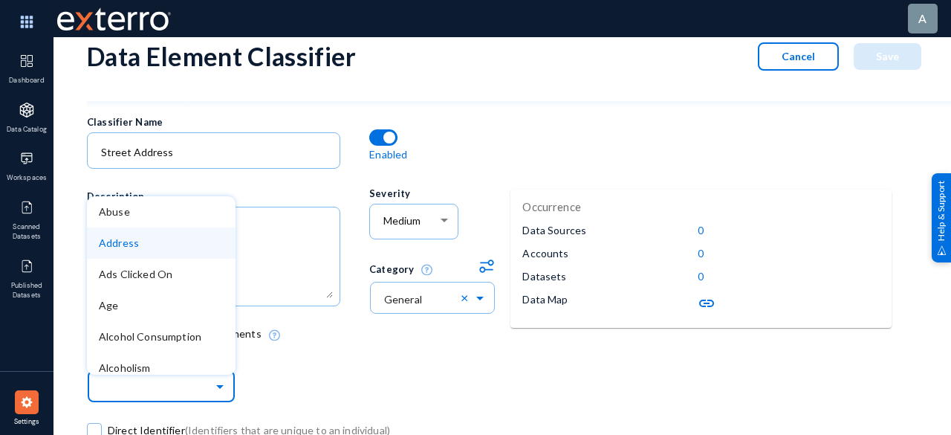
click at [162, 246] on div "Address" at bounding box center [161, 242] width 149 height 31
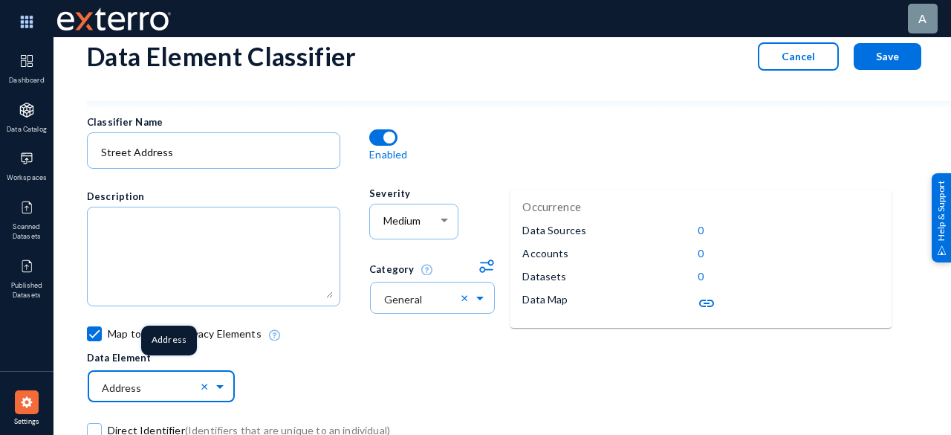
click at [218, 390] on input "text" at bounding box center [169, 385] width 134 height 25
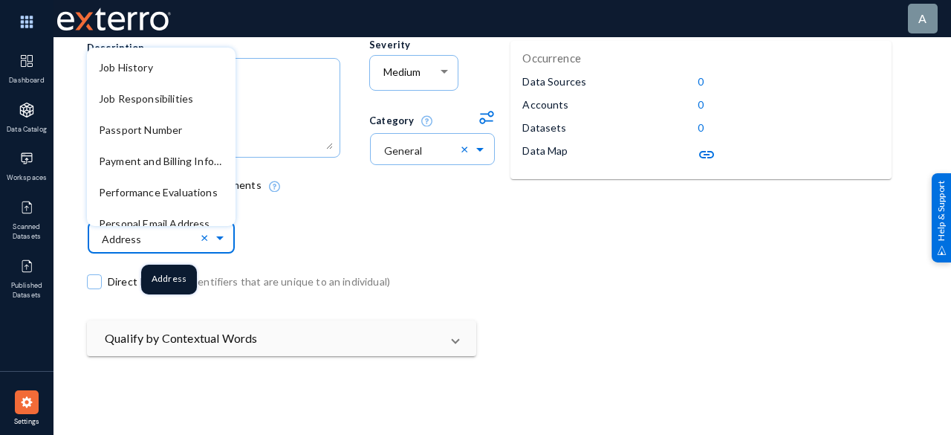
scroll to position [1382, 0]
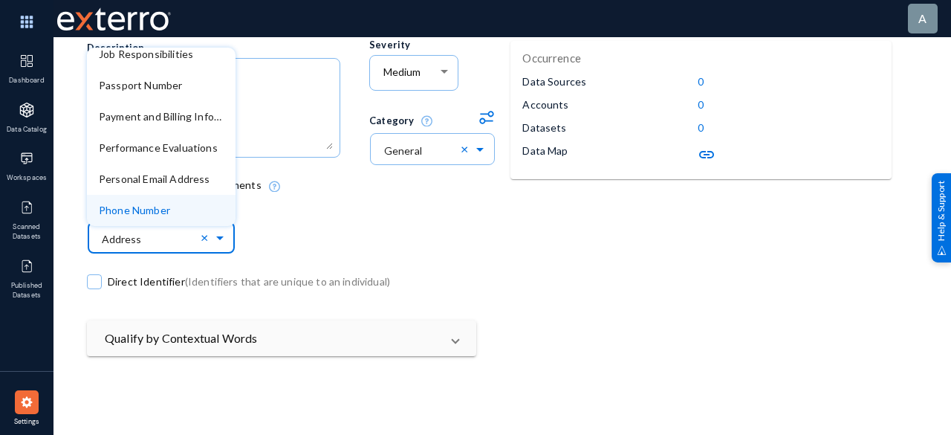
click at [358, 262] on div "Direct Identifier (Identifiers that are unique to an individual)" at bounding box center [298, 285] width 423 height 70
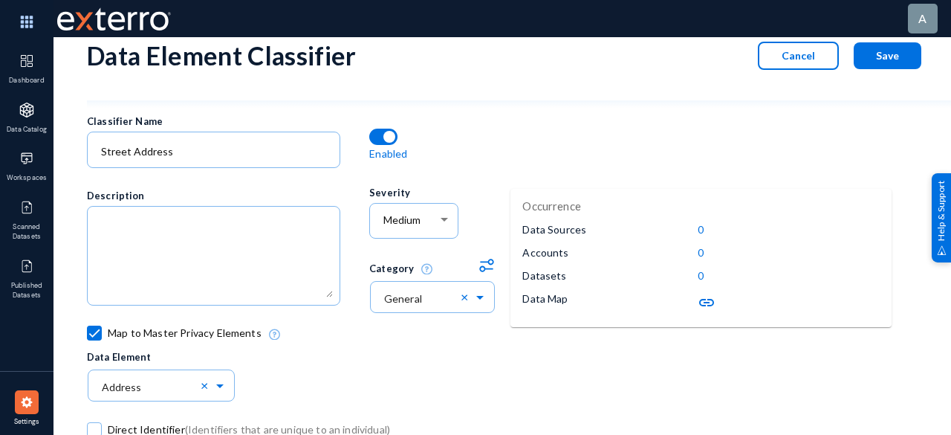
scroll to position [0, 0]
click at [879, 52] on span "Save" at bounding box center [887, 56] width 23 height 13
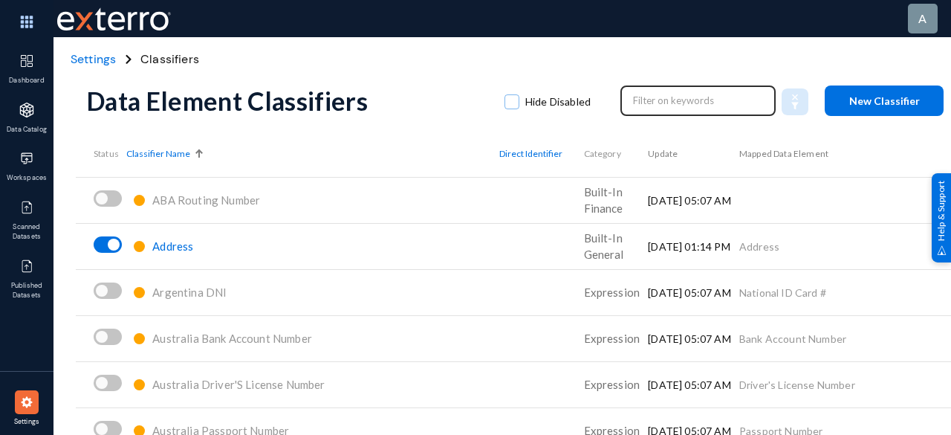
click at [678, 100] on input "text" at bounding box center [698, 100] width 131 height 22
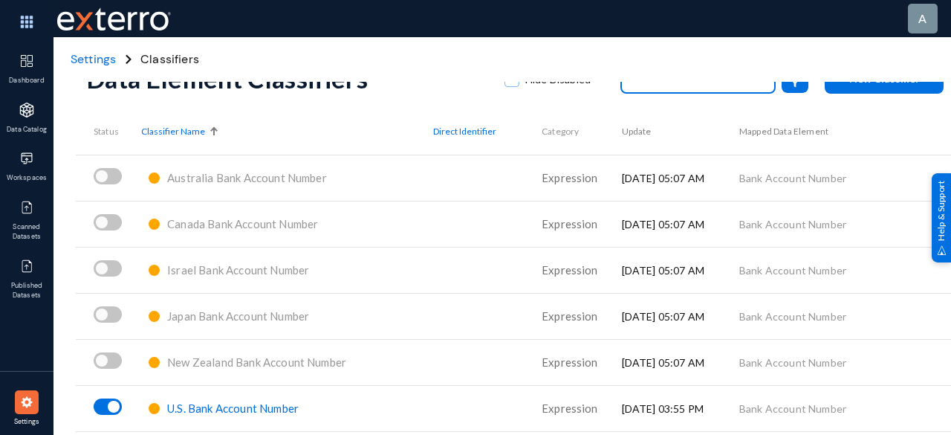
scroll to position [42, 0]
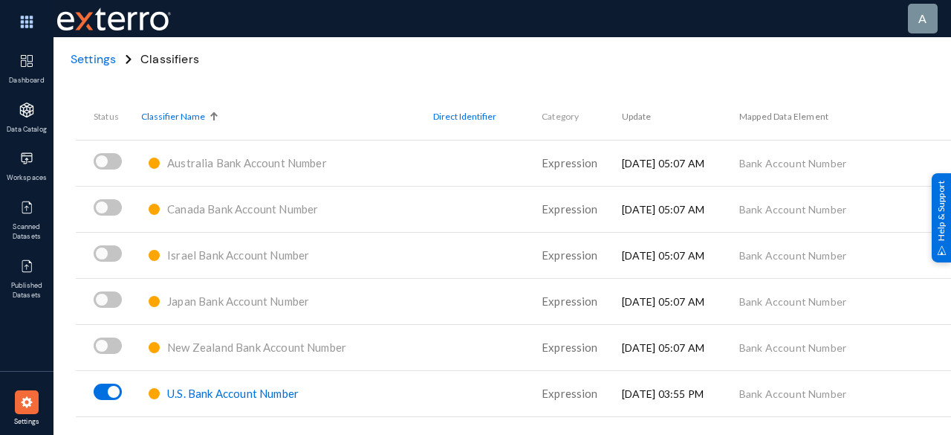
type input "bank"
click at [267, 386] on span "U.S. Bank Account Number" at bounding box center [232, 392] width 131 height 13
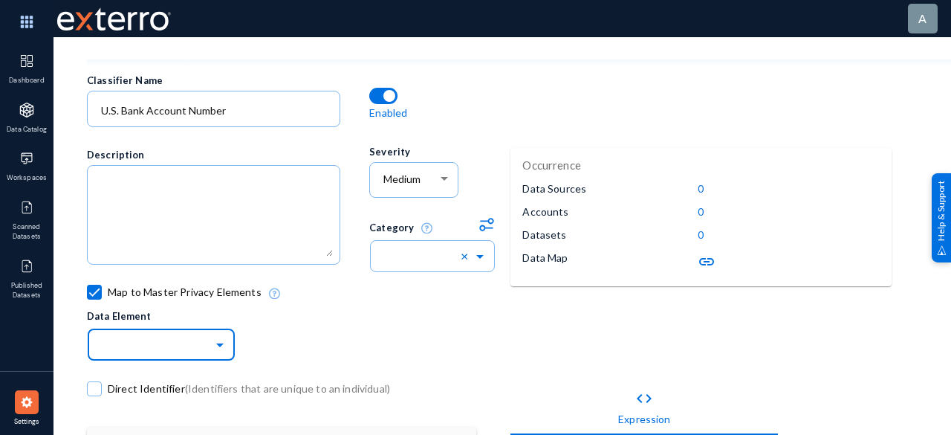
click at [220, 343] on span at bounding box center [221, 343] width 17 height 10
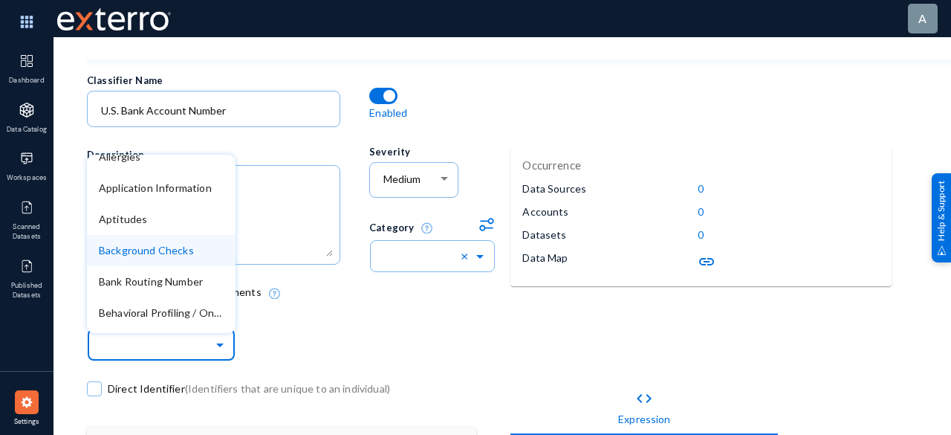
scroll to position [223, 0]
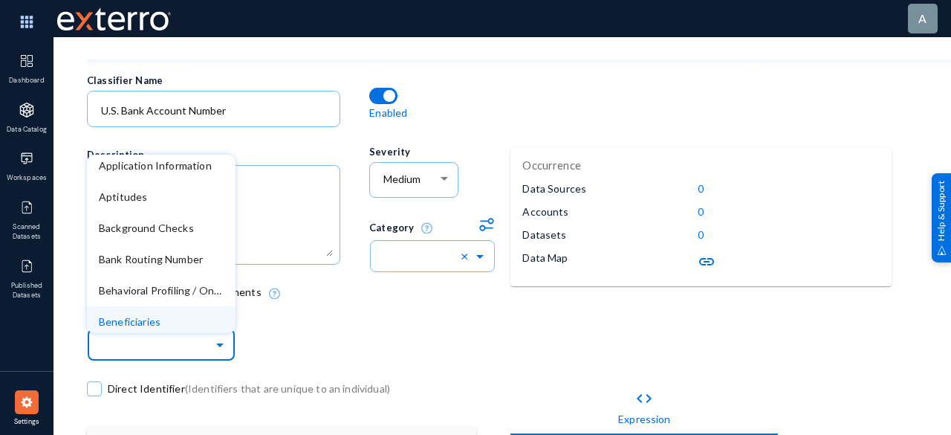
click at [16, 400] on div at bounding box center [27, 402] width 24 height 24
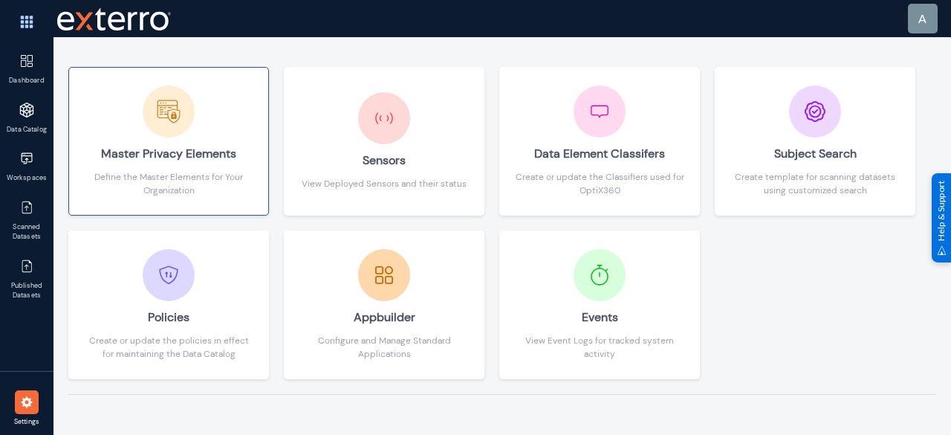
click at [174, 167] on div "Master Privacy Elements" at bounding box center [168, 153] width 169 height 33
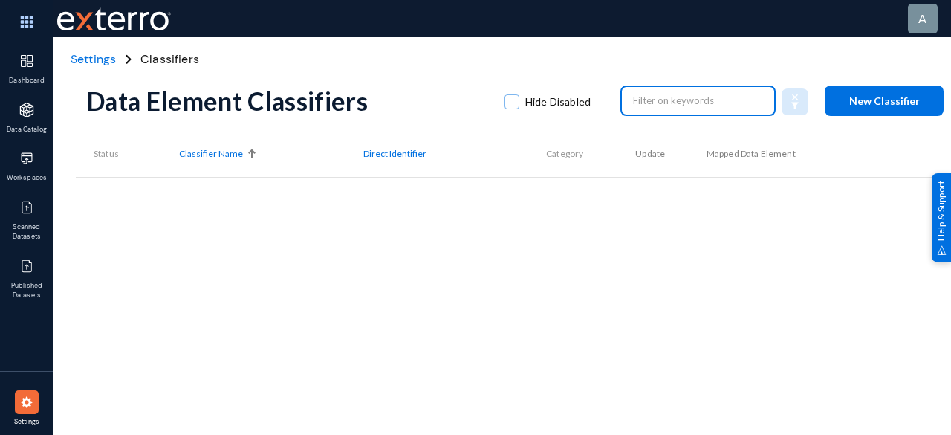
click at [633, 105] on input "text" at bounding box center [698, 100] width 131 height 22
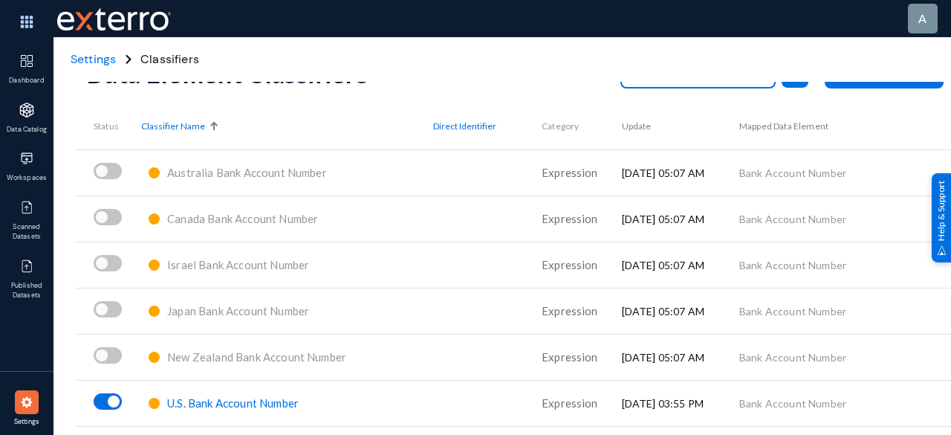
scroll to position [42, 0]
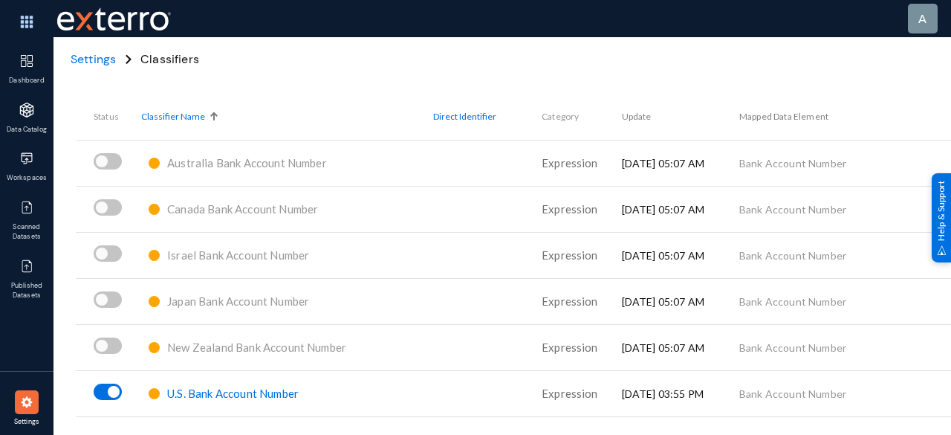
type input "bank"
click at [253, 388] on span "U.S. Bank Account Number" at bounding box center [232, 392] width 131 height 13
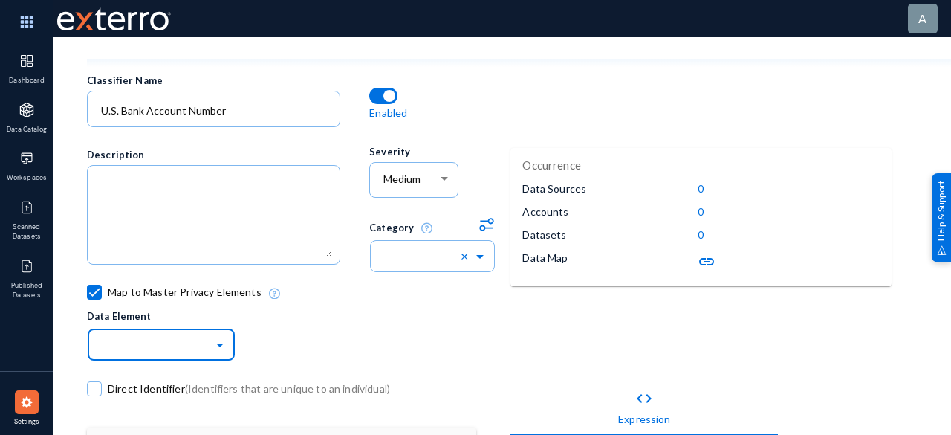
click at [220, 345] on span at bounding box center [221, 343] width 17 height 10
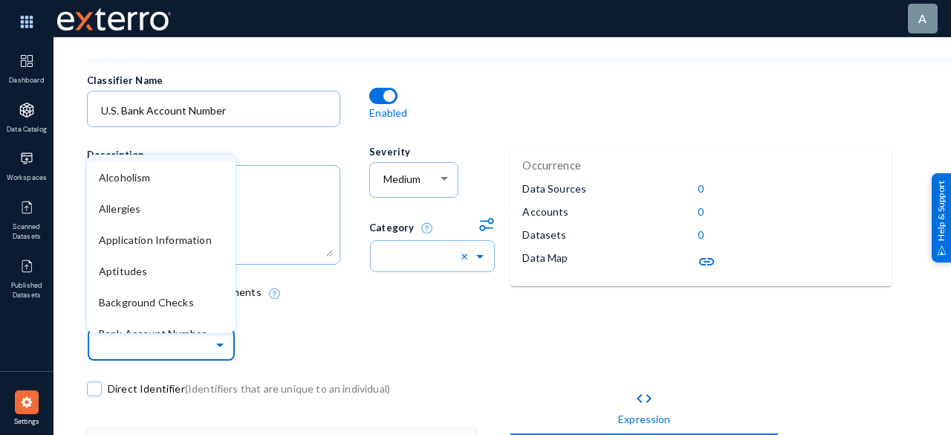
scroll to position [223, 0]
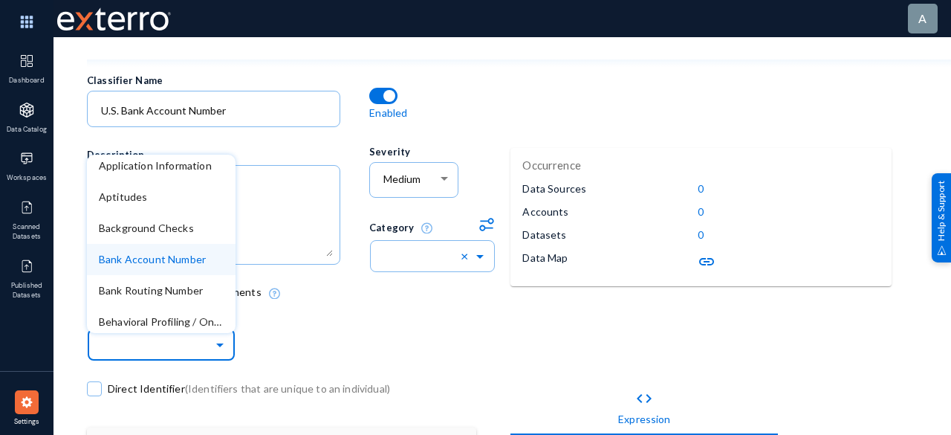
click at [189, 260] on span "Bank Account Number" at bounding box center [152, 259] width 107 height 13
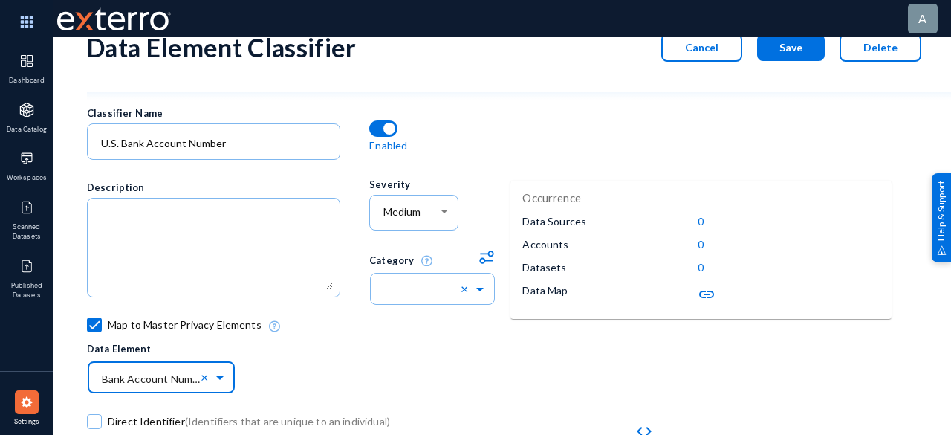
scroll to position [0, 0]
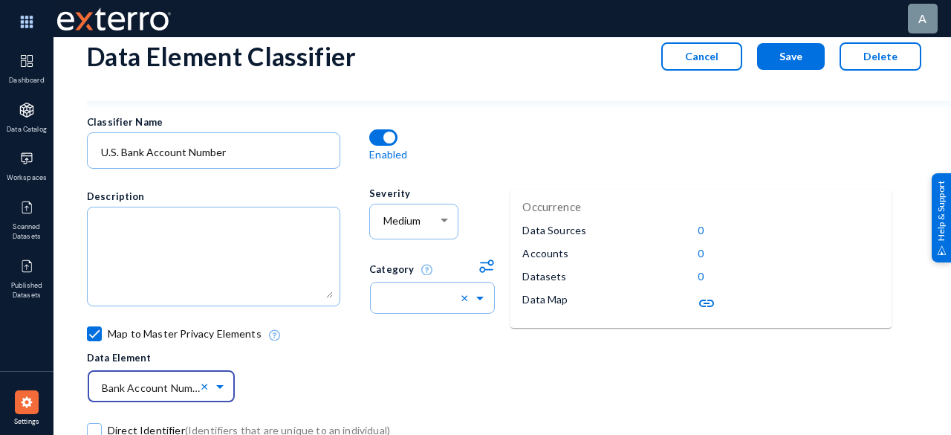
click at [777, 56] on button "Save" at bounding box center [791, 56] width 68 height 27
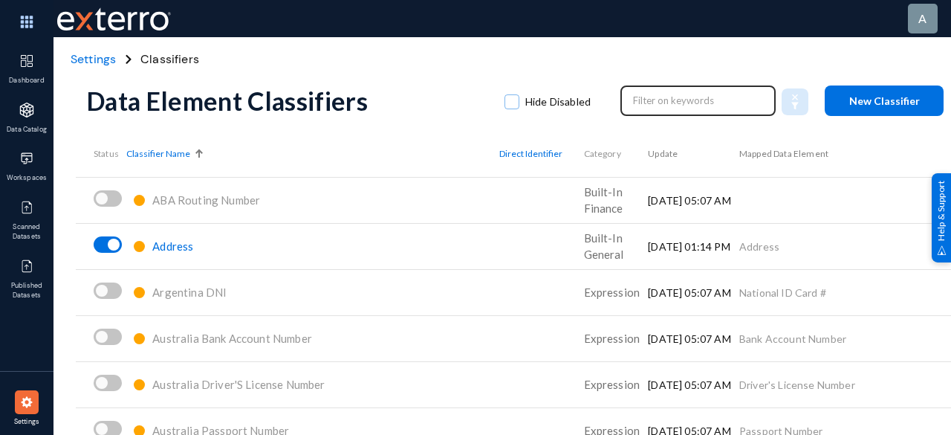
click at [709, 99] on input "text" at bounding box center [698, 100] width 131 height 22
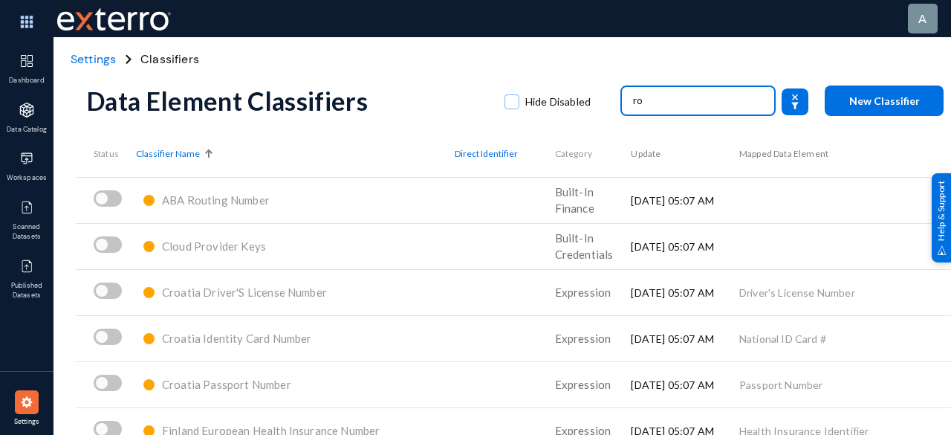
type input "r"
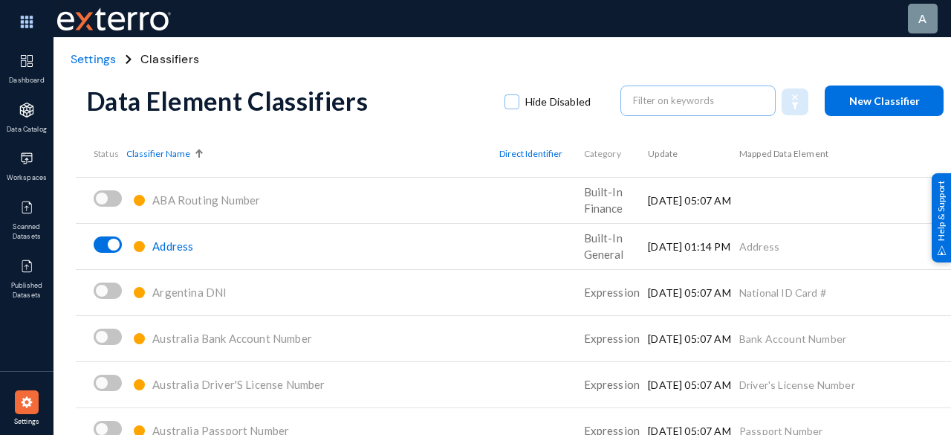
click at [234, 200] on span "ABA Routing Number" at bounding box center [206, 199] width 108 height 13
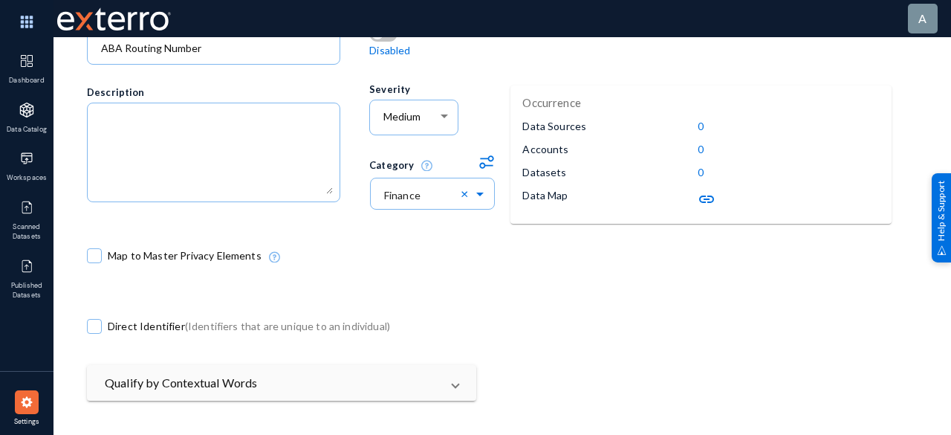
scroll to position [149, 0]
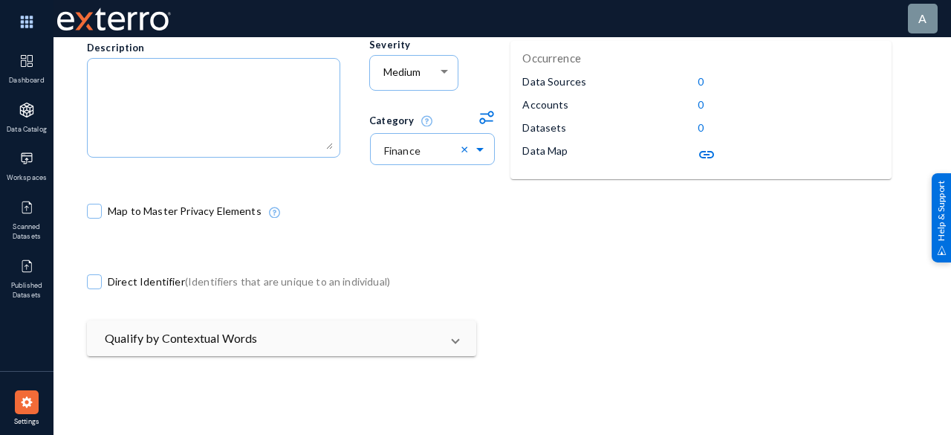
click at [95, 213] on span at bounding box center [94, 211] width 15 height 15
click at [95, 218] on input "Map to Master Privacy Elements" at bounding box center [94, 218] width 1 height 1
checkbox input "true"
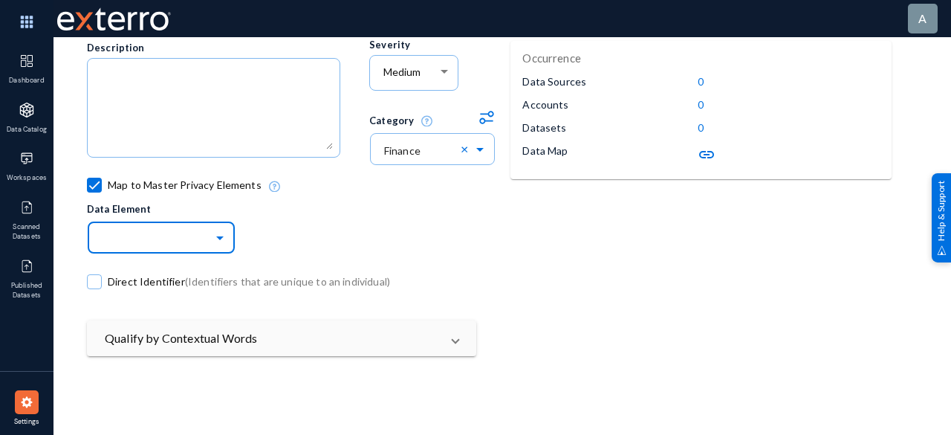
click at [147, 244] on ng-select at bounding box center [161, 235] width 149 height 37
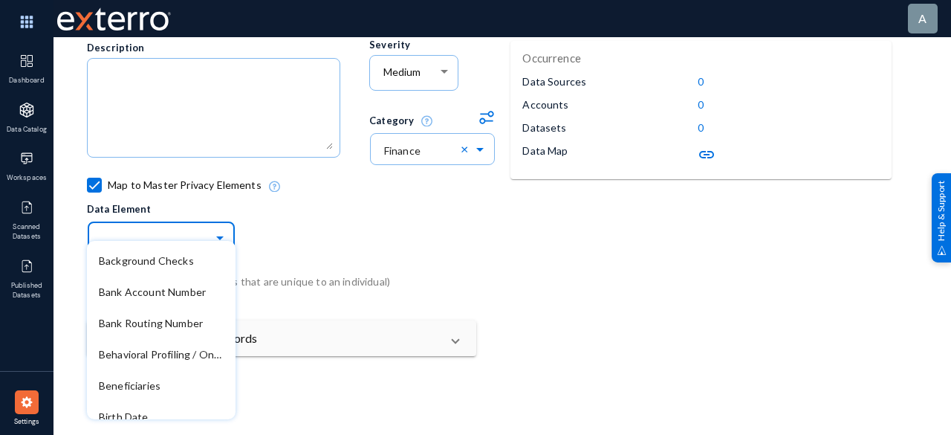
scroll to position [297, 0]
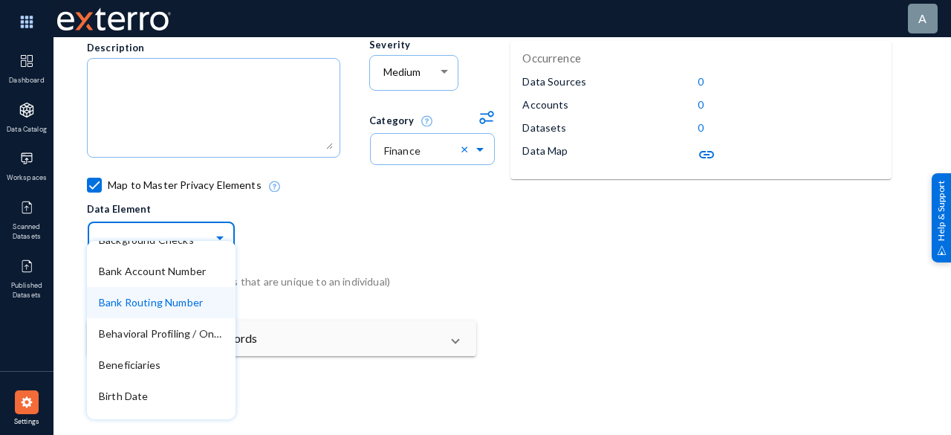
click at [162, 308] on span "Bank Routing Number" at bounding box center [151, 302] width 104 height 13
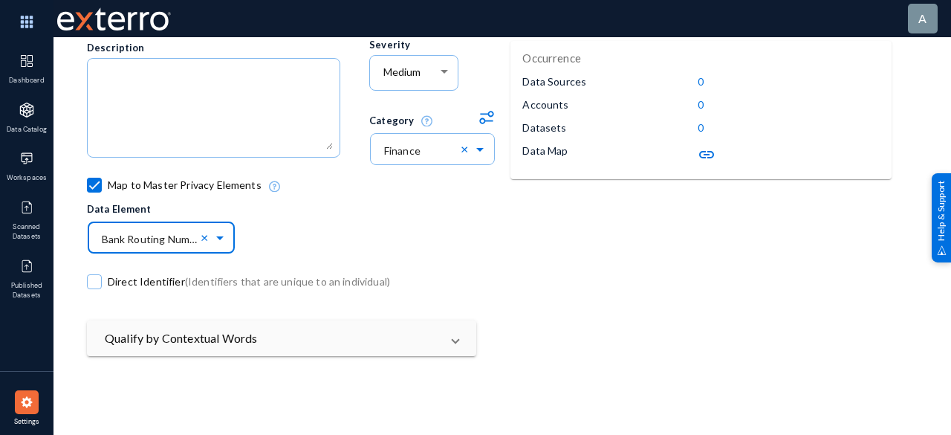
scroll to position [0, 0]
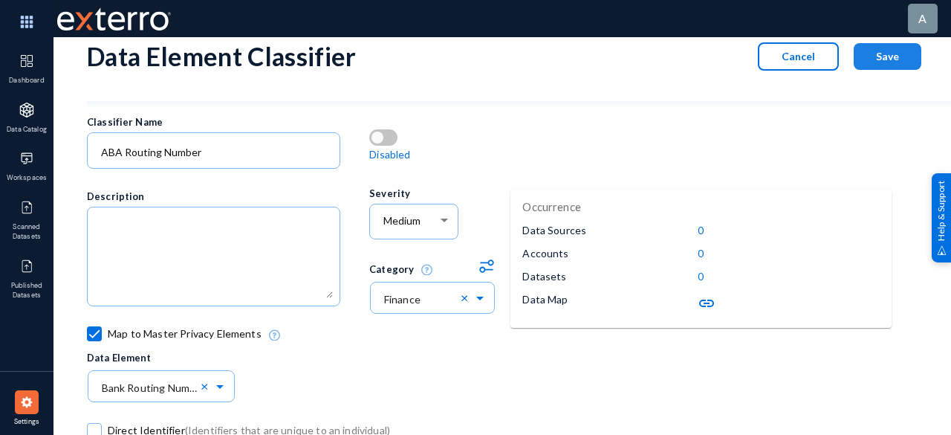
click at [893, 45] on button "Save" at bounding box center [887, 56] width 68 height 27
checkbox input "false"
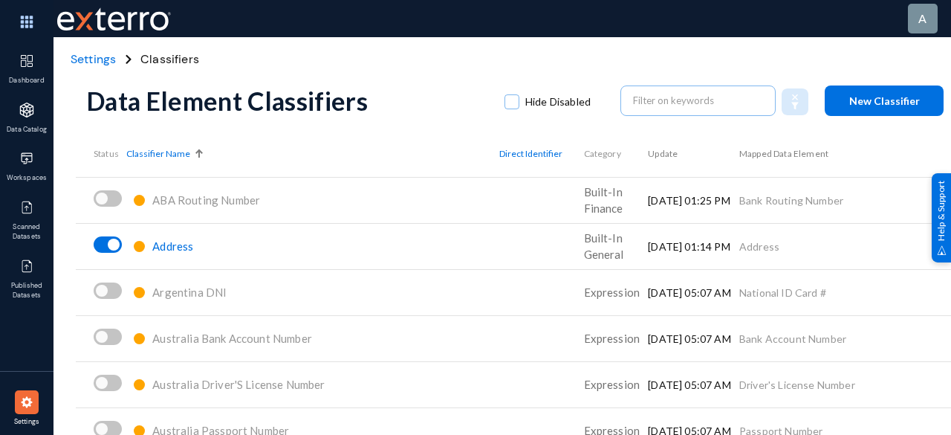
click at [111, 201] on span at bounding box center [108, 198] width 28 height 16
checkbox input "true"
click at [21, 403] on img at bounding box center [26, 401] width 15 height 15
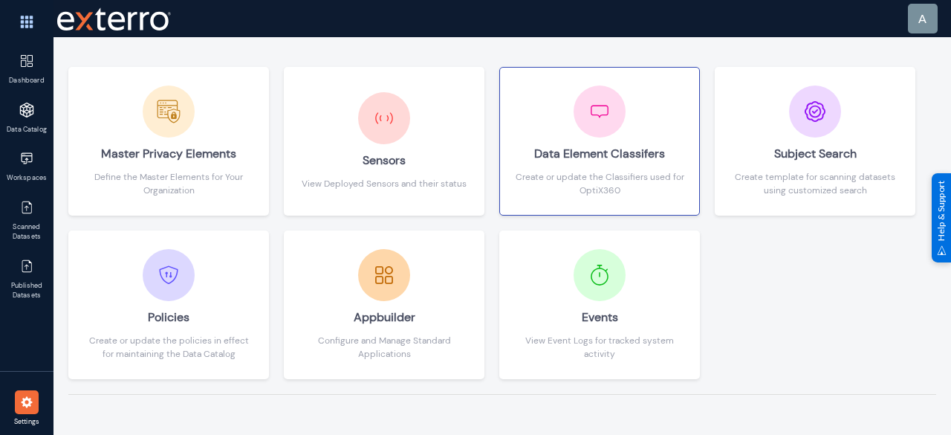
click at [605, 197] on button "Data Element Classifers Create or update the Classifiers used for OptiX360" at bounding box center [599, 141] width 201 height 149
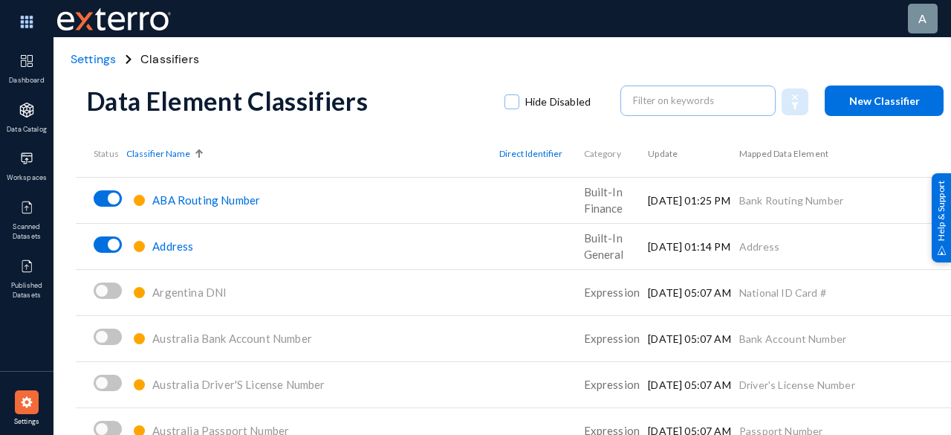
click at [28, 395] on img at bounding box center [26, 401] width 15 height 15
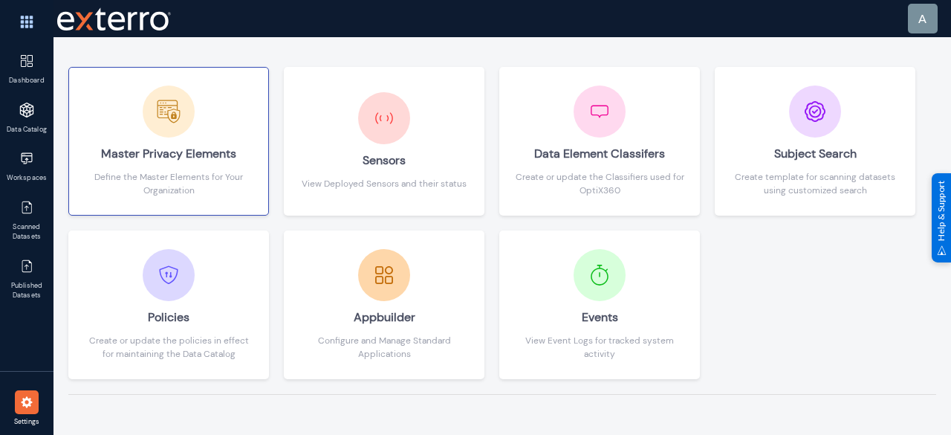
click at [174, 138] on div "Master Privacy Elements" at bounding box center [168, 153] width 169 height 33
